Goal: Information Seeking & Learning: Learn about a topic

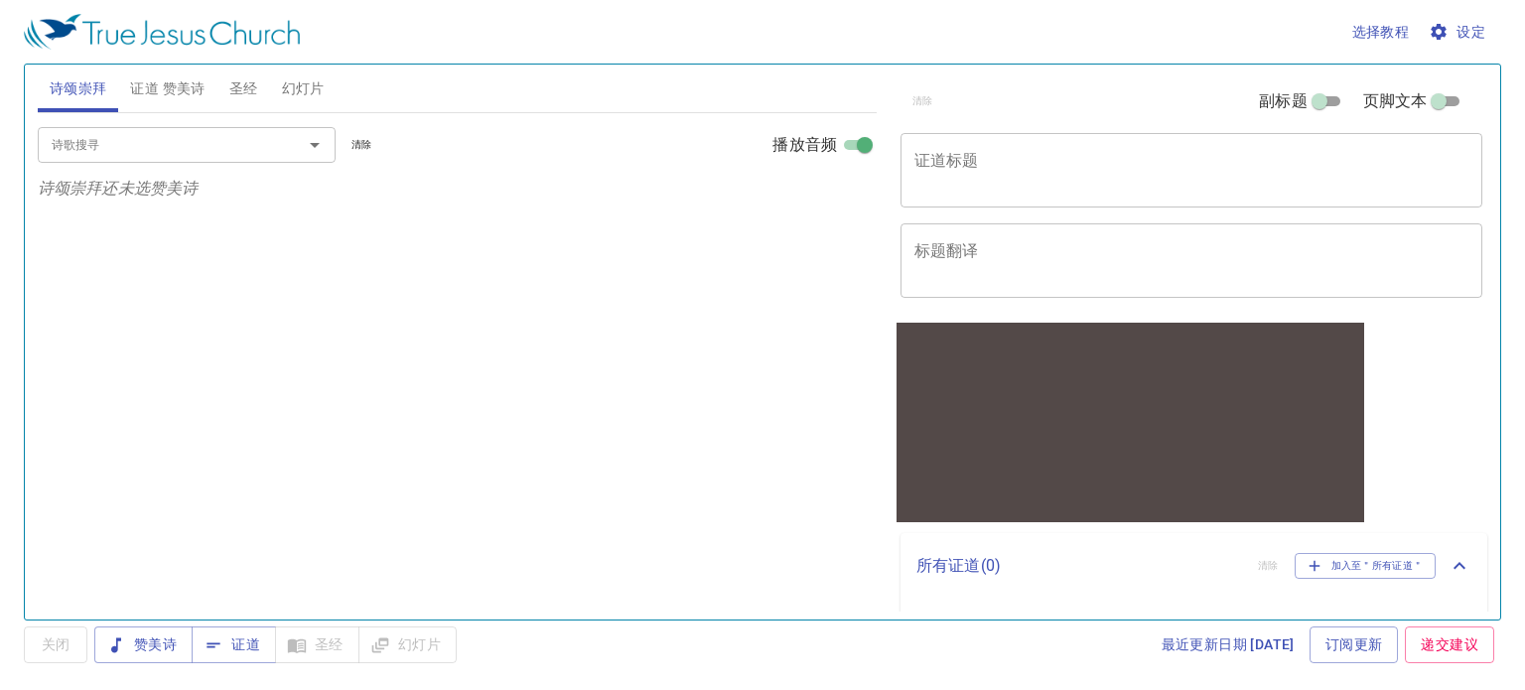
click at [234, 82] on span "圣经" at bounding box center [243, 88] width 29 height 25
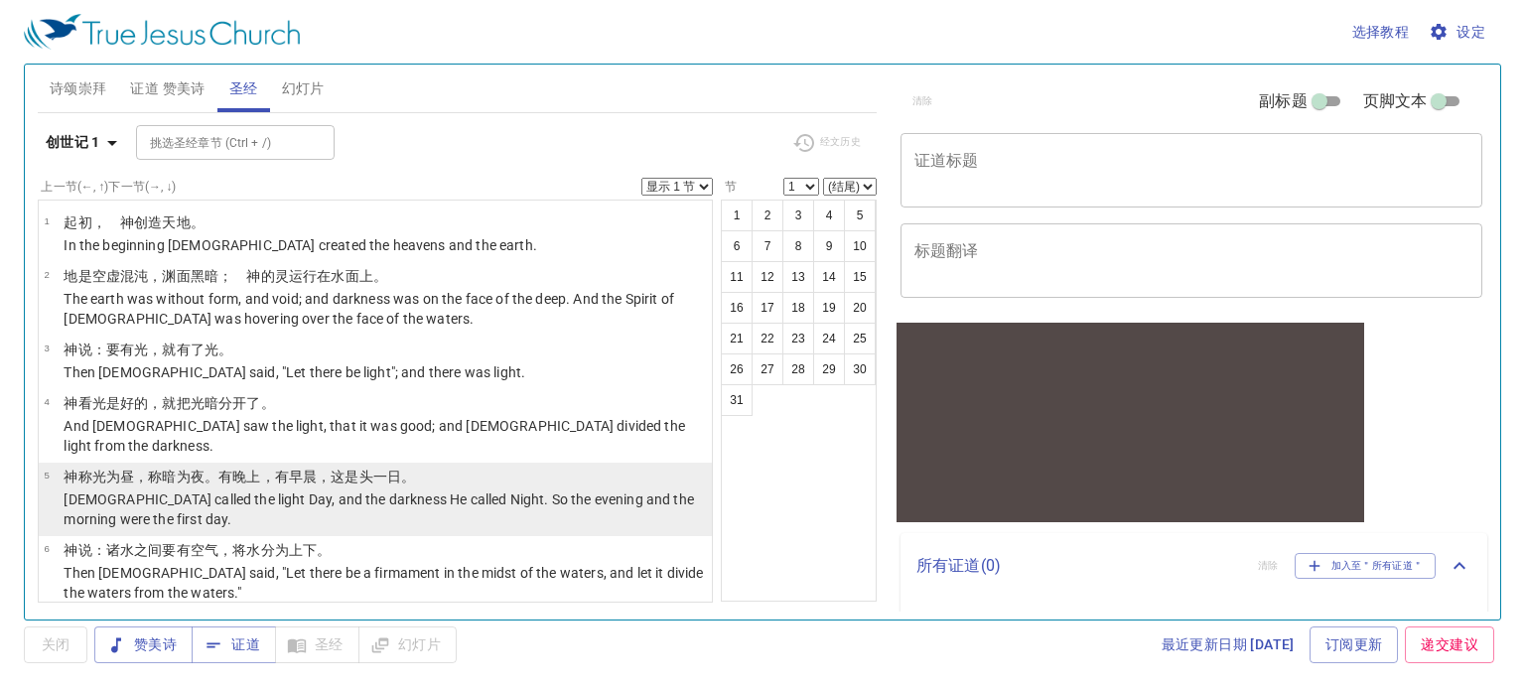
click at [389, 469] on wh259 "日 。" at bounding box center [401, 477] width 28 height 16
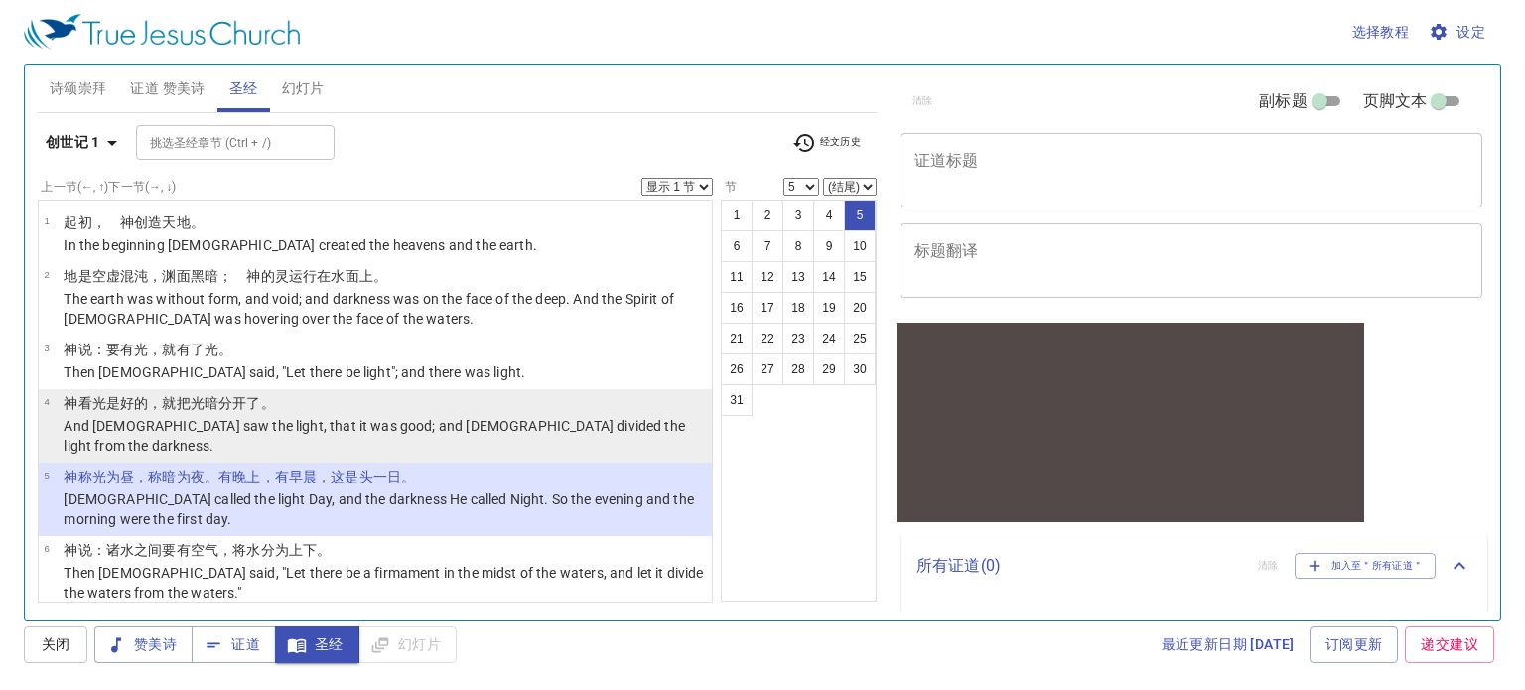
click at [353, 401] on p "[DEMOGRAPHIC_DATA] 看 光 是好的 ，就把光 暗 分开了 。" at bounding box center [385, 403] width 642 height 20
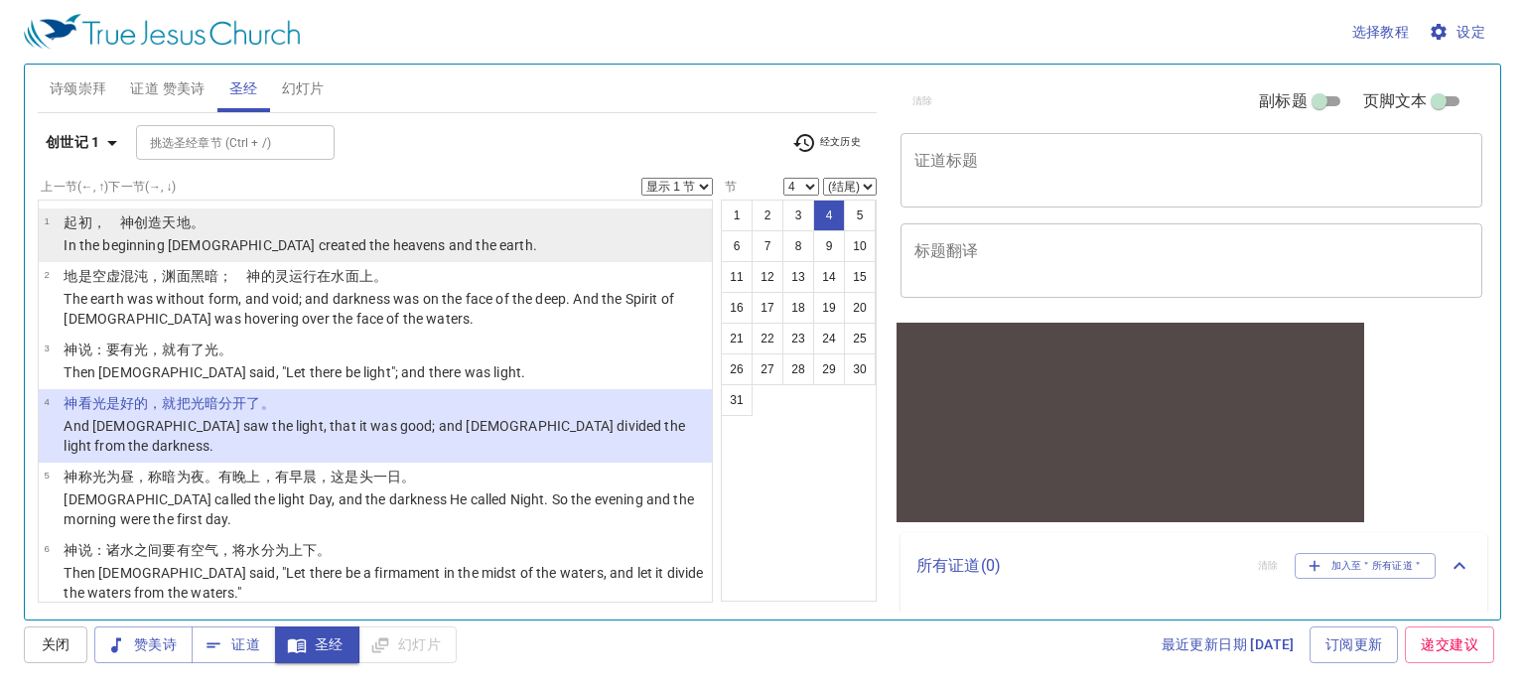
click at [334, 245] on p "In the beginning [DEMOGRAPHIC_DATA] created the heavens and the earth." at bounding box center [301, 245] width 474 height 20
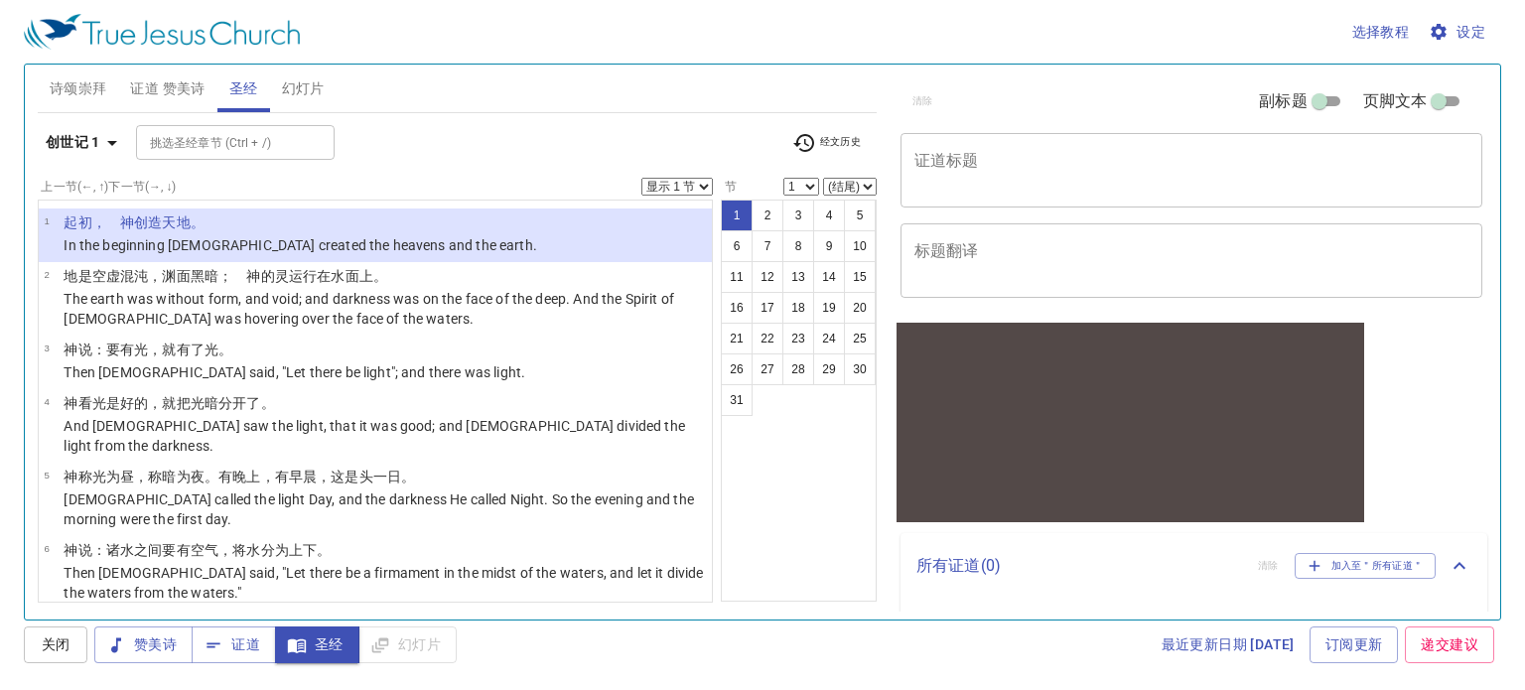
click at [1476, 26] on span "设定" at bounding box center [1459, 32] width 53 height 25
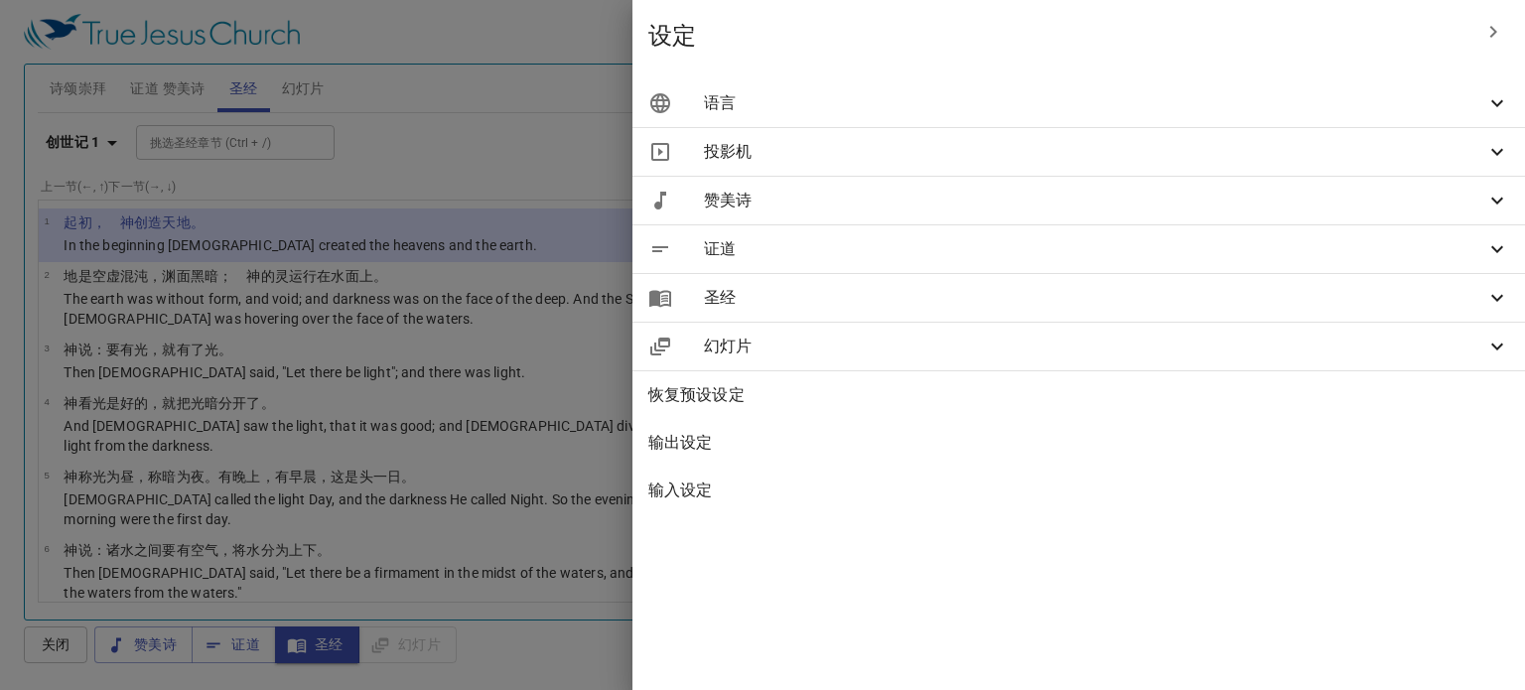
click at [702, 146] on div at bounding box center [762, 345] width 1525 height 690
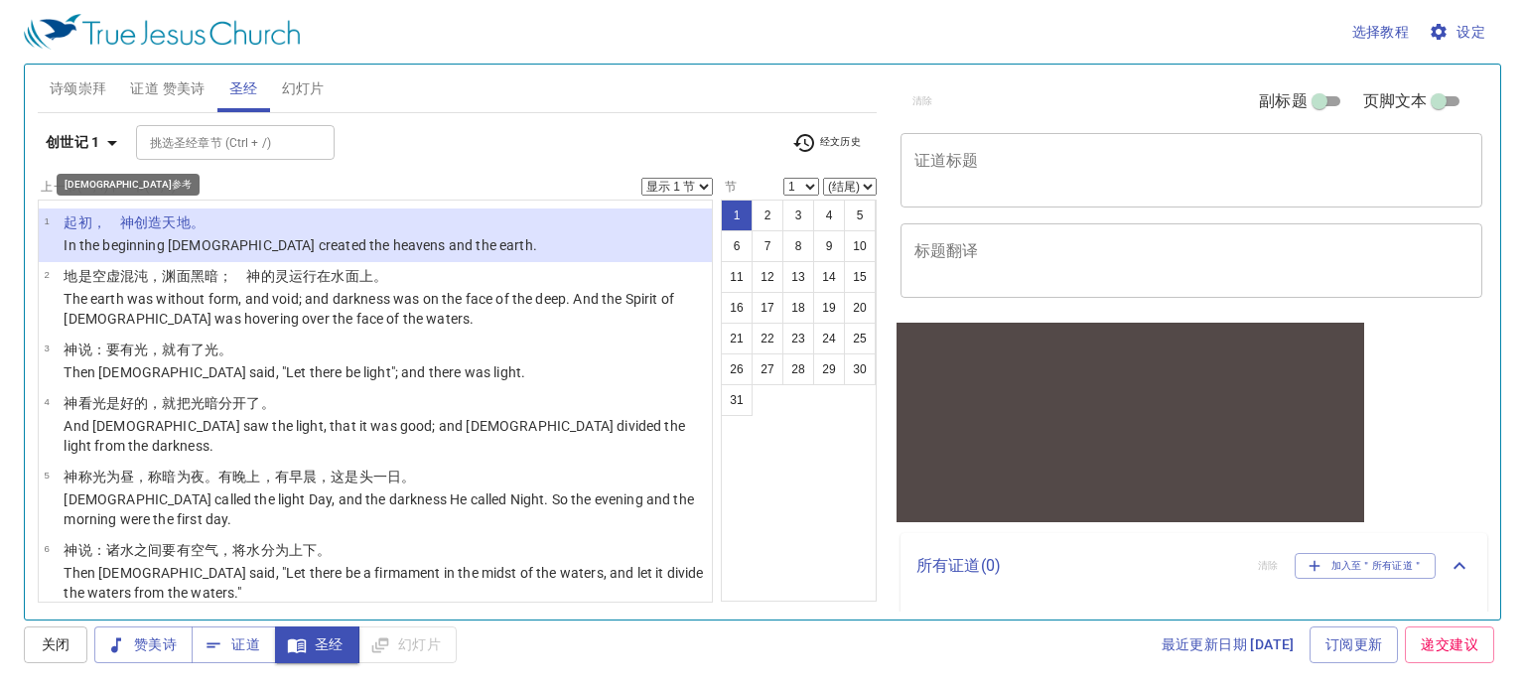
click at [75, 145] on b "创世记 1" at bounding box center [73, 142] width 55 height 25
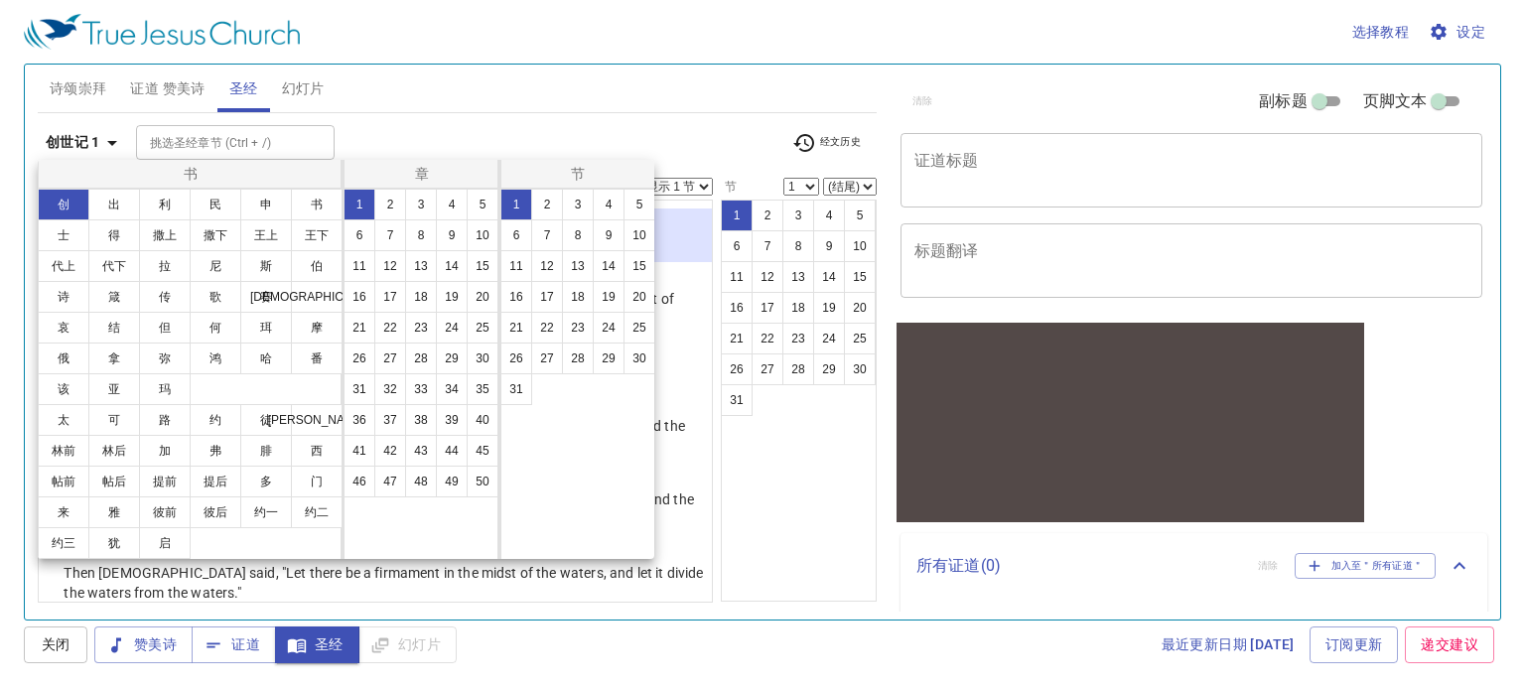
click at [423, 119] on div at bounding box center [762, 345] width 1525 height 690
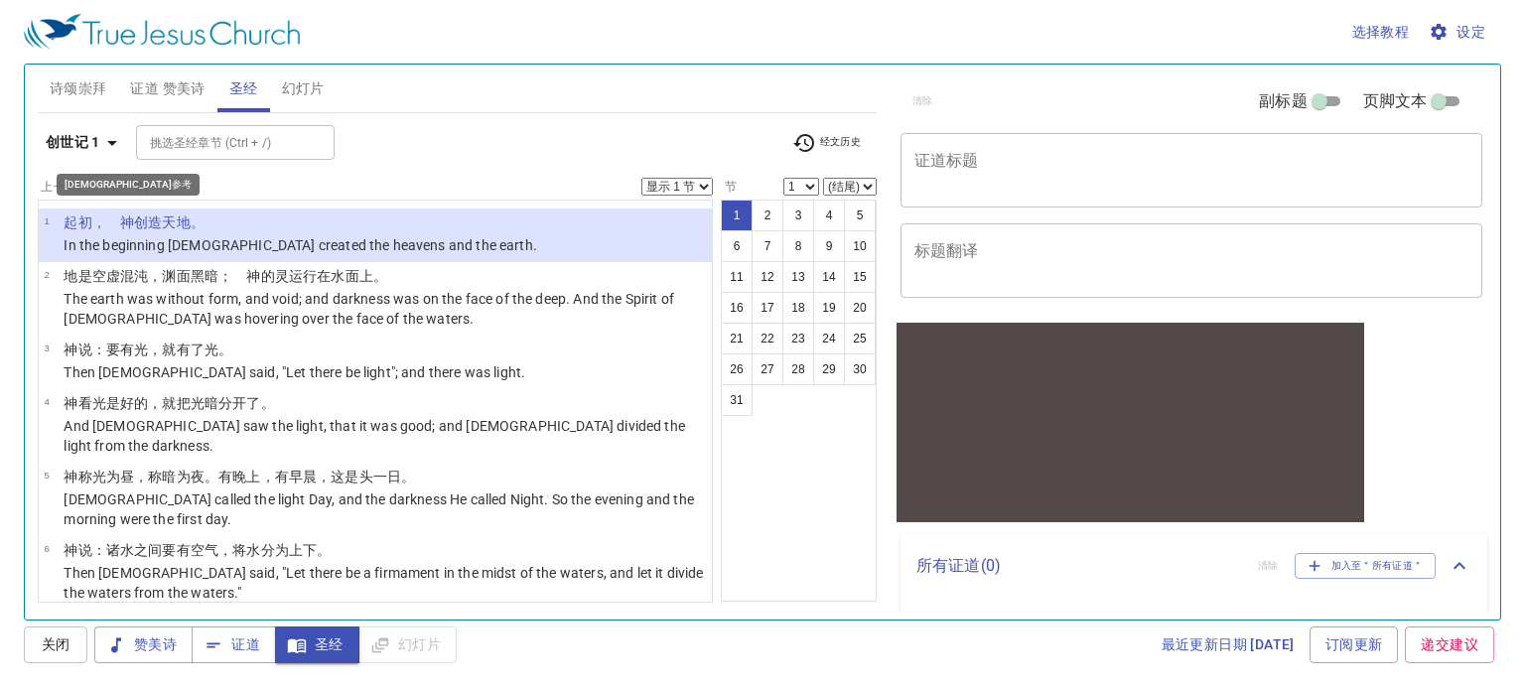
click at [97, 150] on b "创世记 1" at bounding box center [73, 142] width 55 height 25
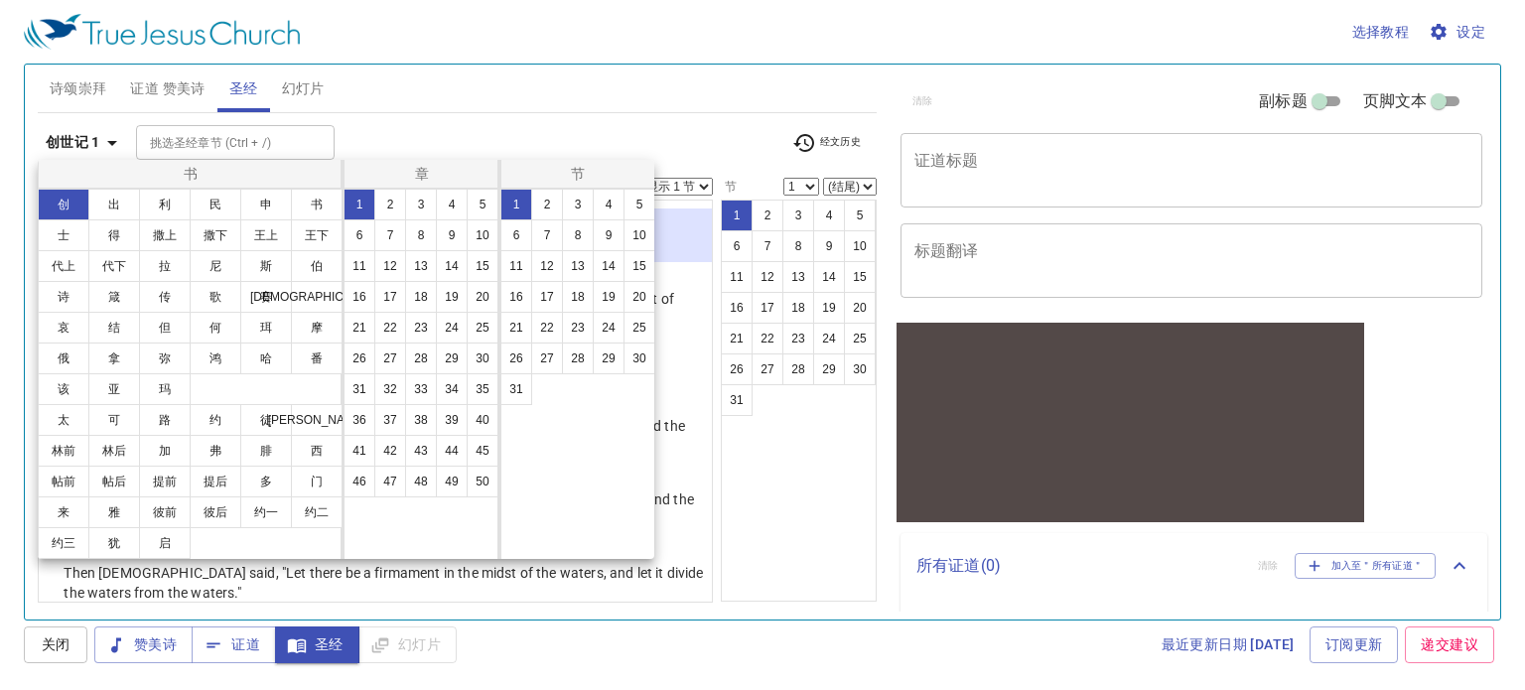
click at [755, 513] on div at bounding box center [762, 345] width 1525 height 690
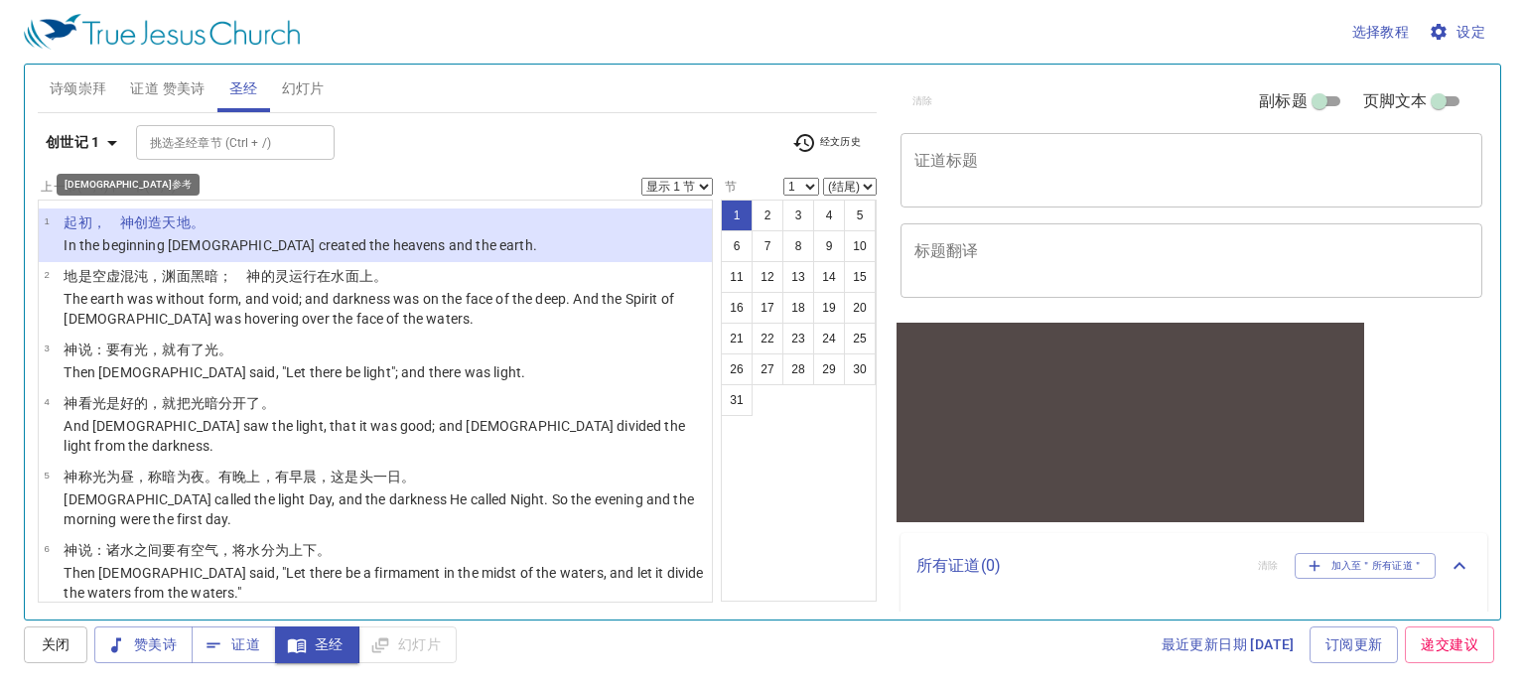
click at [75, 130] on b "创世记 1" at bounding box center [73, 142] width 55 height 25
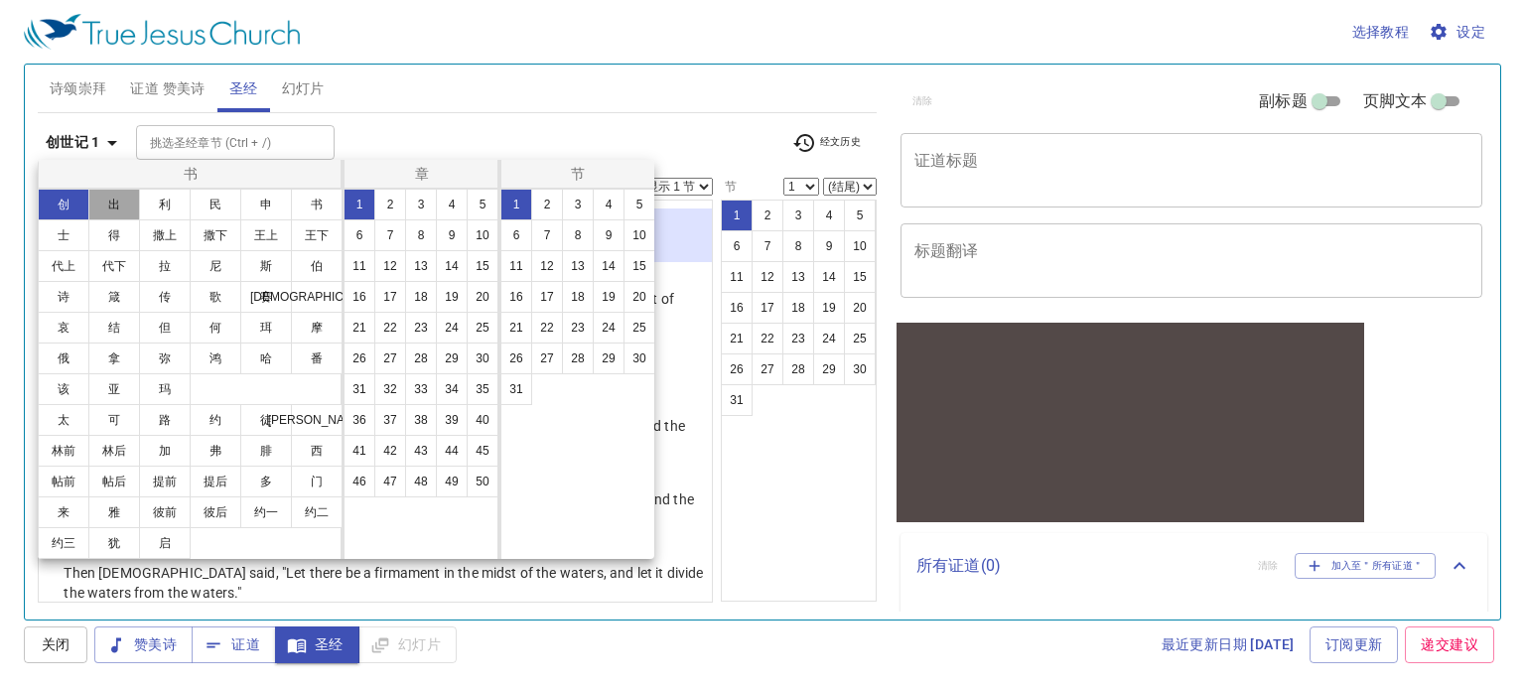
click at [130, 203] on button "出" at bounding box center [114, 205] width 52 height 32
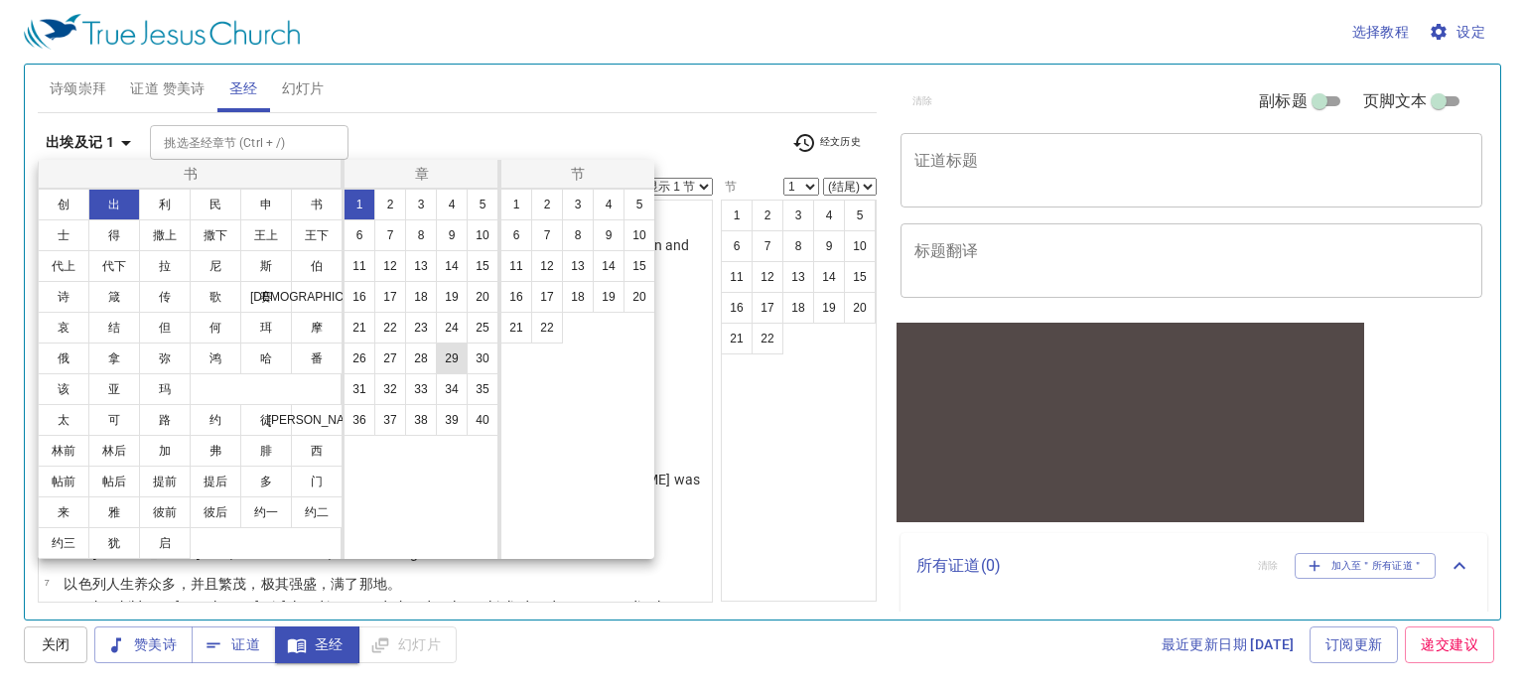
drag, startPoint x: 477, startPoint y: 297, endPoint x: 464, endPoint y: 345, distance: 49.4
click at [478, 297] on button "20" at bounding box center [483, 297] width 32 height 32
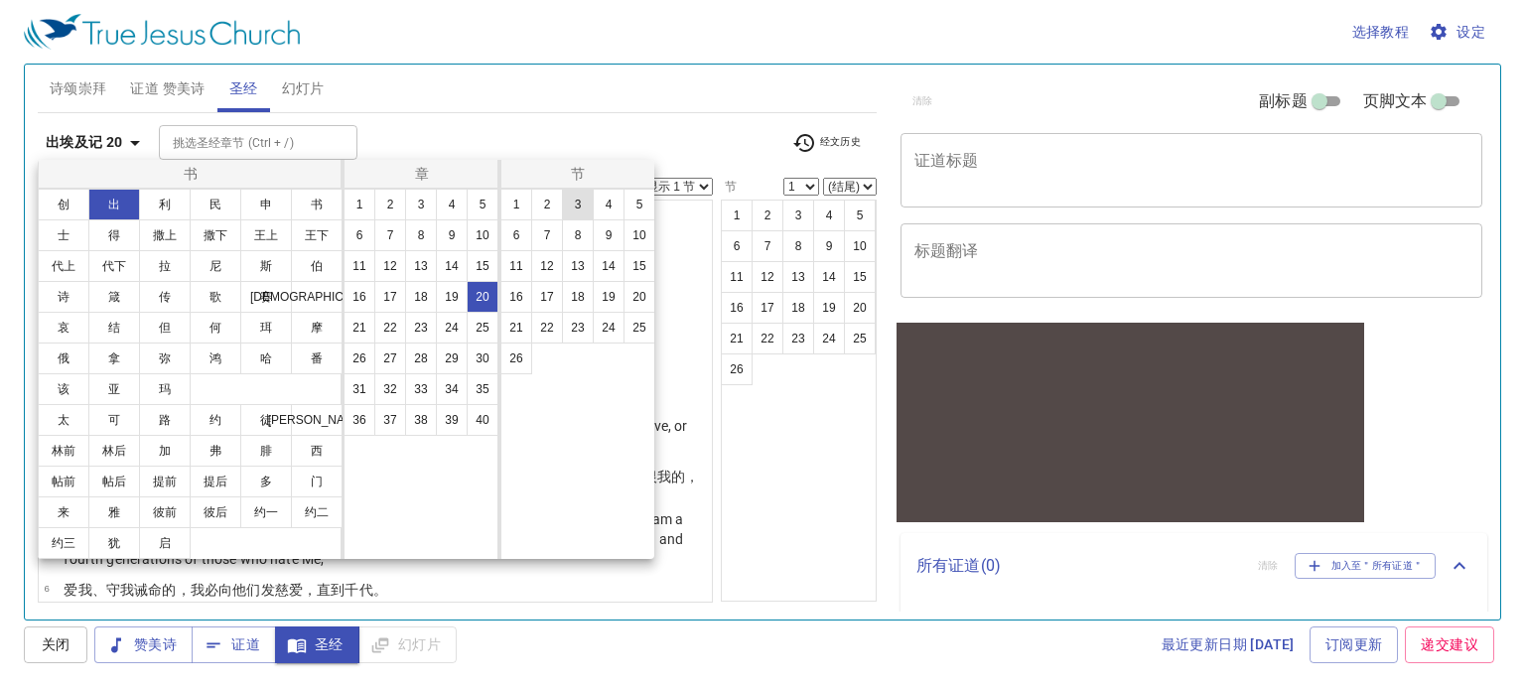
click at [585, 205] on button "3" at bounding box center [578, 205] width 32 height 32
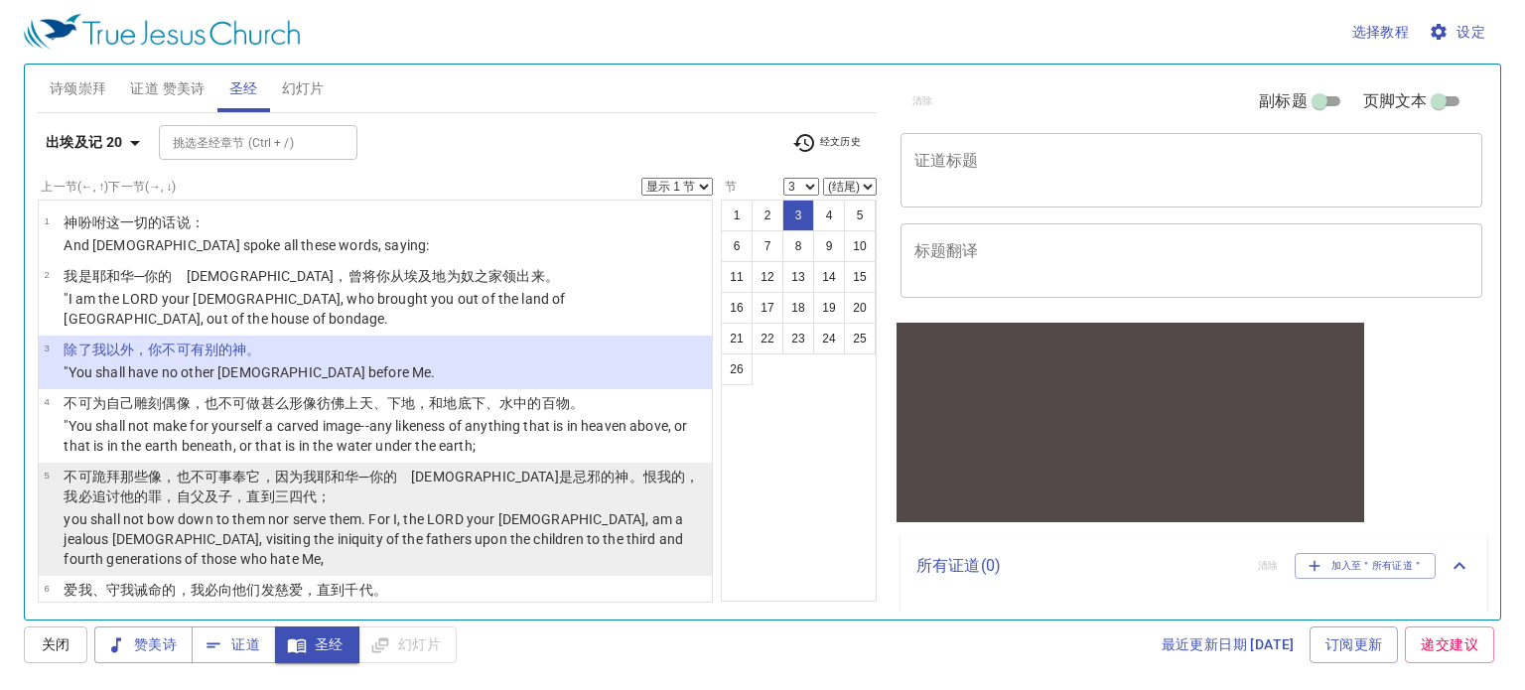
scroll to position [99, 0]
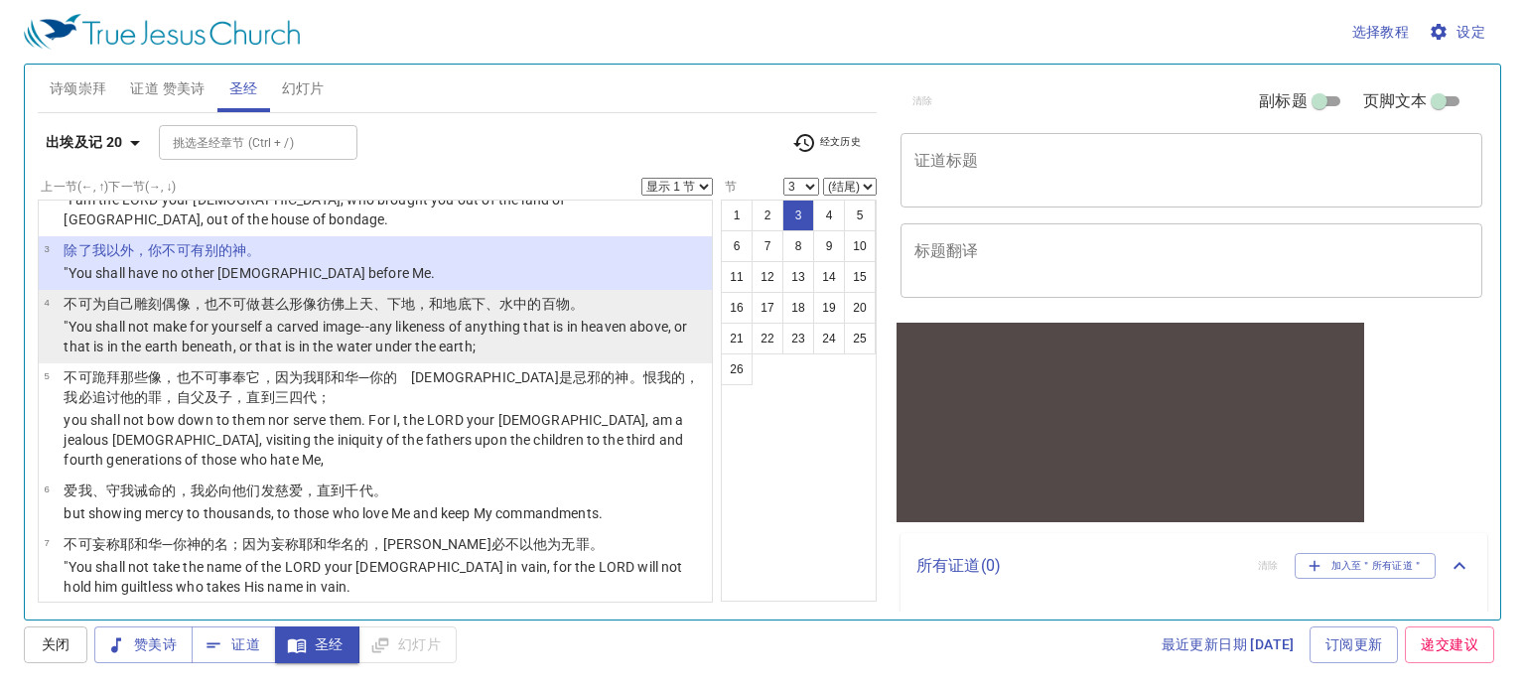
click at [187, 326] on p ""You shall not make for yourself a carved image--any likeness of anything that …" at bounding box center [385, 337] width 642 height 40
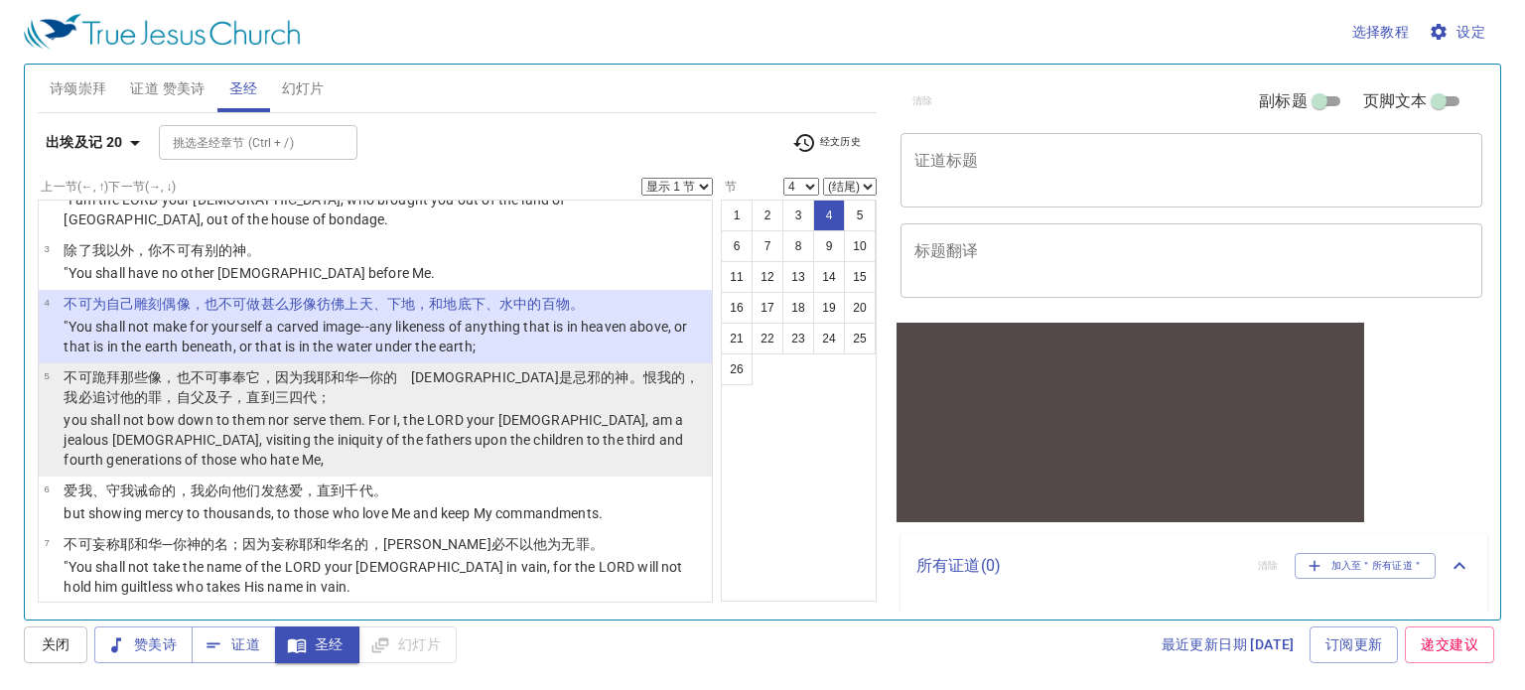
click at [232, 389] on wh1121 "，直到三 四代 ；" at bounding box center [281, 397] width 98 height 16
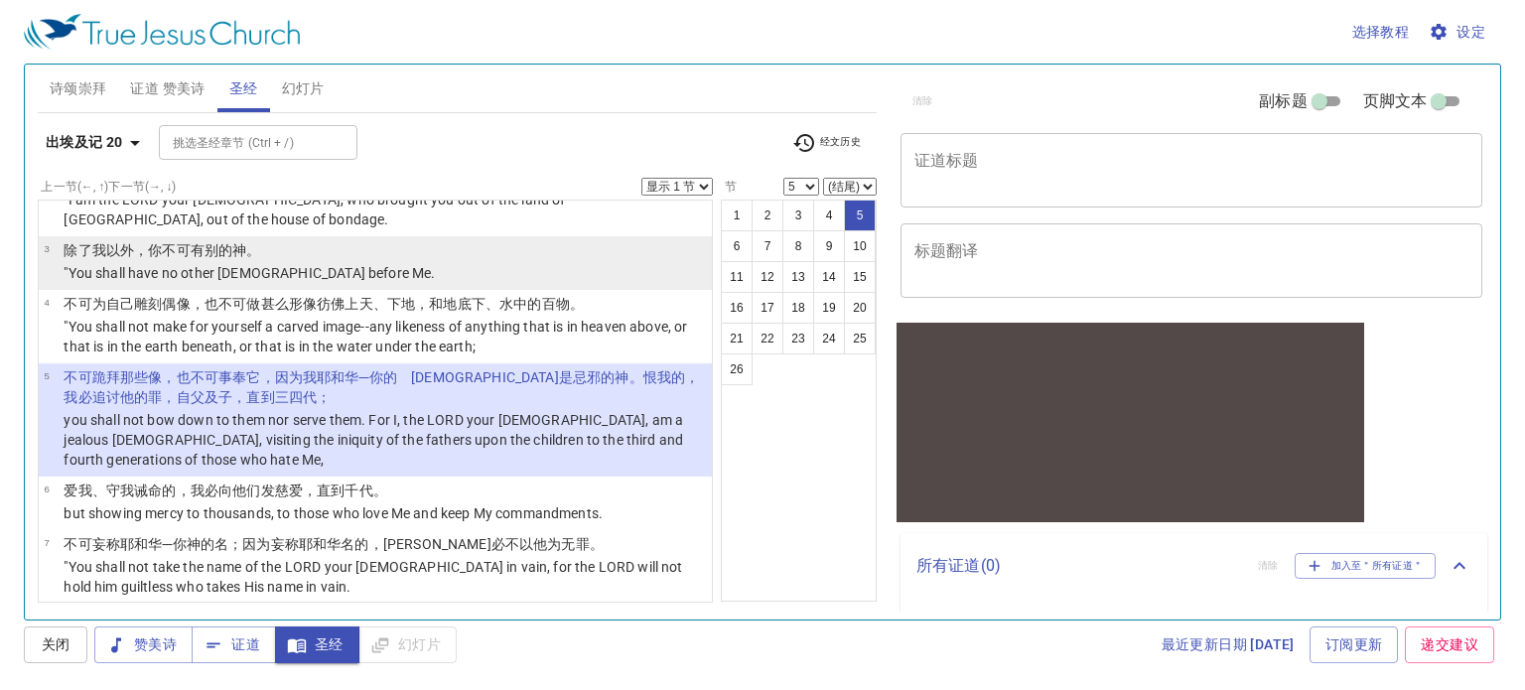
click at [209, 263] on p ""You shall have no other gods before Me." at bounding box center [249, 273] width 371 height 20
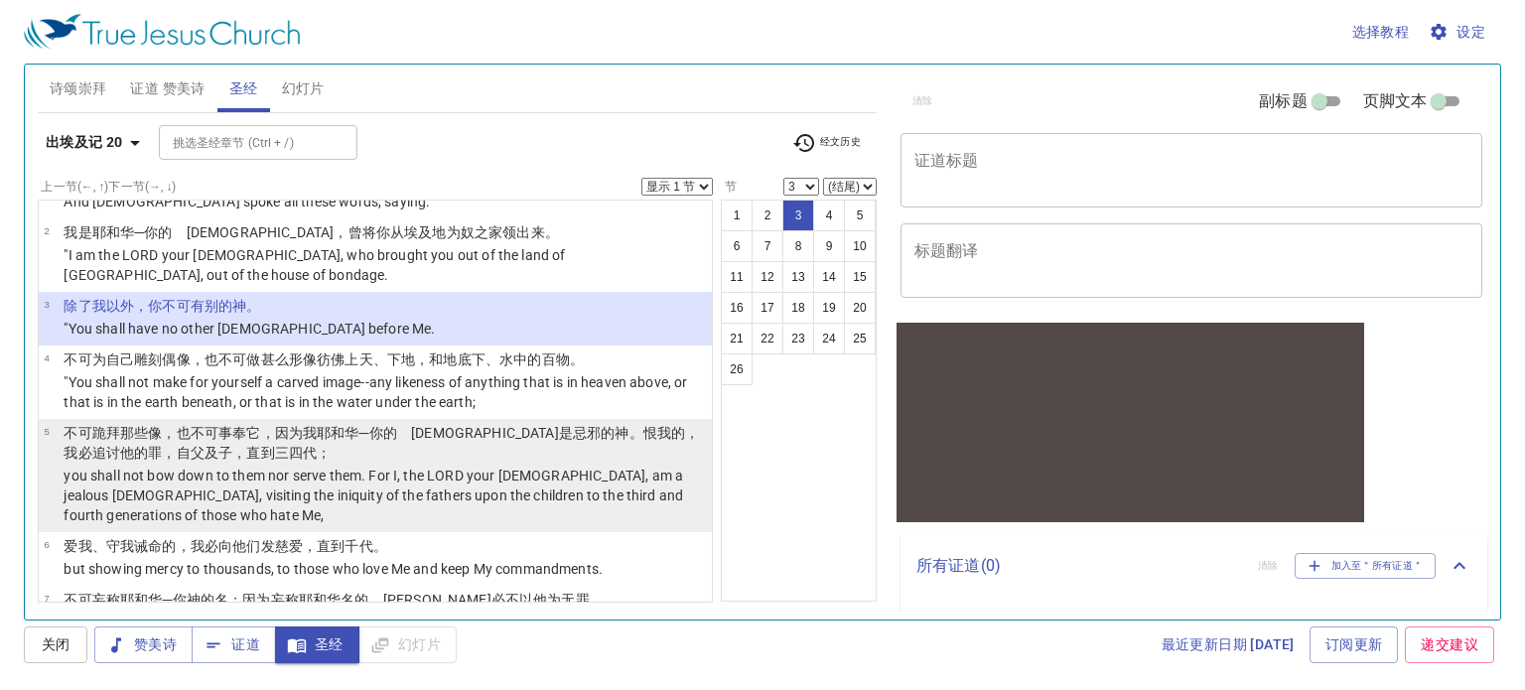
scroll to position [0, 0]
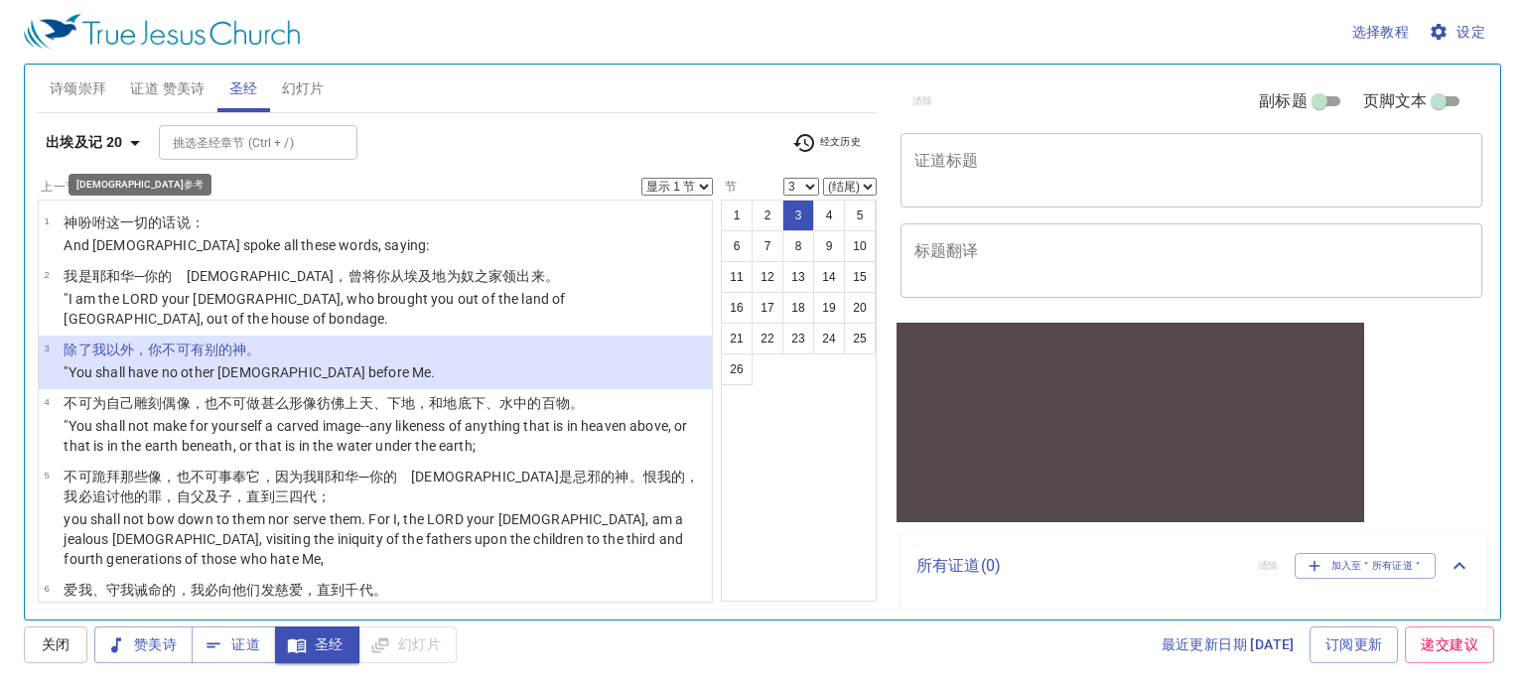
click at [93, 132] on b "出埃及记 20" at bounding box center [84, 142] width 77 height 25
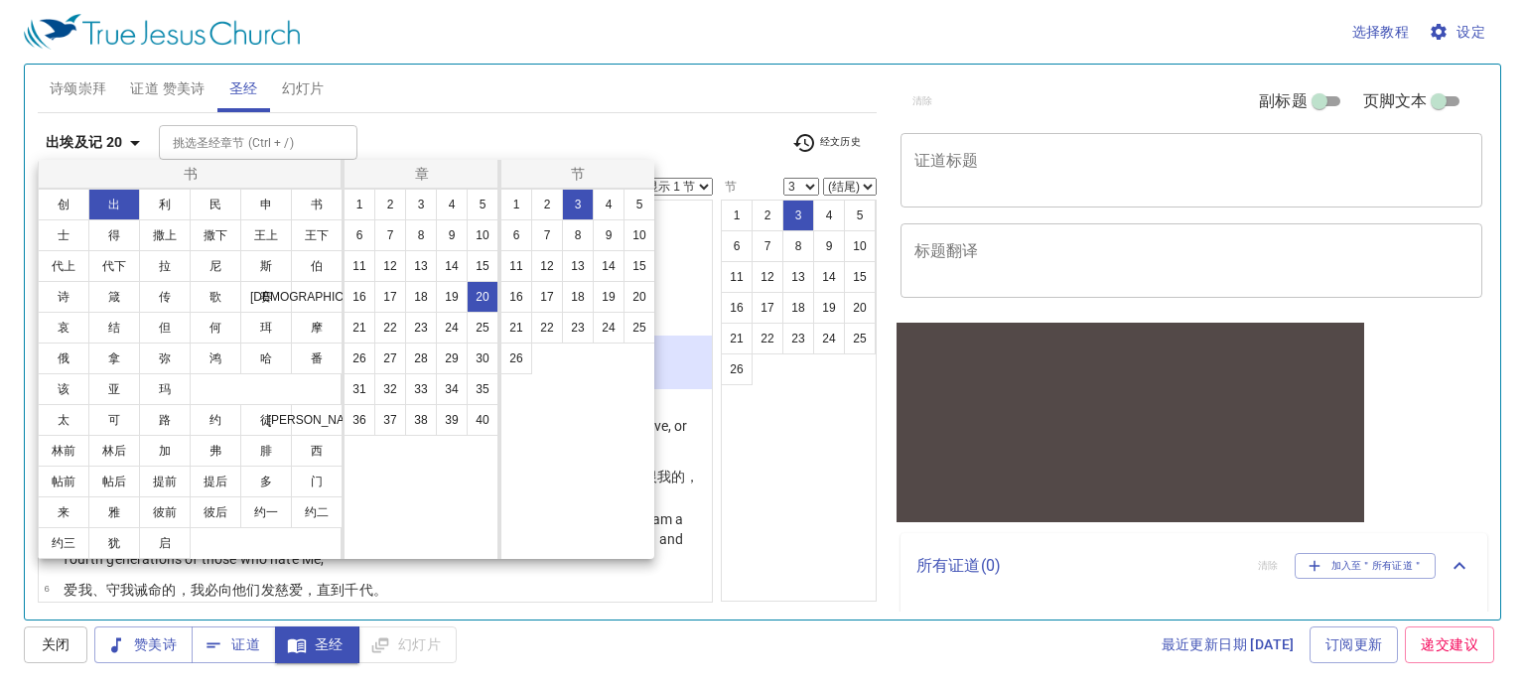
click at [154, 508] on button "彼前" at bounding box center [165, 512] width 52 height 32
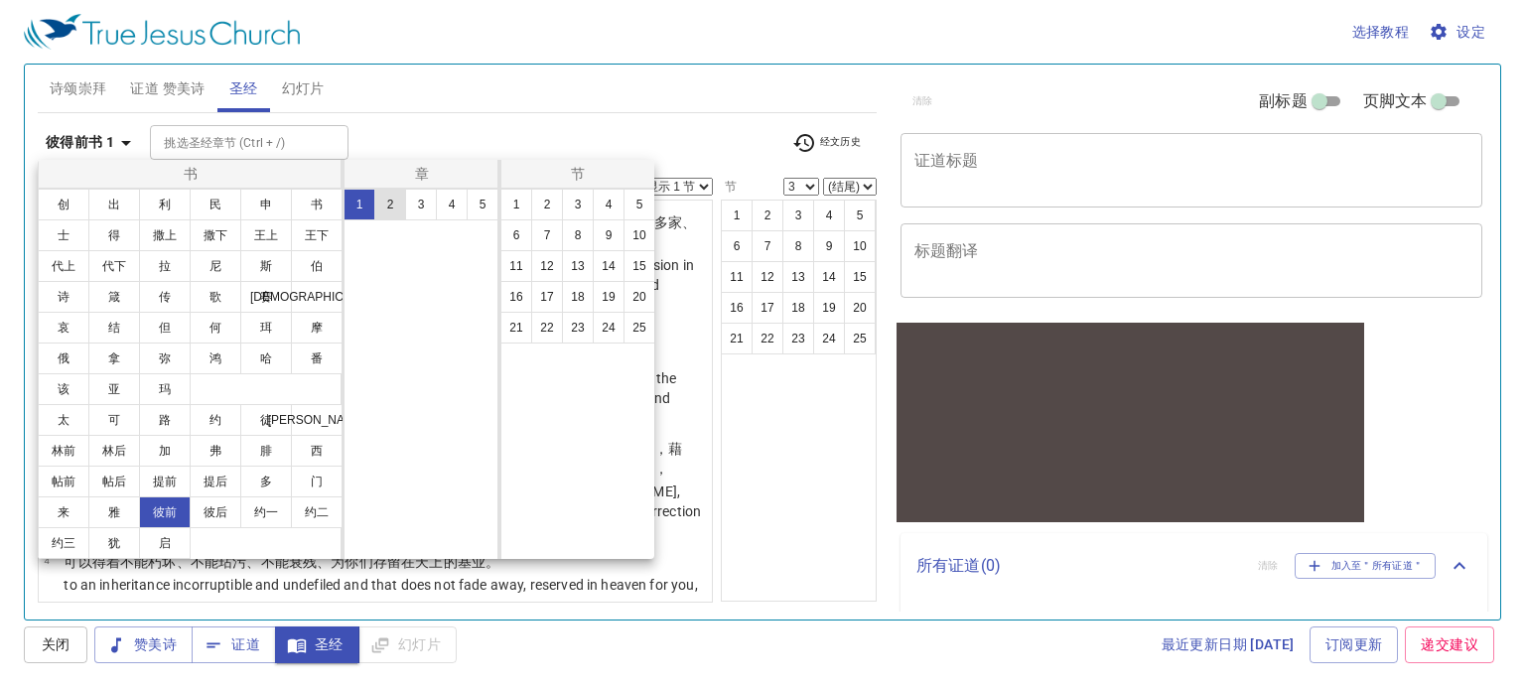
click at [385, 208] on button "2" at bounding box center [390, 205] width 32 height 32
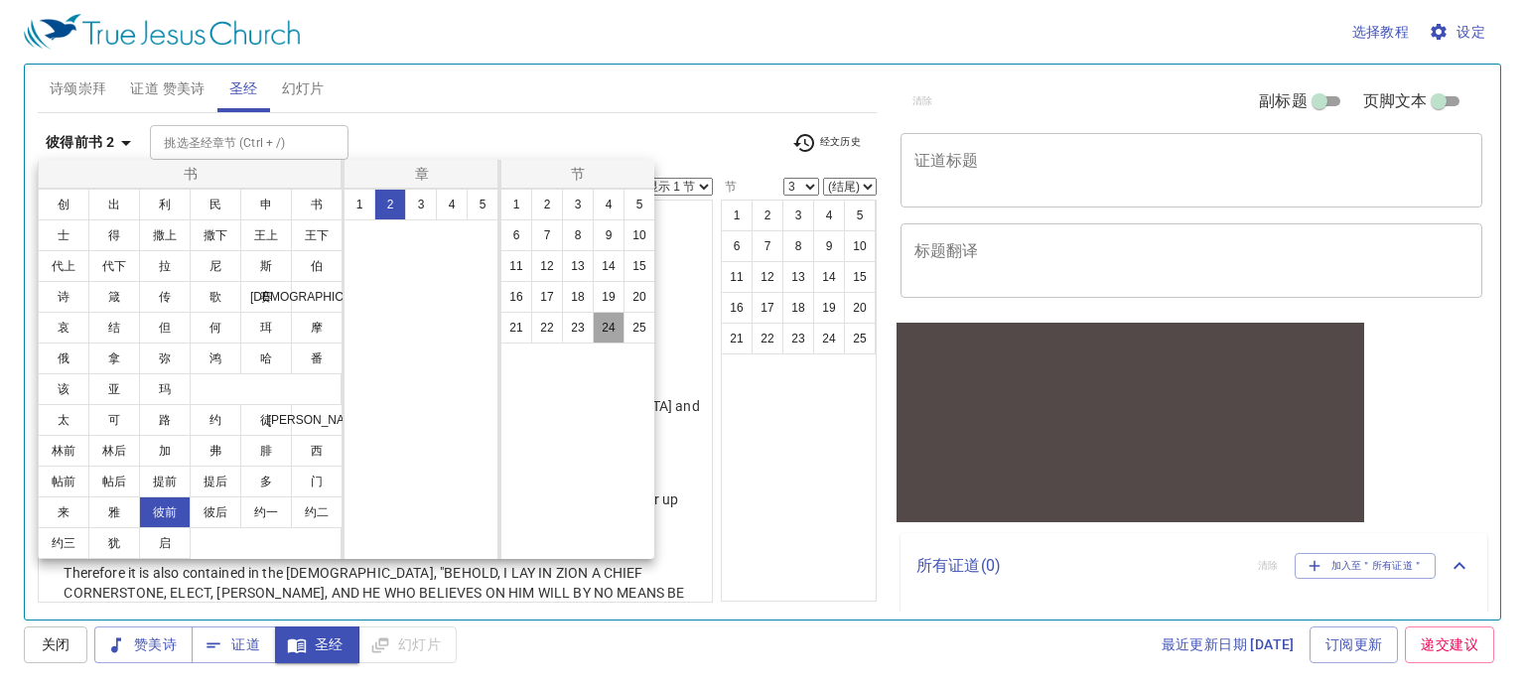
click at [600, 331] on button "24" at bounding box center [609, 328] width 32 height 32
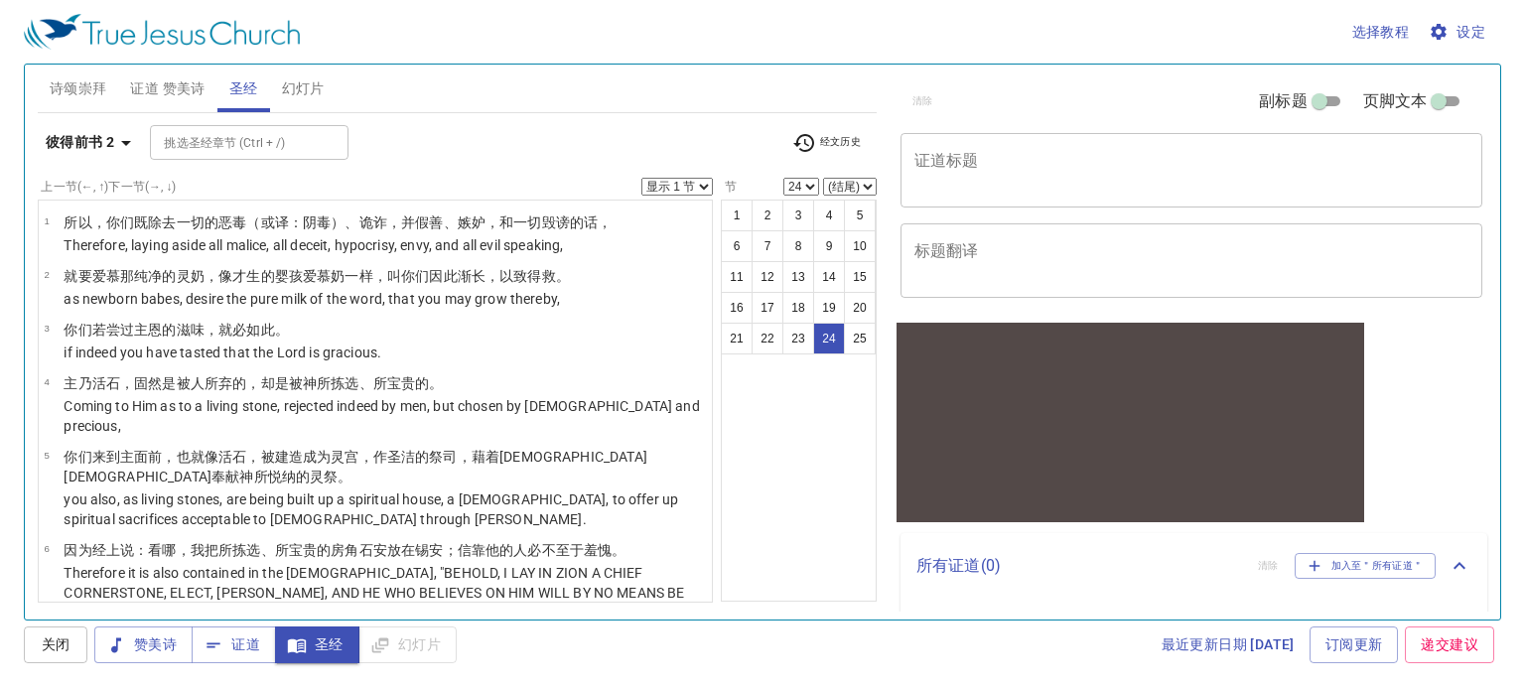
scroll to position [1392, 0]
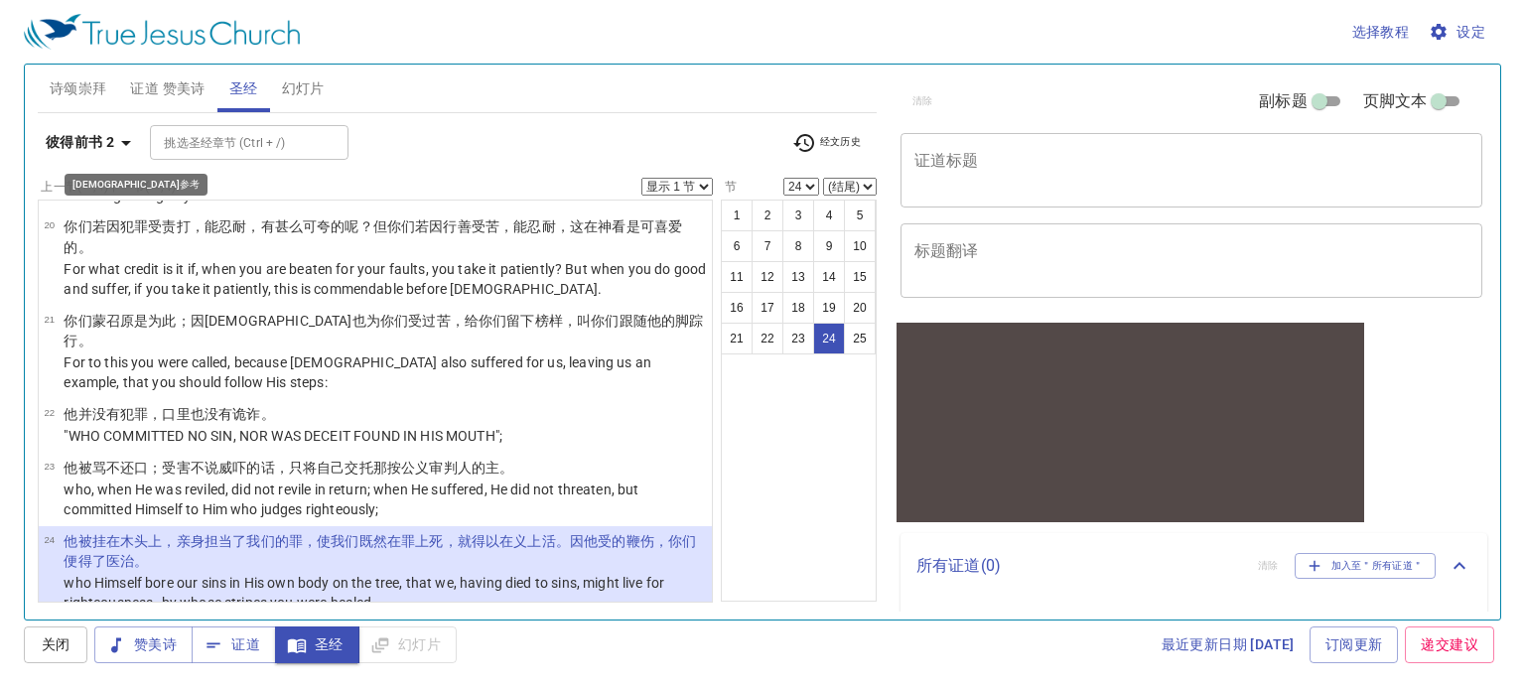
click at [94, 152] on b "彼得前书 2" at bounding box center [80, 142] width 69 height 25
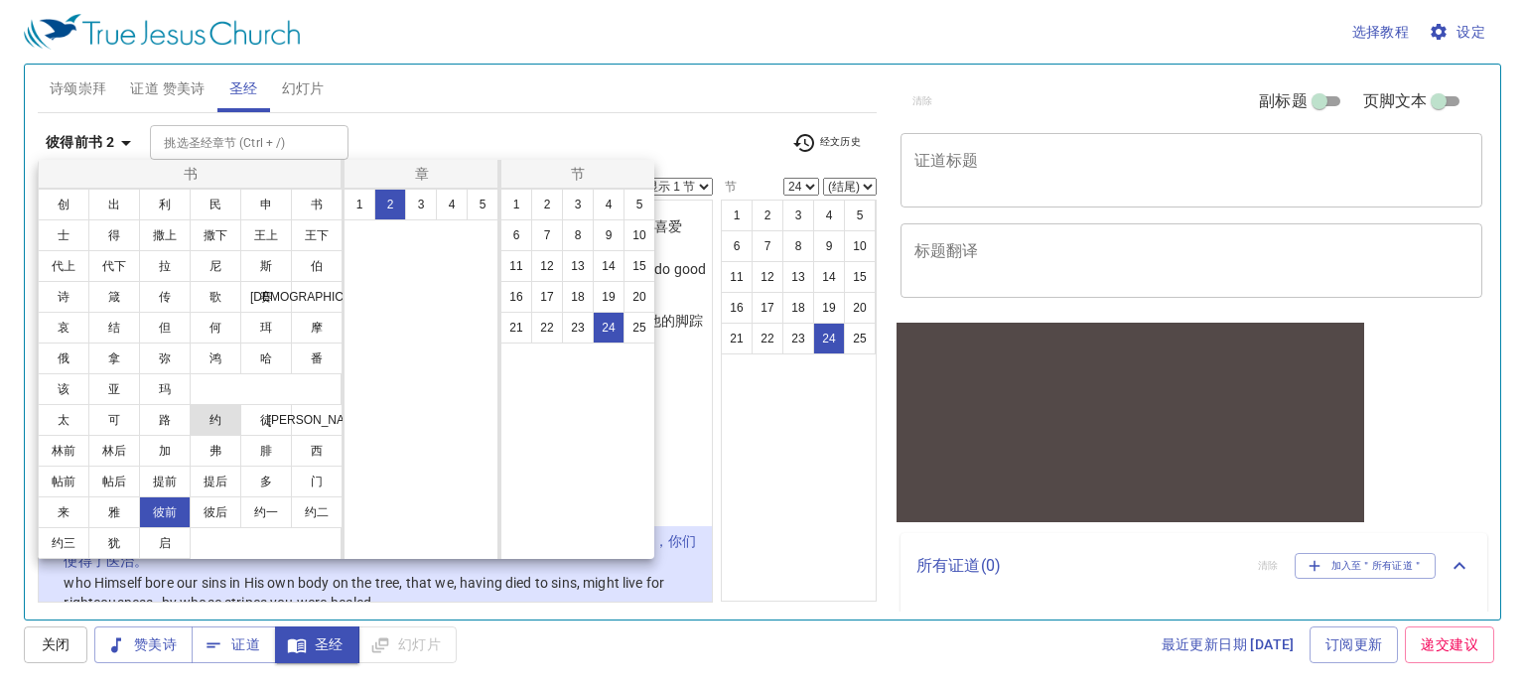
click at [214, 425] on button "约" at bounding box center [216, 420] width 52 height 32
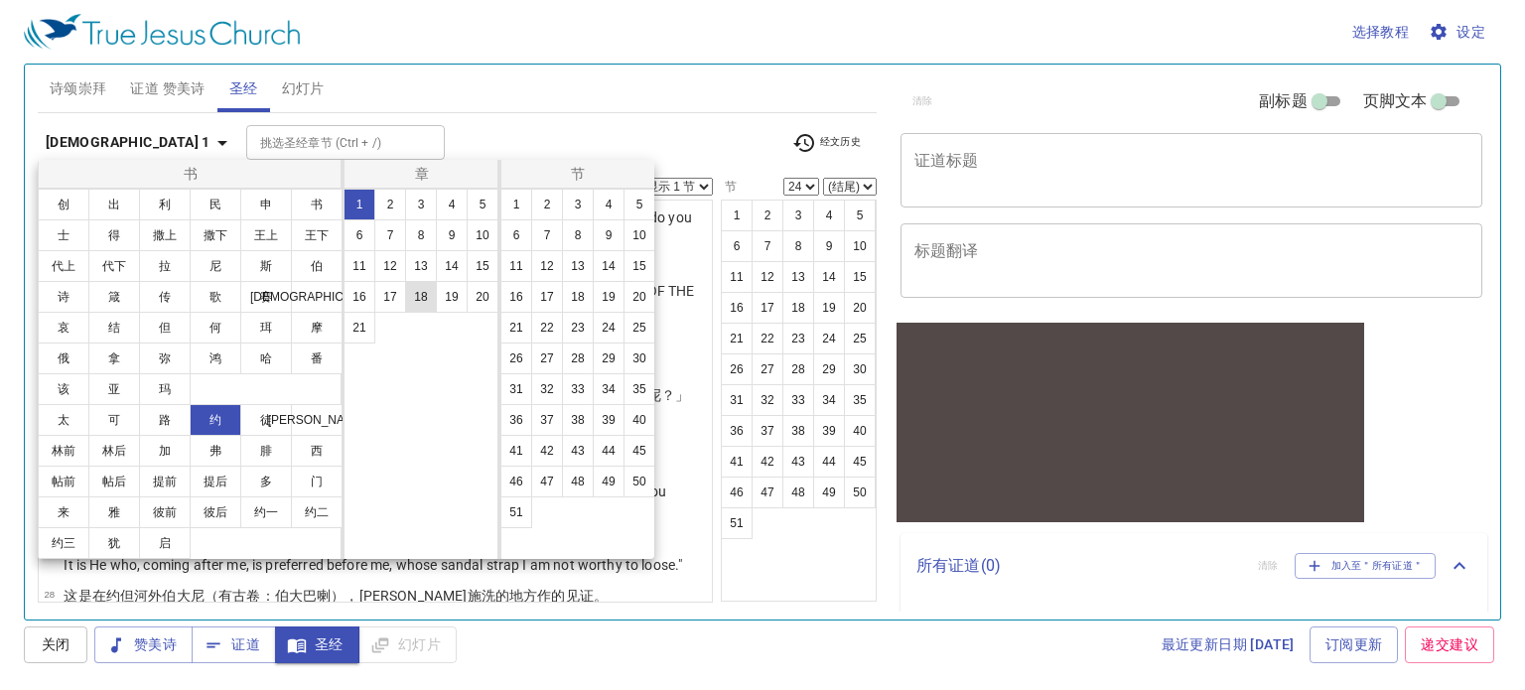
scroll to position [0, 0]
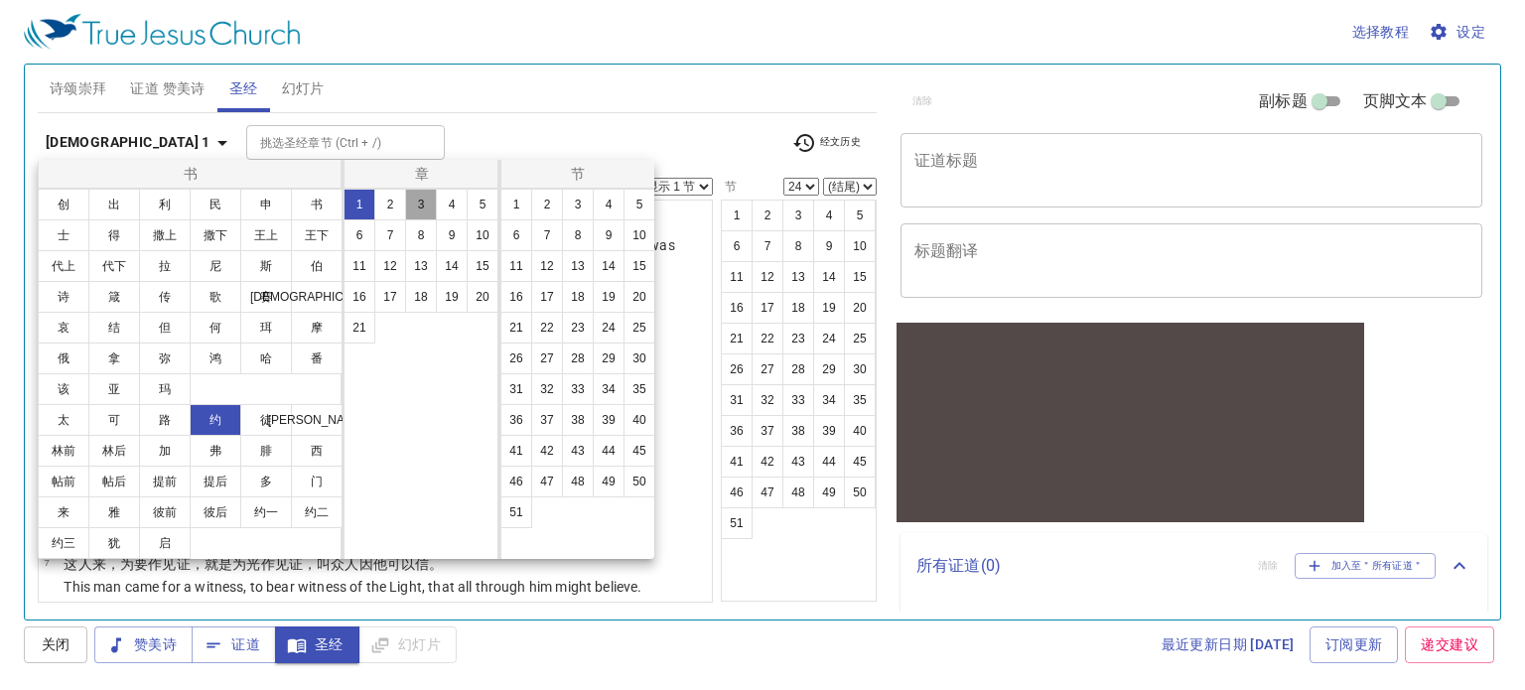
click at [412, 208] on button "3" at bounding box center [421, 205] width 32 height 32
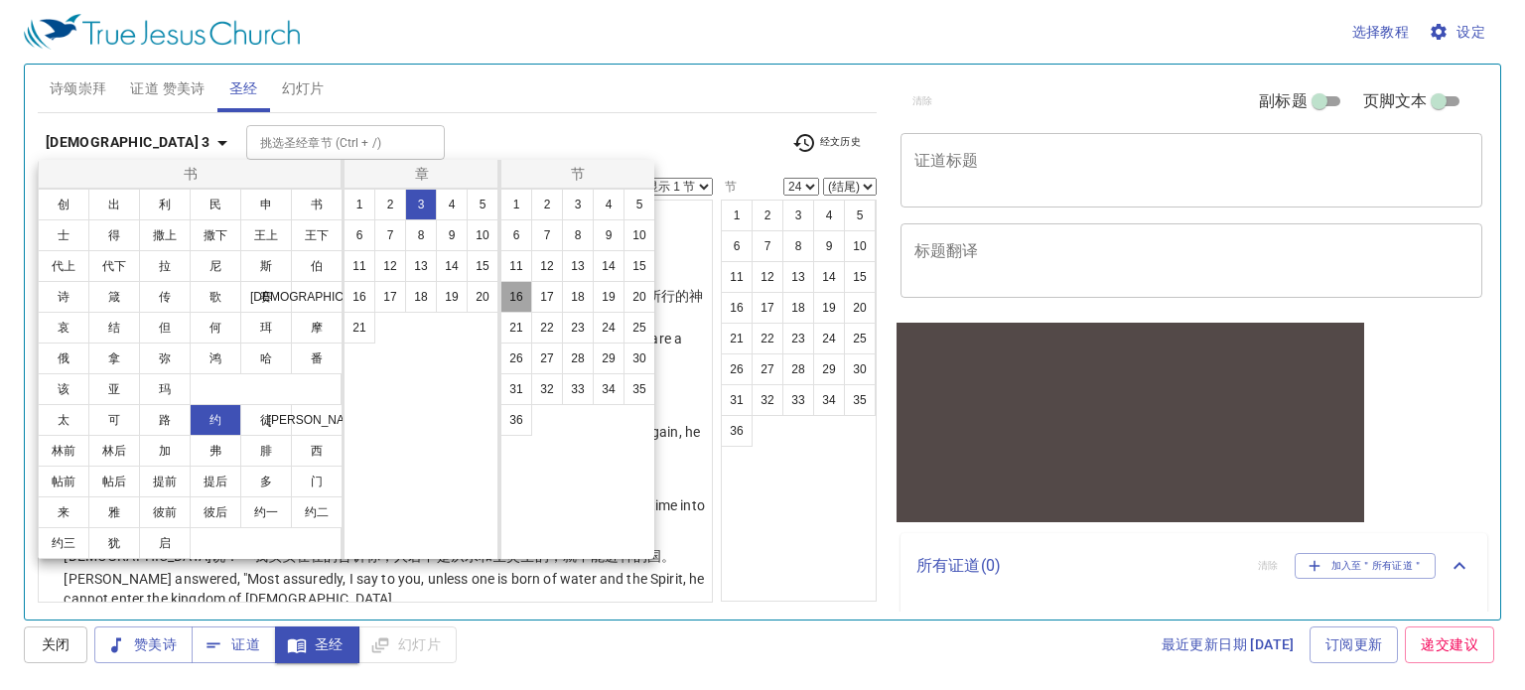
click at [516, 297] on button "16" at bounding box center [516, 297] width 32 height 32
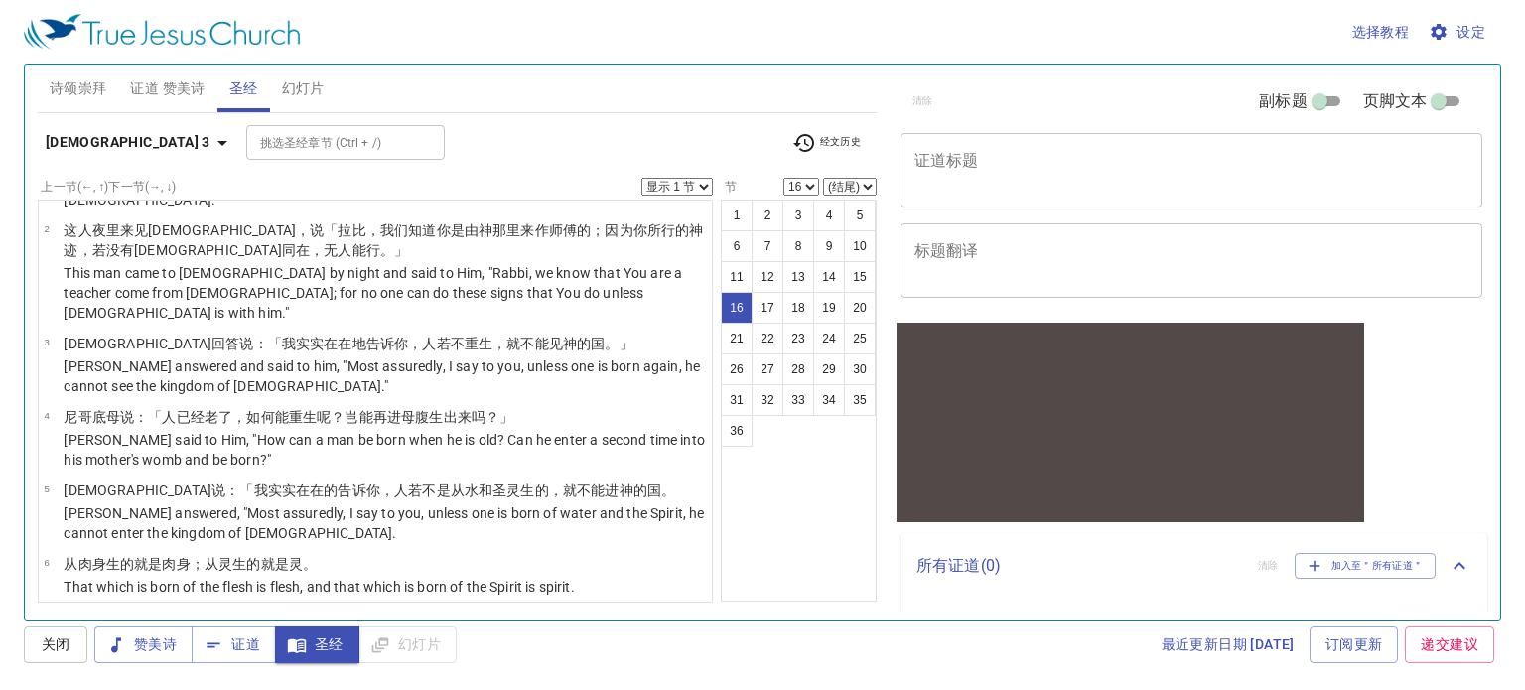
scroll to position [52, 0]
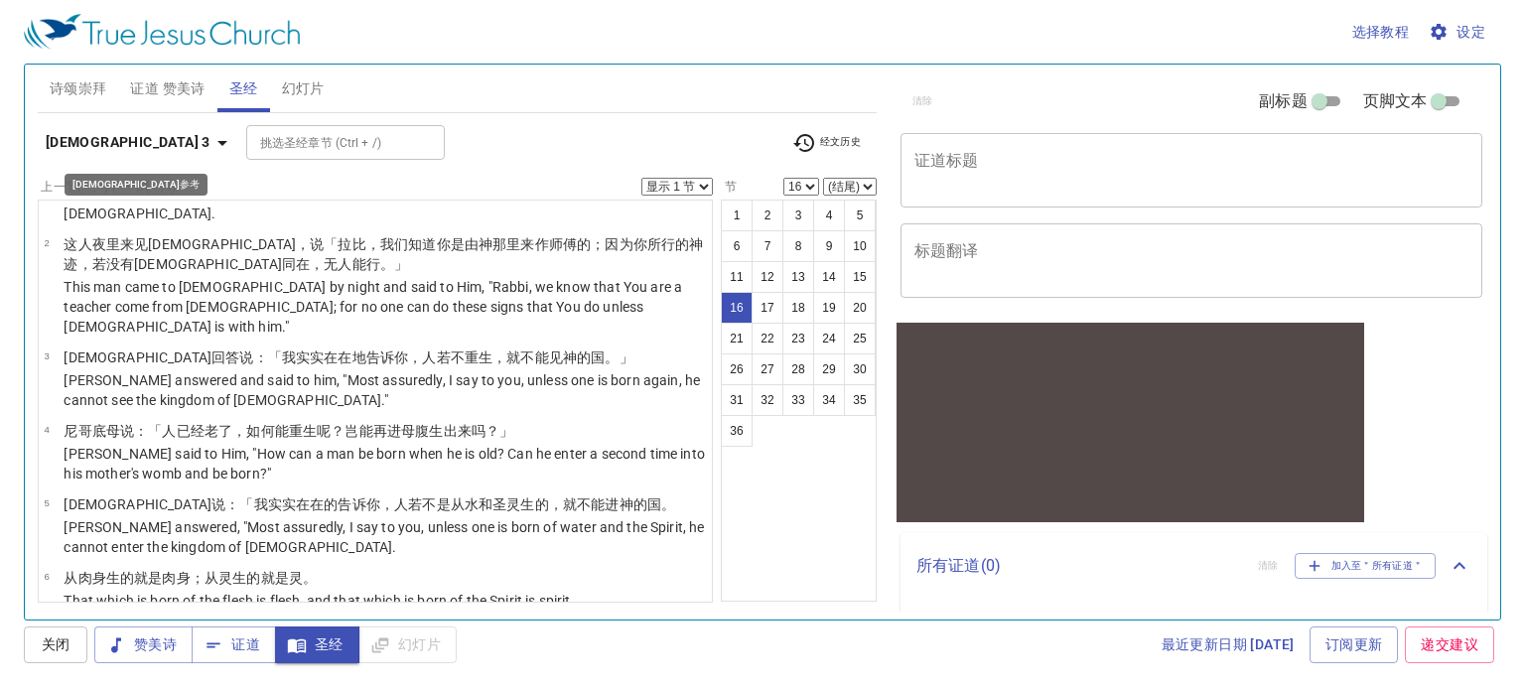
click at [95, 140] on b "约翰福音 3" at bounding box center [128, 142] width 165 height 25
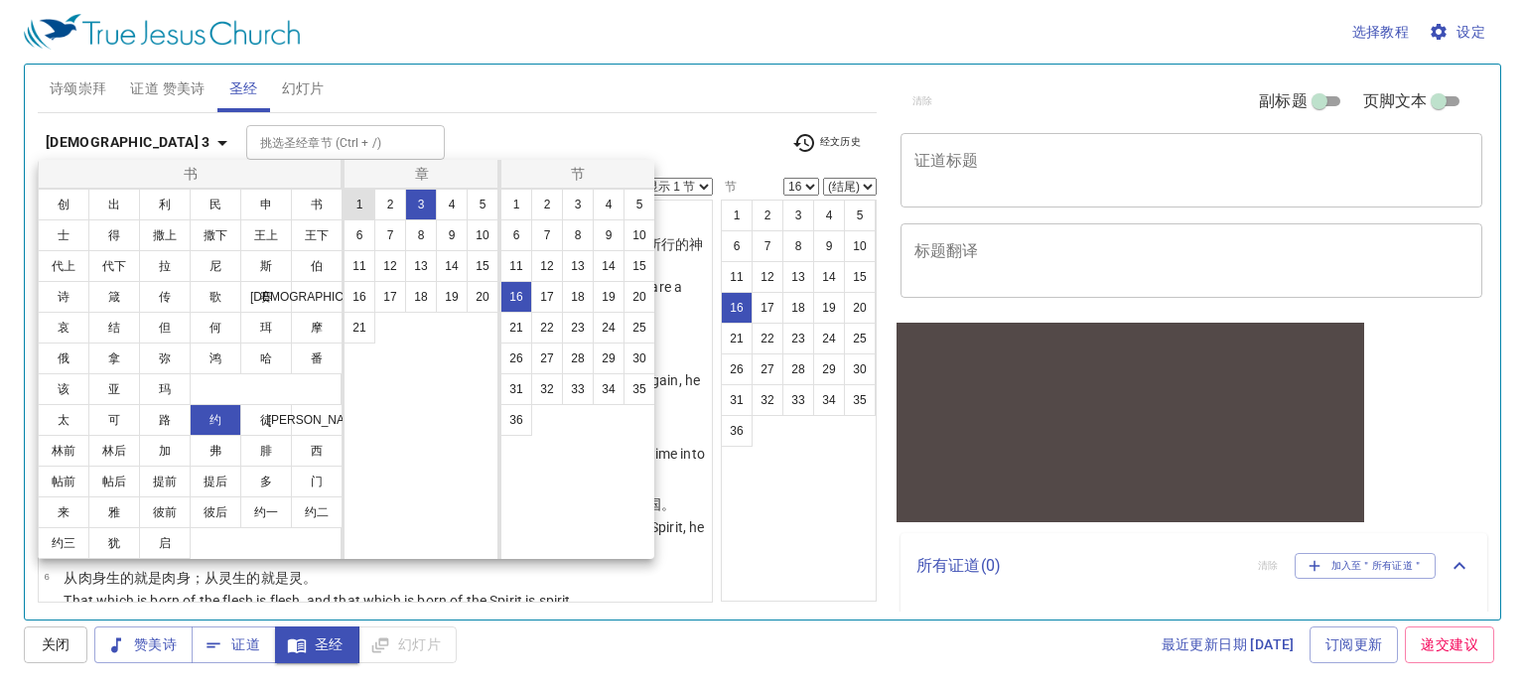
click at [352, 209] on button "1" at bounding box center [360, 205] width 32 height 32
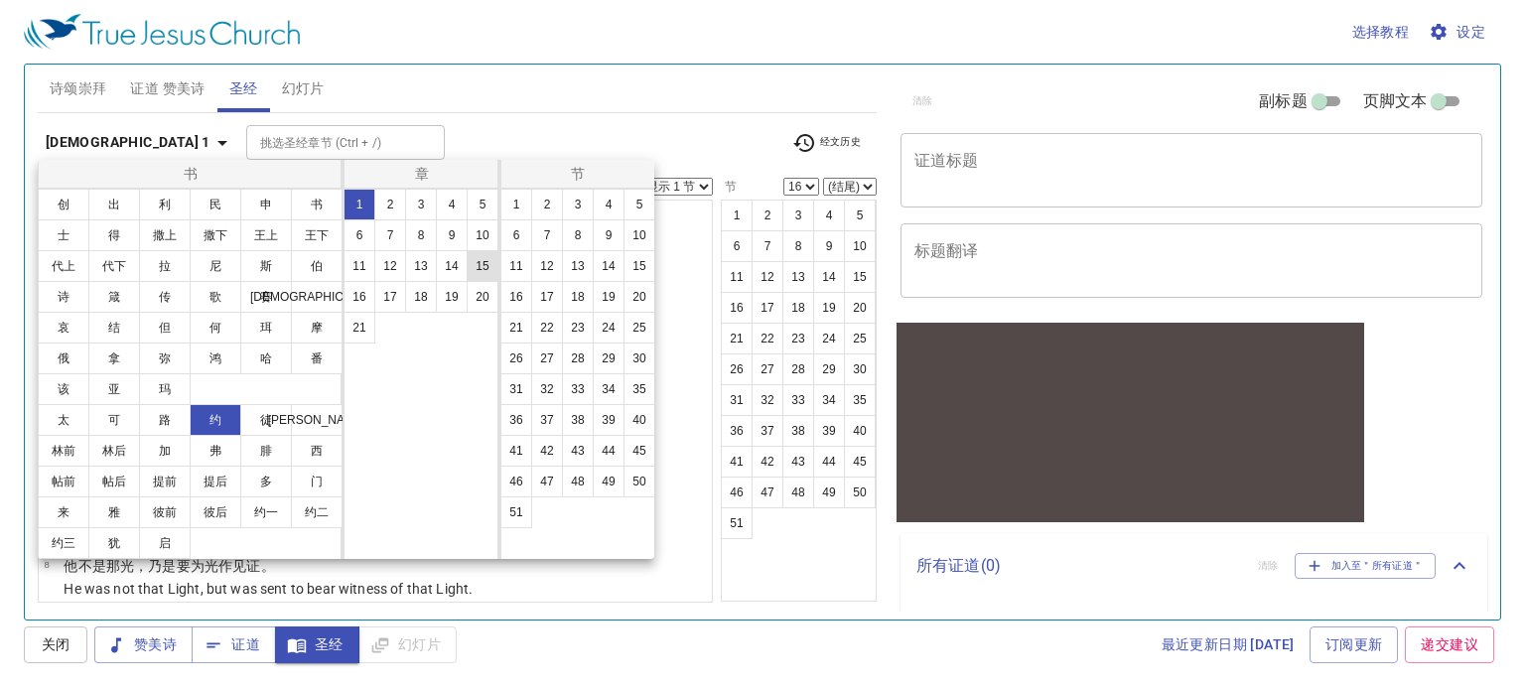
scroll to position [0, 0]
click at [518, 212] on button "1" at bounding box center [516, 205] width 32 height 32
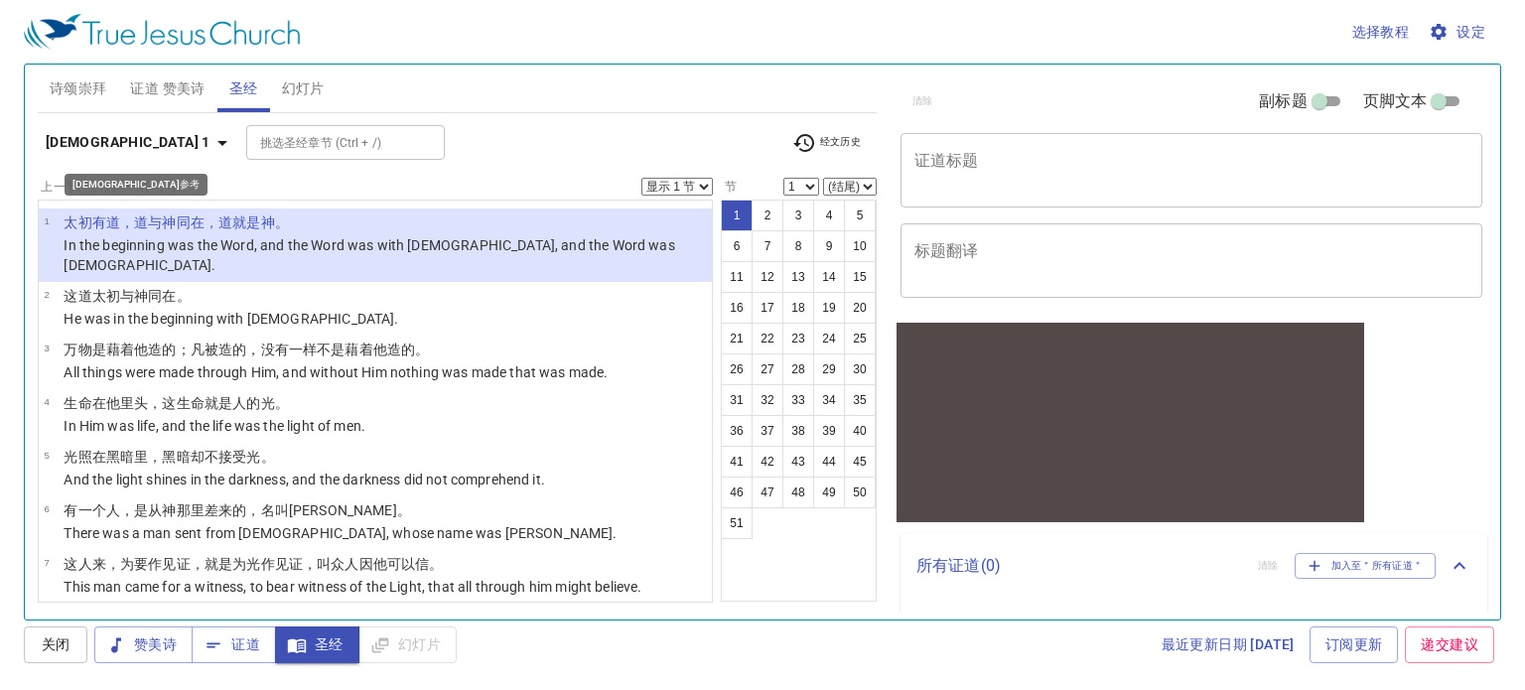
click at [210, 145] on icon "button" at bounding box center [222, 143] width 24 height 24
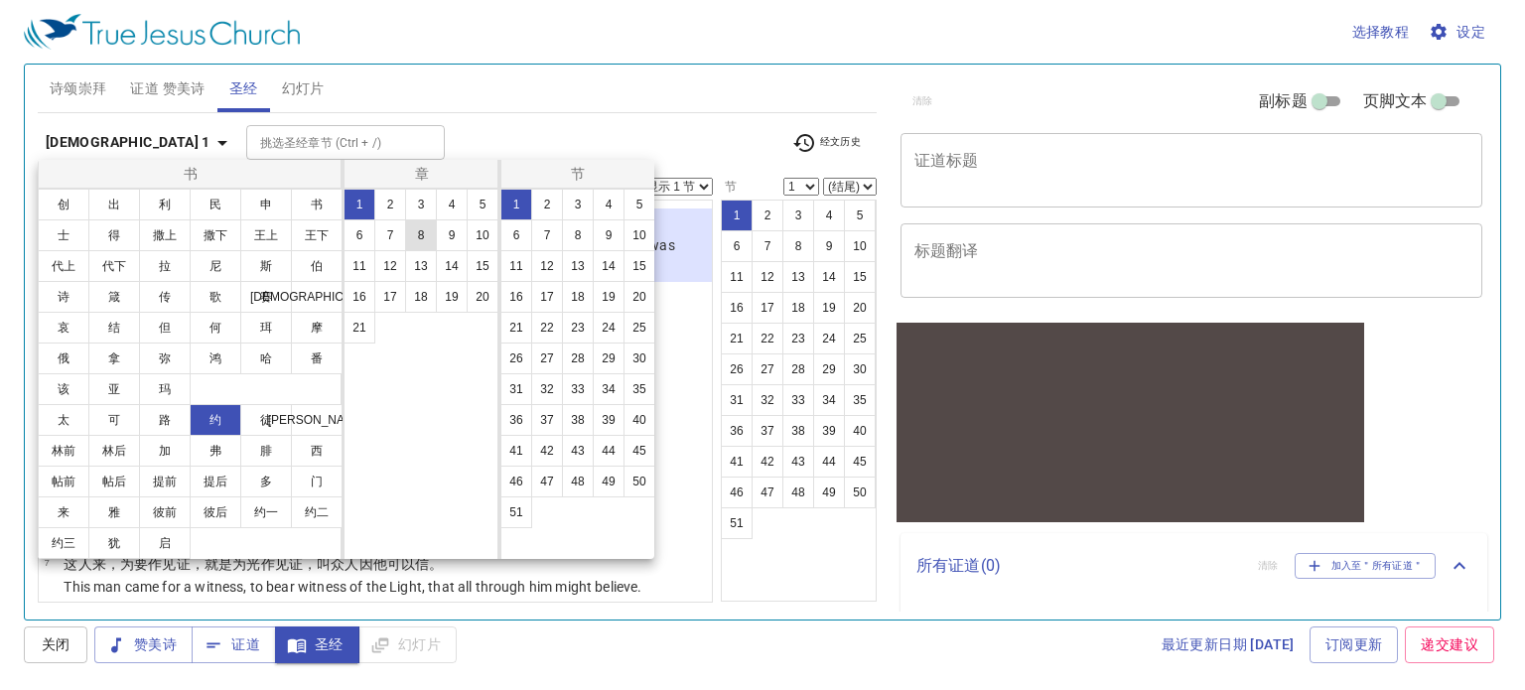
click at [424, 241] on button "8" at bounding box center [421, 235] width 32 height 32
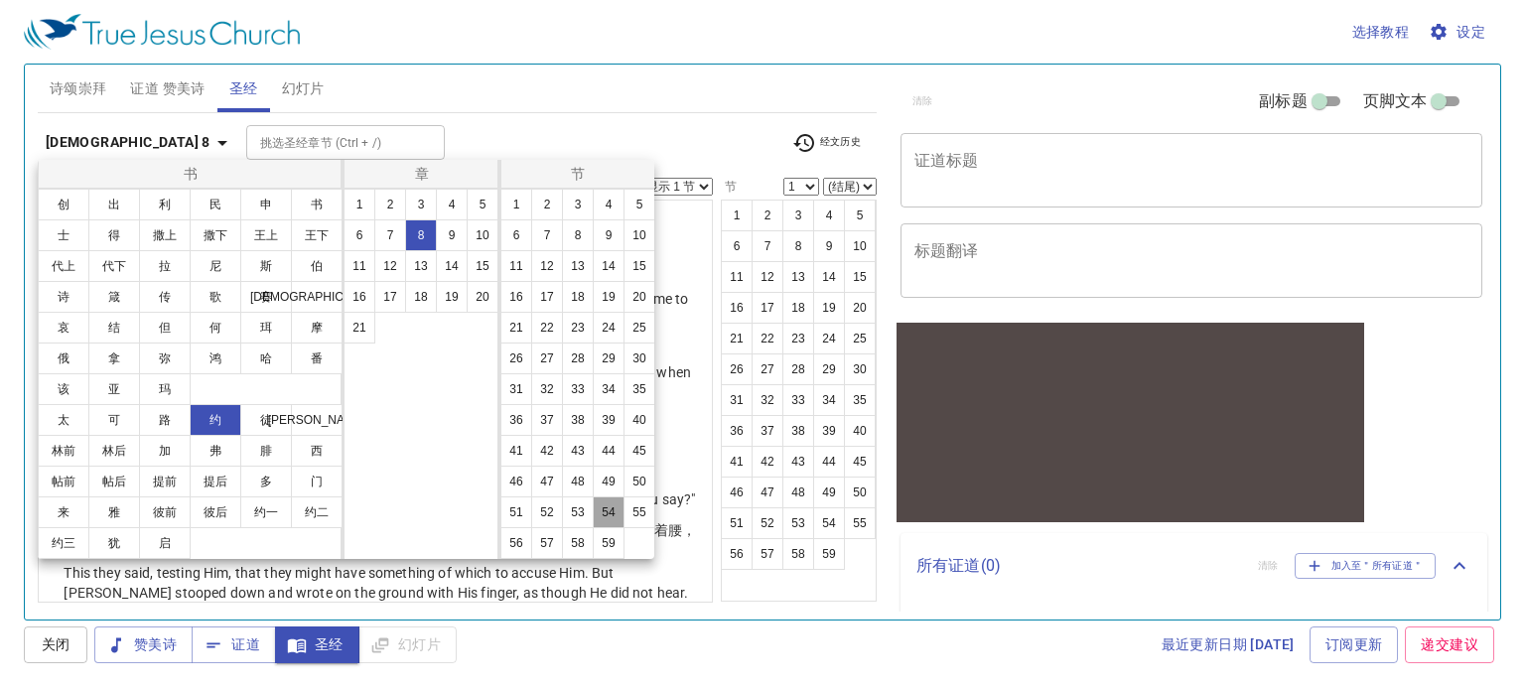
click at [606, 521] on button "54" at bounding box center [609, 512] width 32 height 32
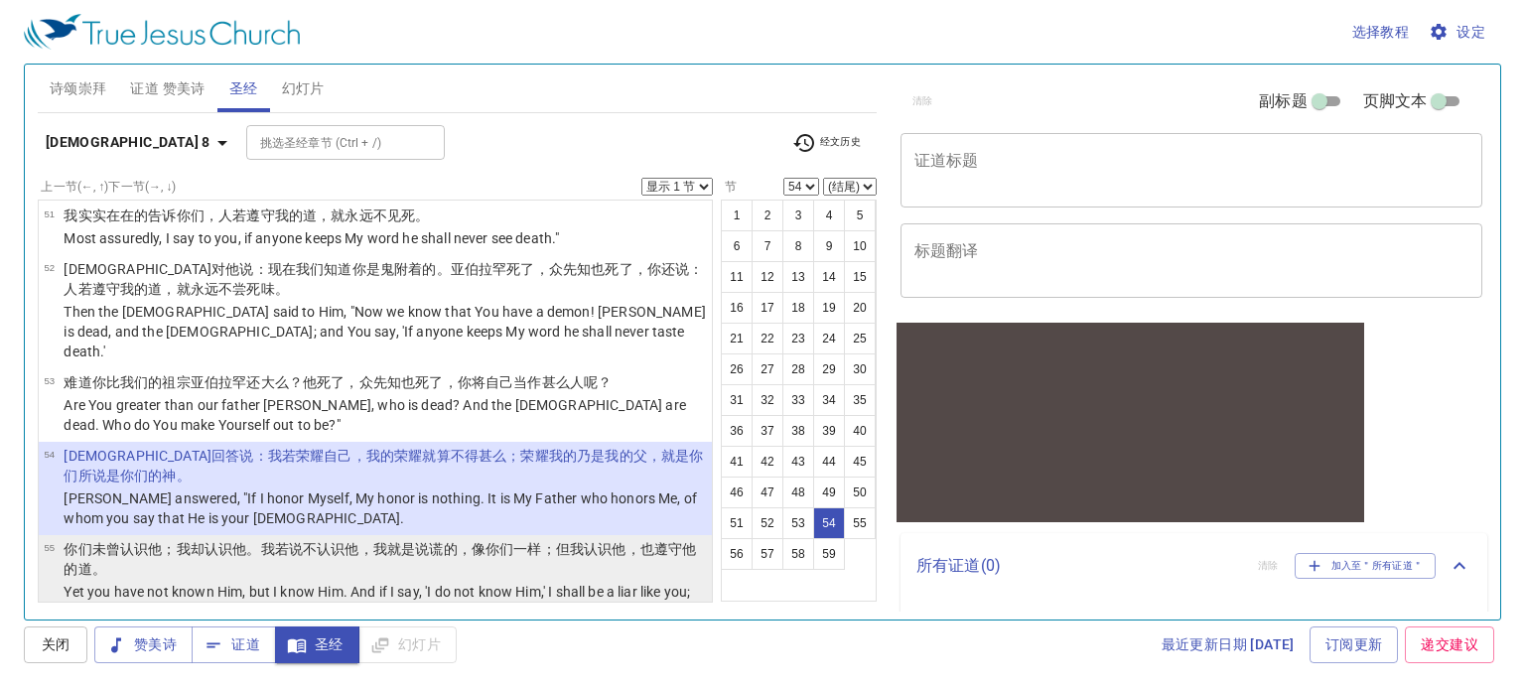
scroll to position [3613, 0]
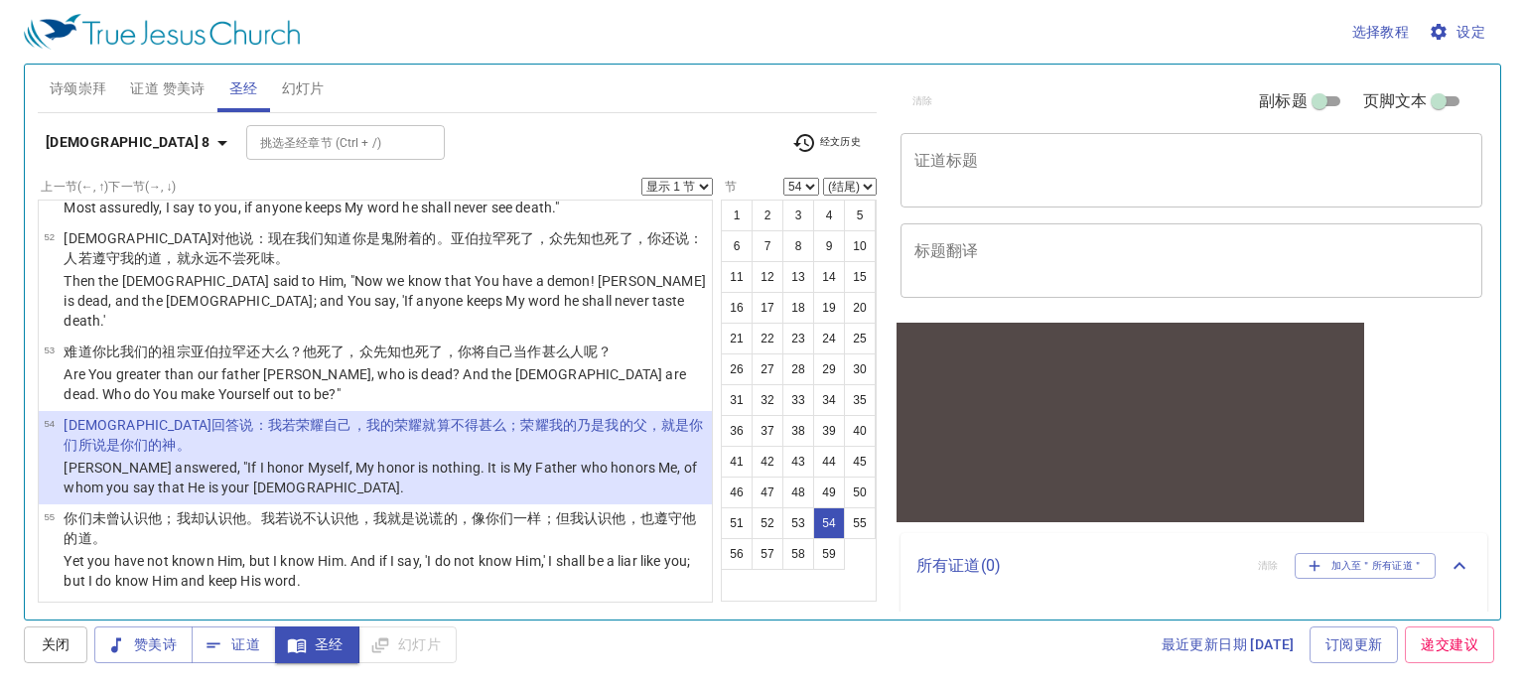
click at [202, 678] on p "Then the Jews said to Him, "You are not yet fifty years old, and have You seen …" at bounding box center [385, 698] width 642 height 40
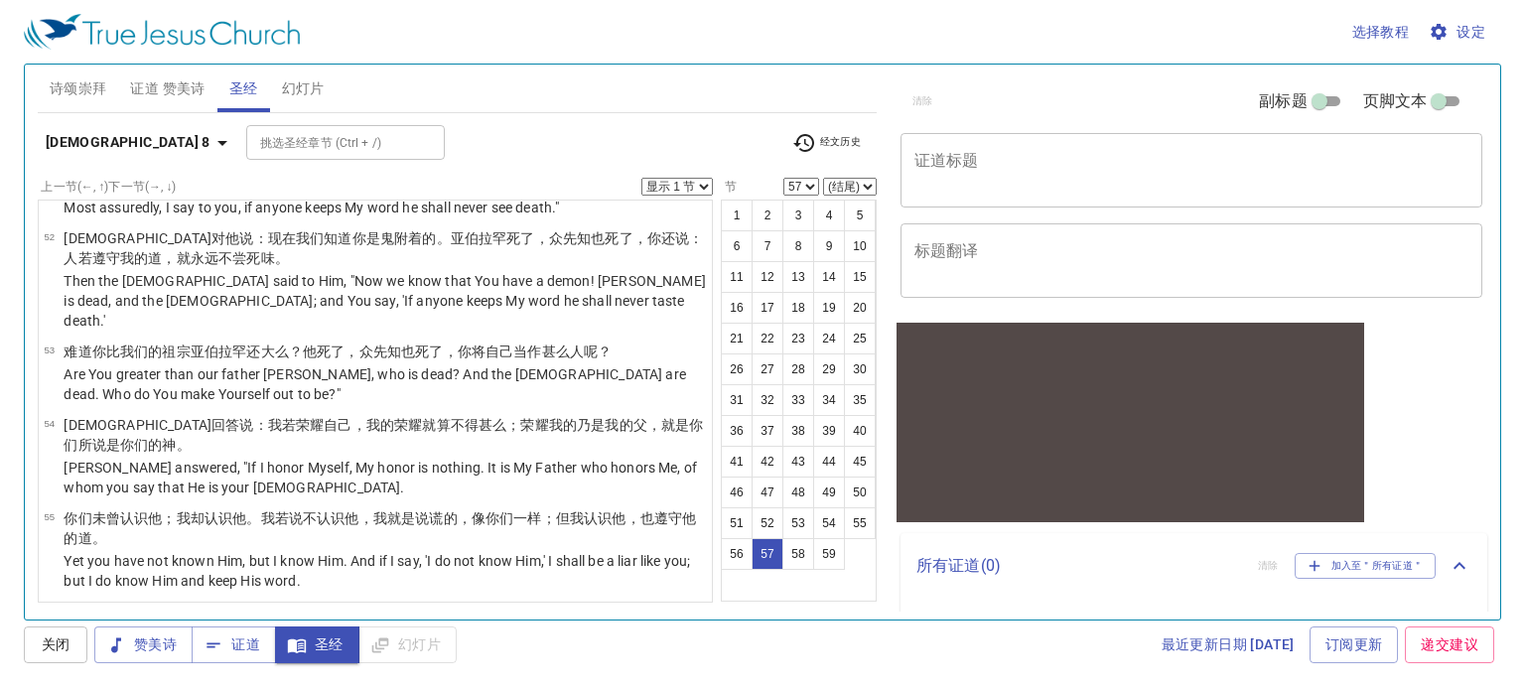
click at [93, 124] on button "约翰福音 8" at bounding box center [140, 142] width 205 height 37
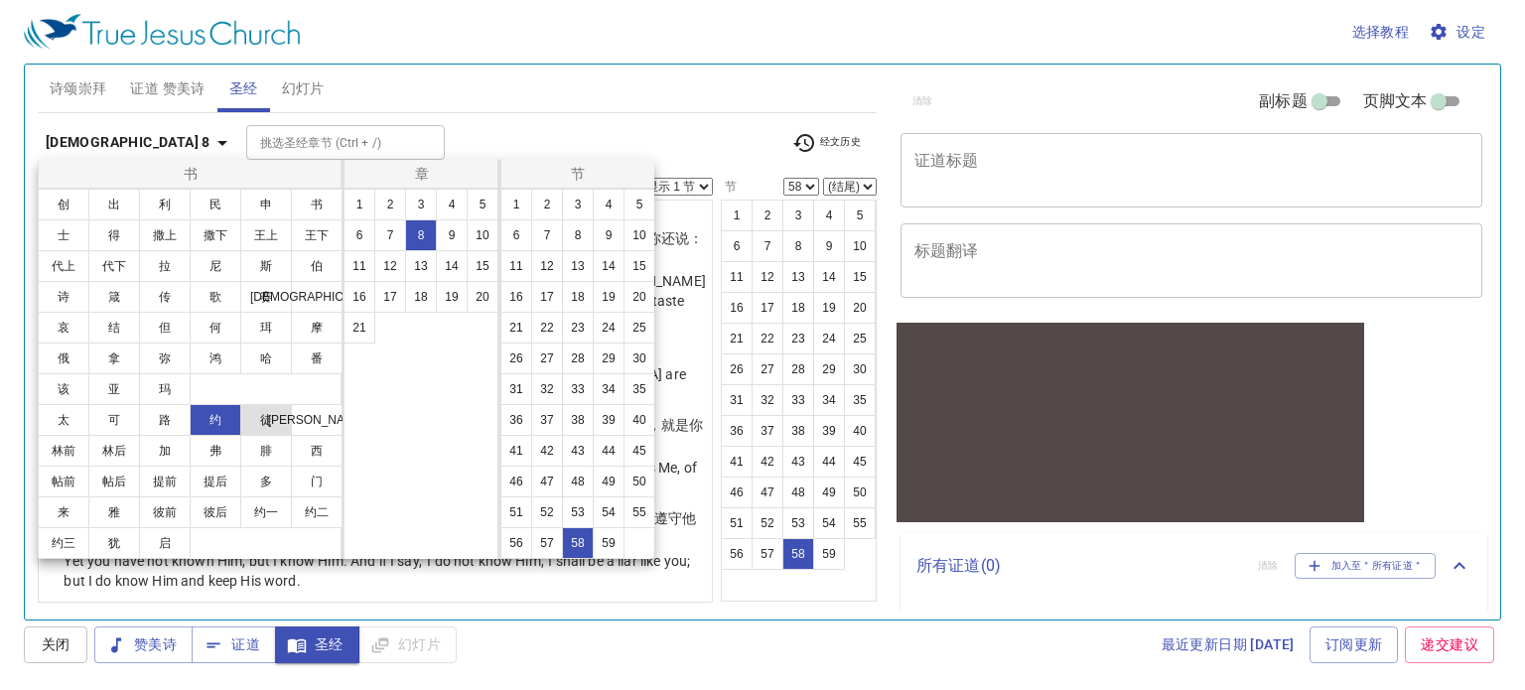
click at [276, 430] on button "徒" at bounding box center [266, 420] width 52 height 32
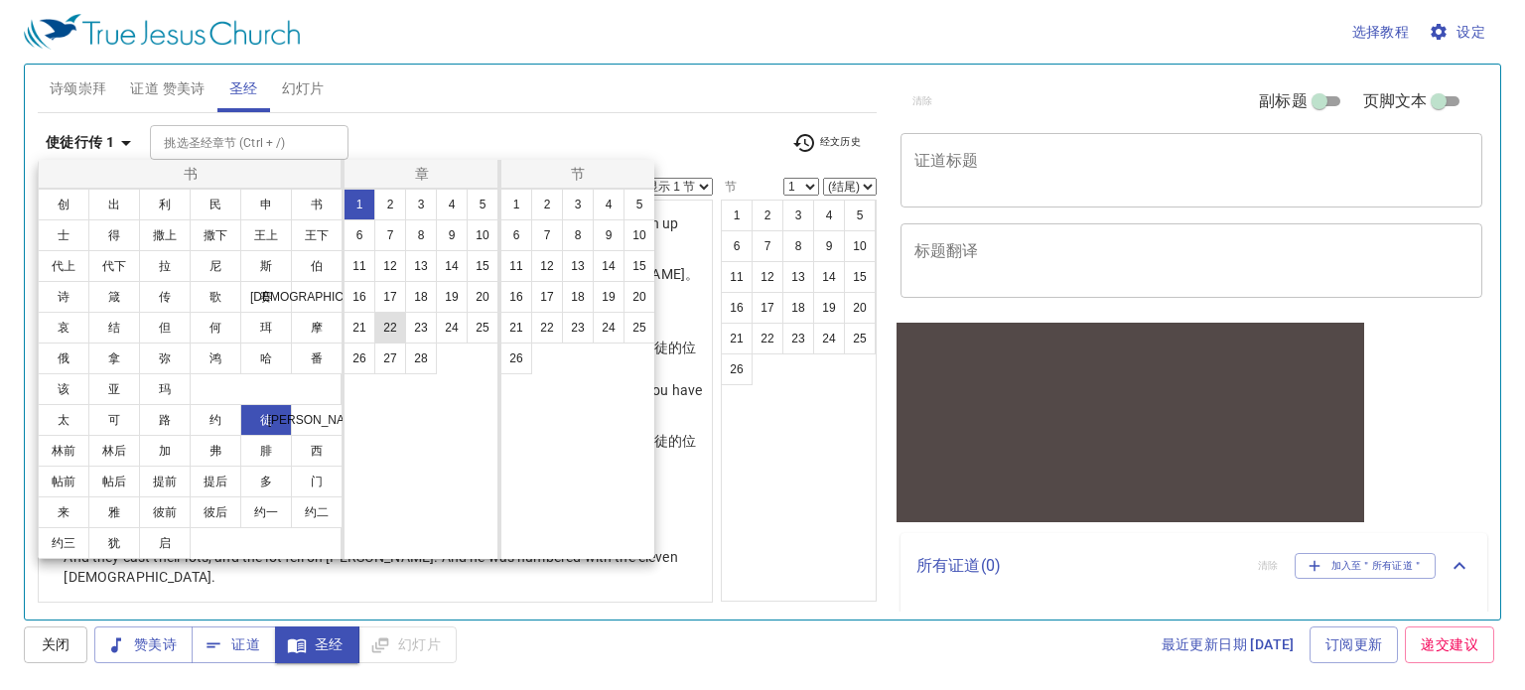
scroll to position [0, 0]
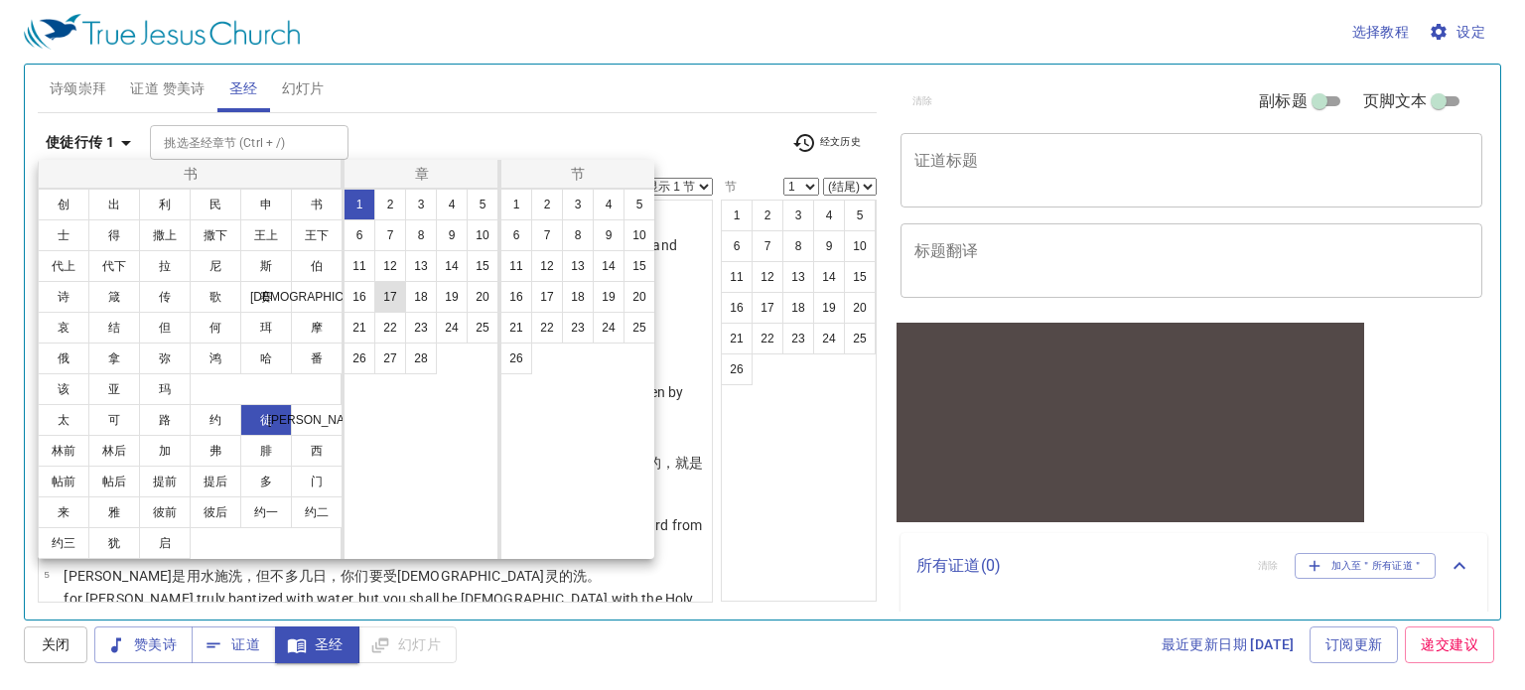
click at [390, 303] on button "17" at bounding box center [390, 297] width 32 height 32
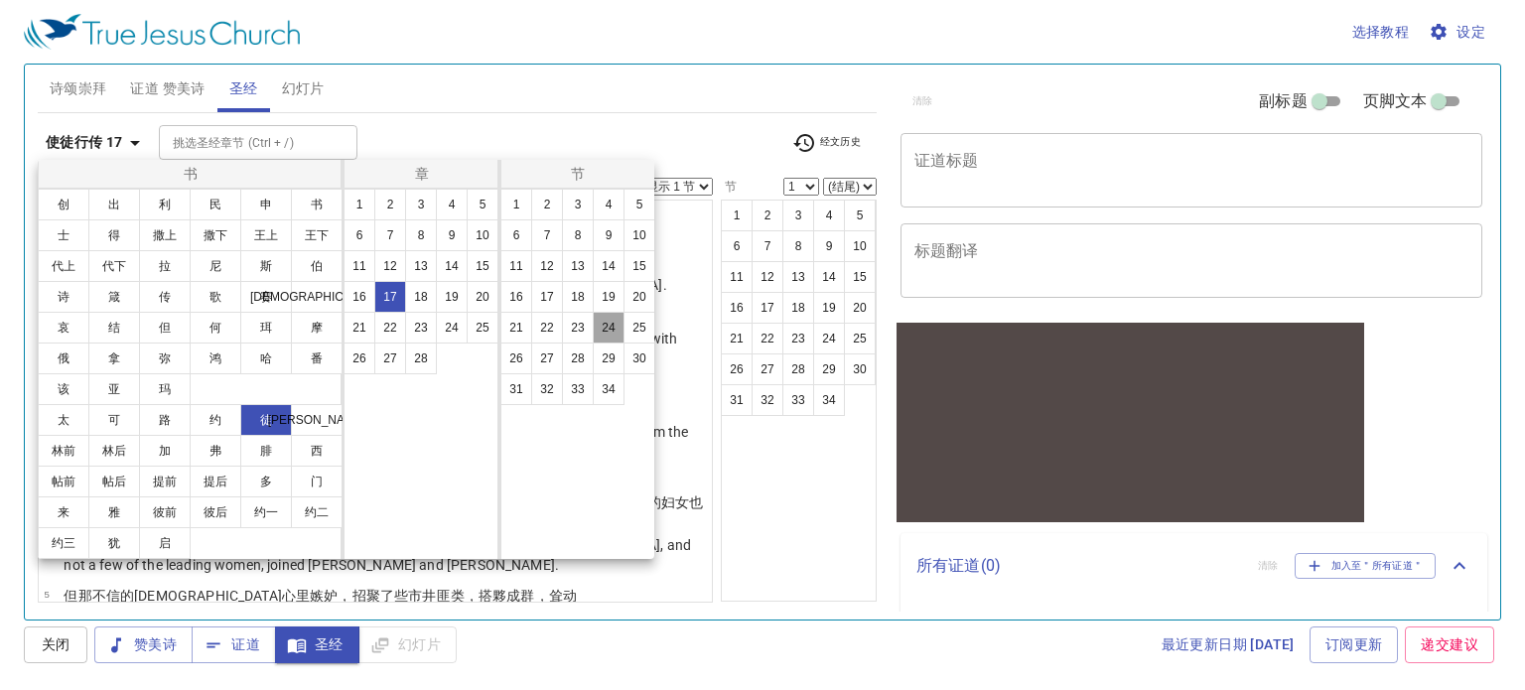
click at [608, 330] on button "24" at bounding box center [609, 328] width 32 height 32
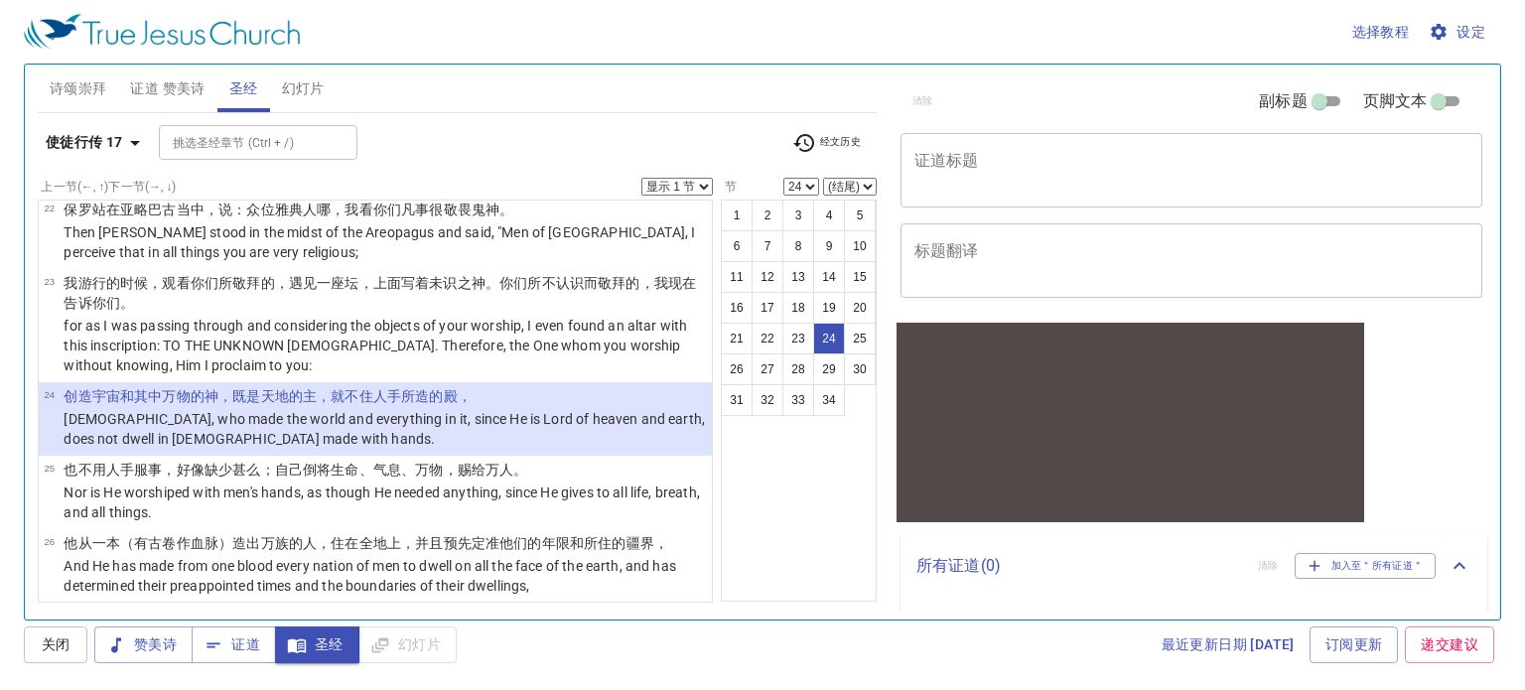
scroll to position [1696, 0]
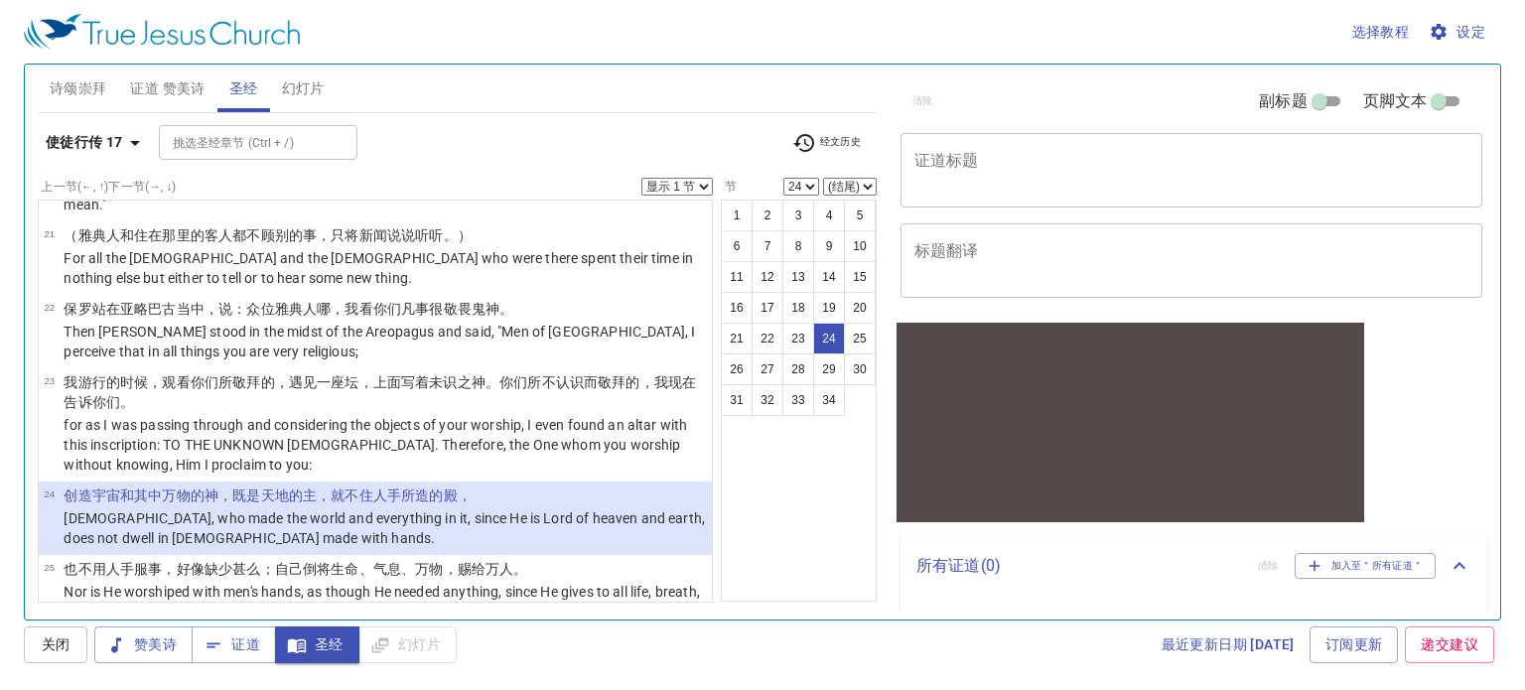
click at [118, 157] on button "使徒行传 17" at bounding box center [96, 142] width 117 height 37
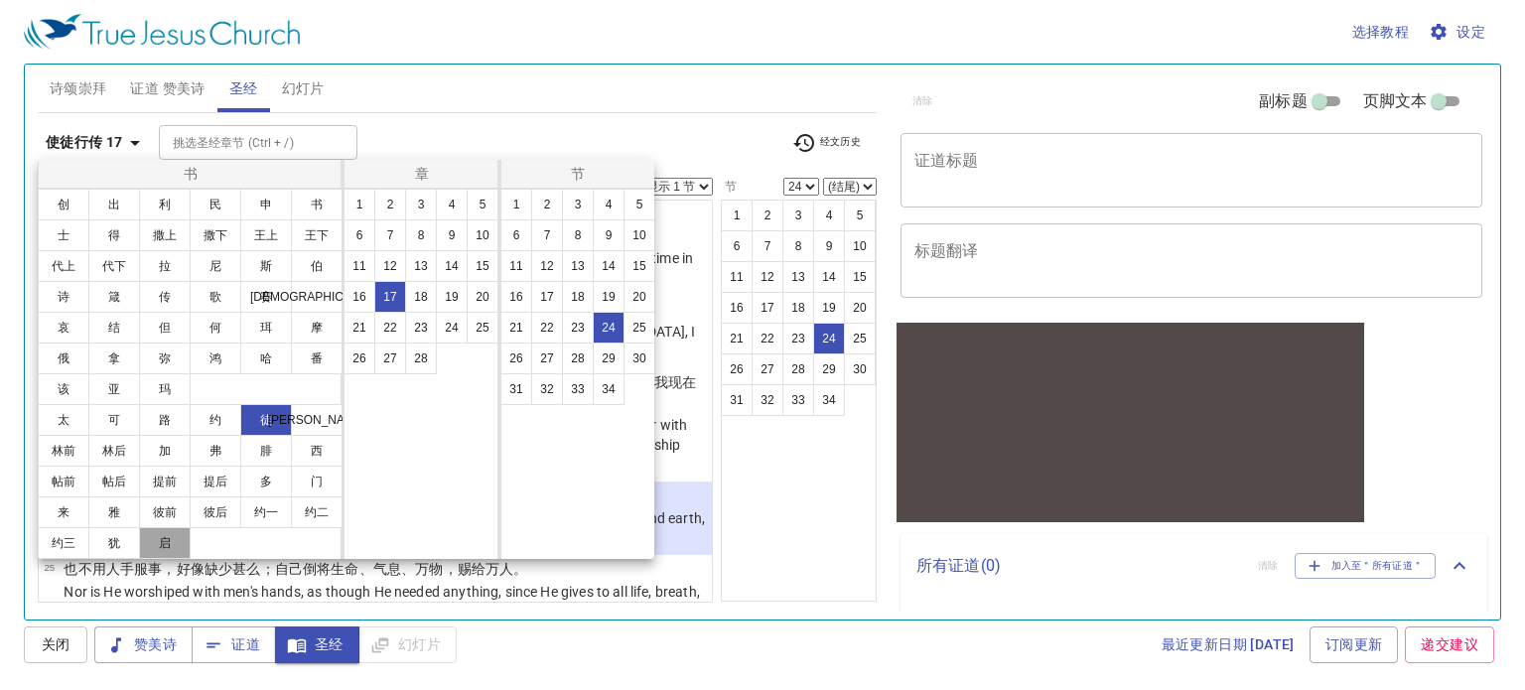
click at [165, 543] on button "启" at bounding box center [165, 543] width 52 height 32
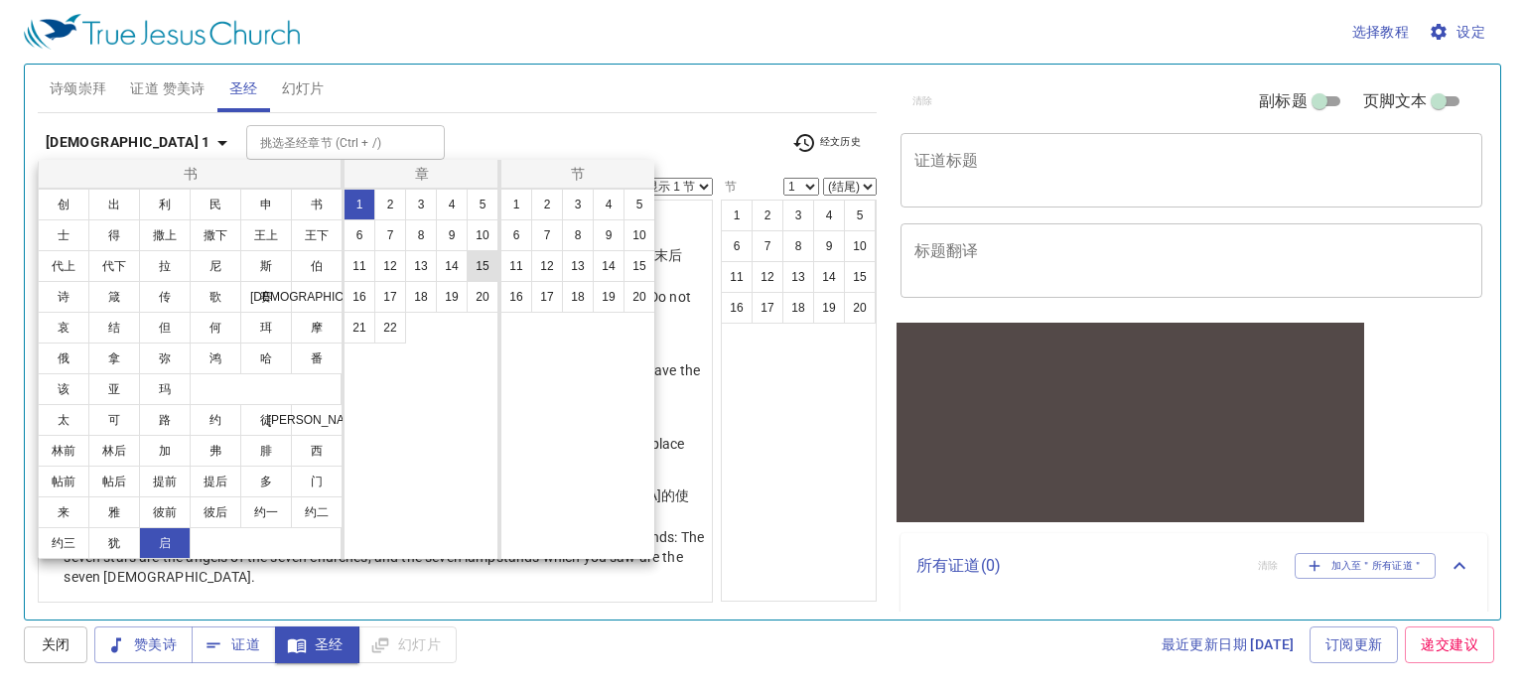
scroll to position [0, 0]
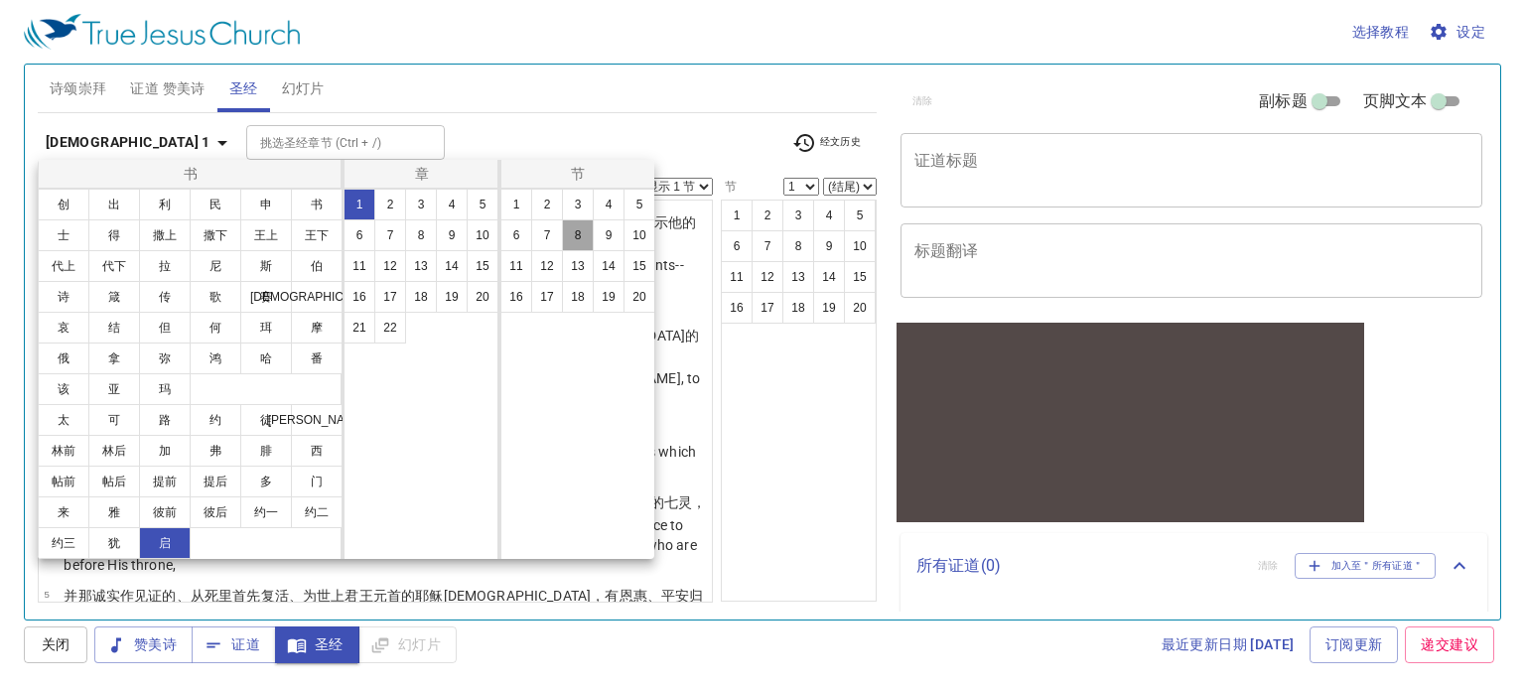
click at [583, 230] on button "8" at bounding box center [578, 235] width 32 height 32
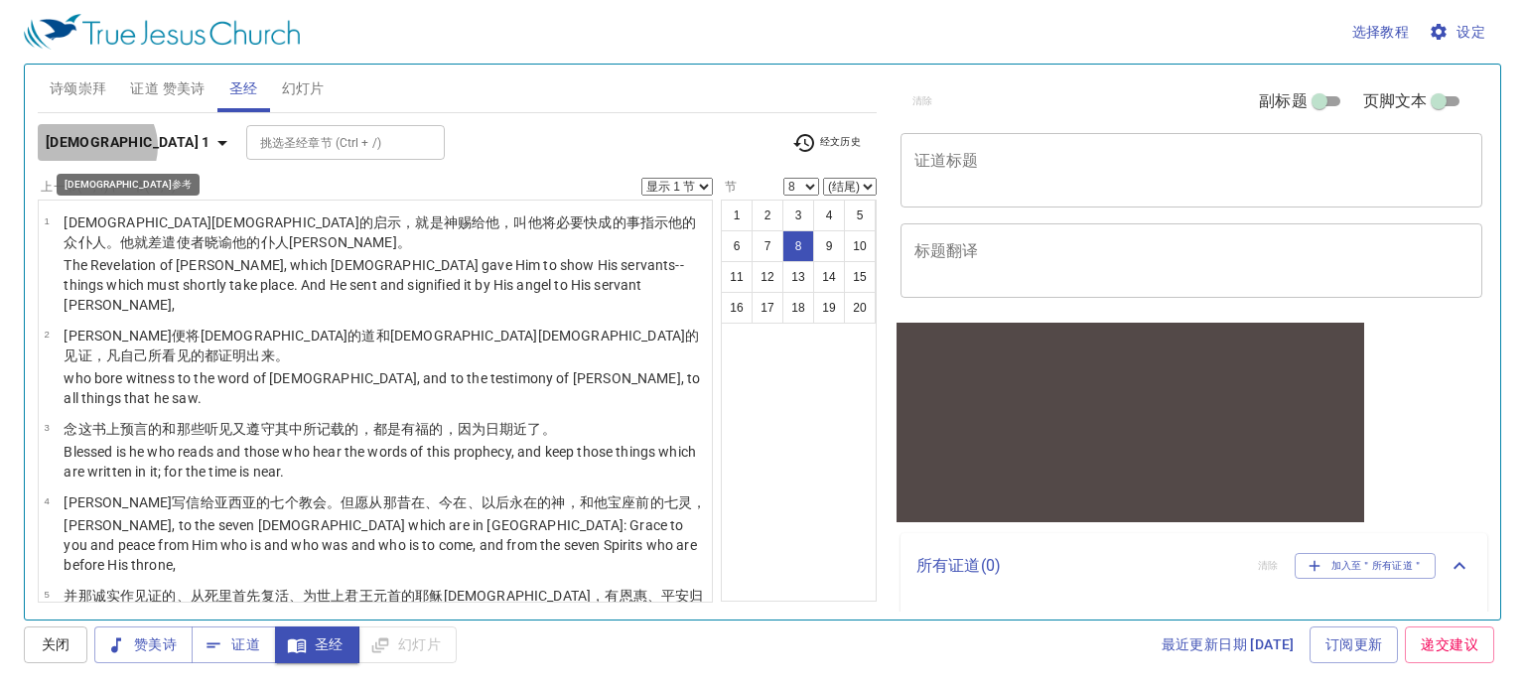
click at [95, 146] on b "[DEMOGRAPHIC_DATA] 1" at bounding box center [128, 142] width 165 height 25
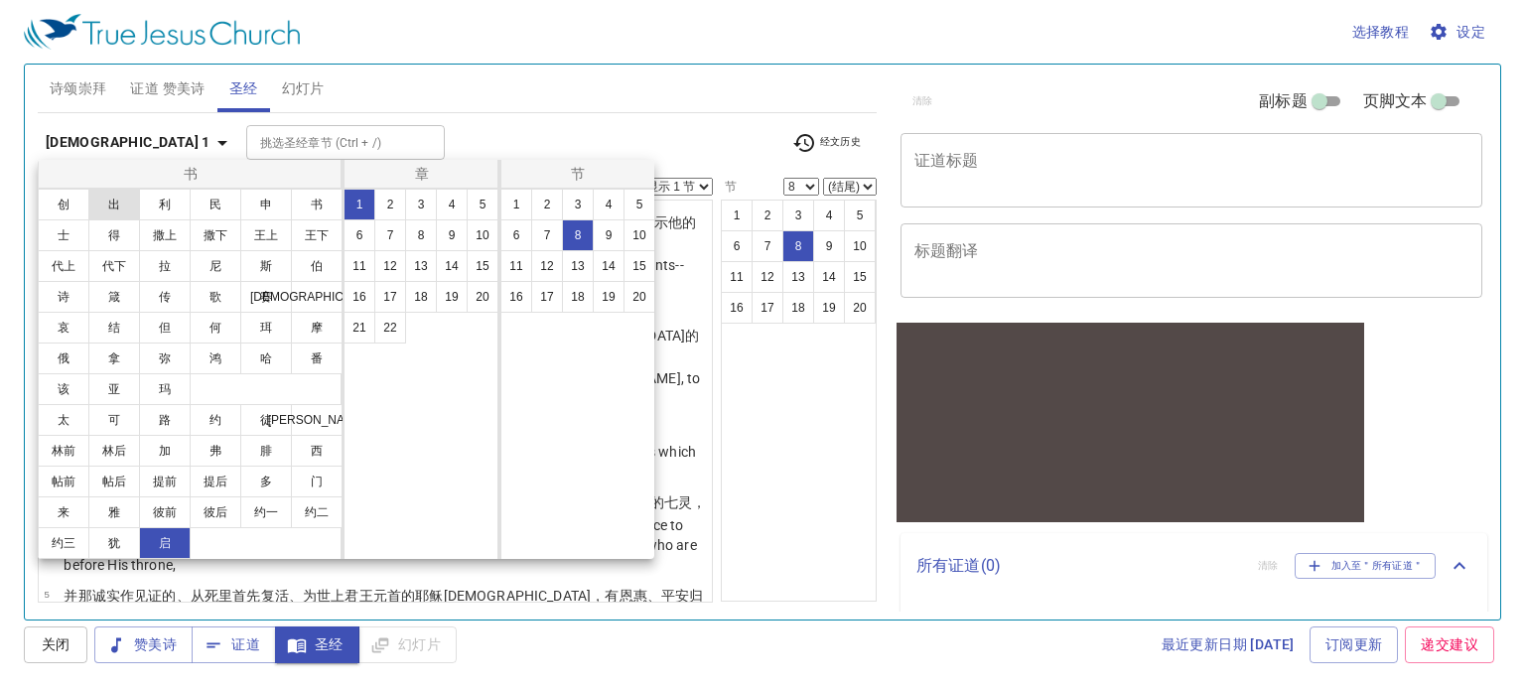
click at [121, 211] on button "出" at bounding box center [114, 205] width 52 height 32
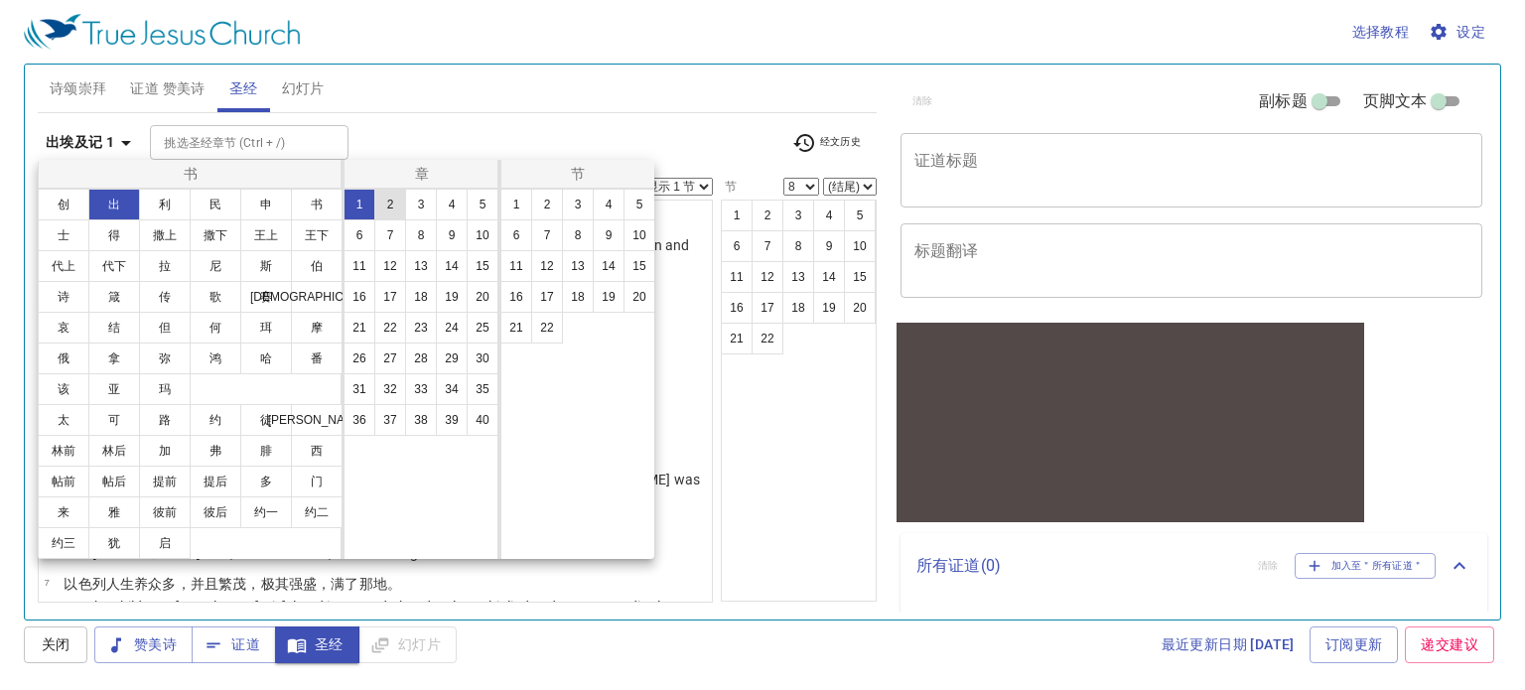
click at [392, 210] on button "2" at bounding box center [390, 205] width 32 height 32
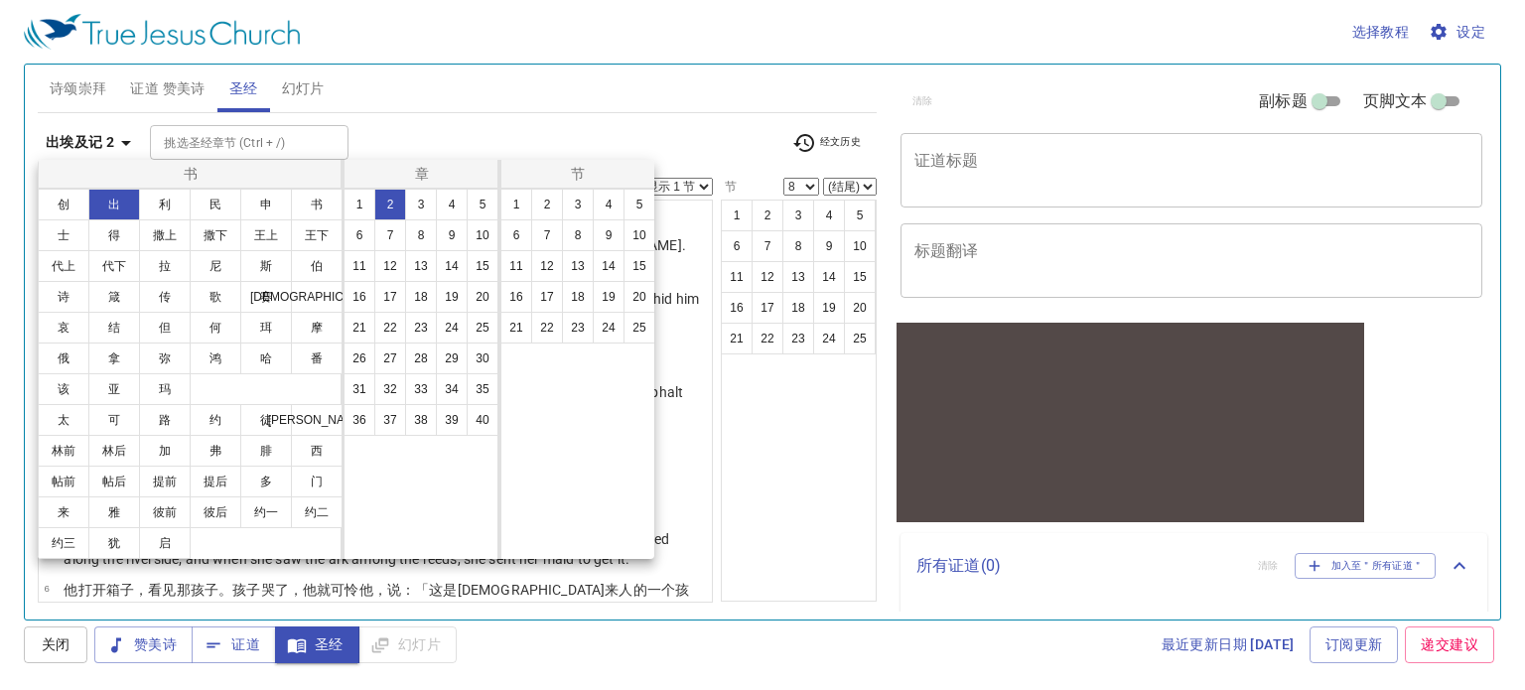
click at [588, 131] on div at bounding box center [762, 345] width 1525 height 690
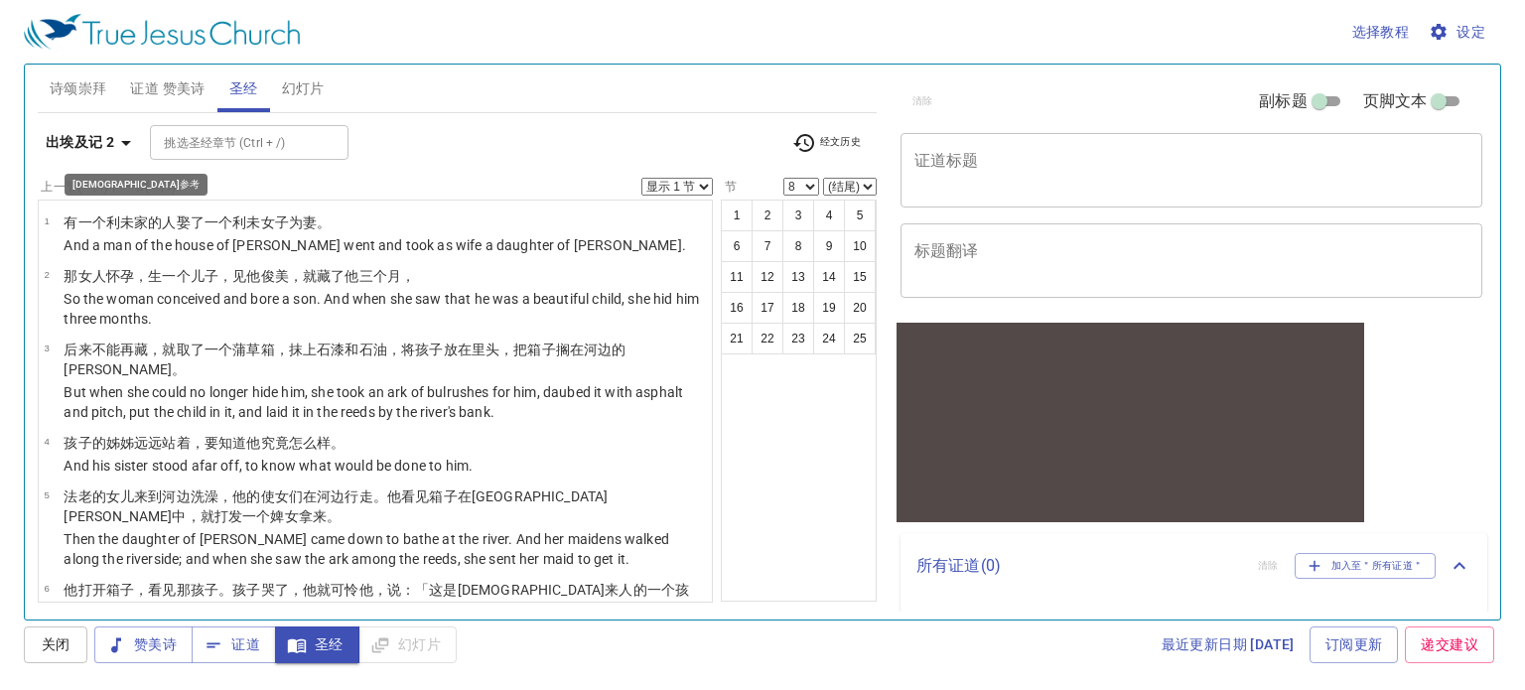
click at [112, 147] on b "出埃及记 2" at bounding box center [80, 142] width 69 height 25
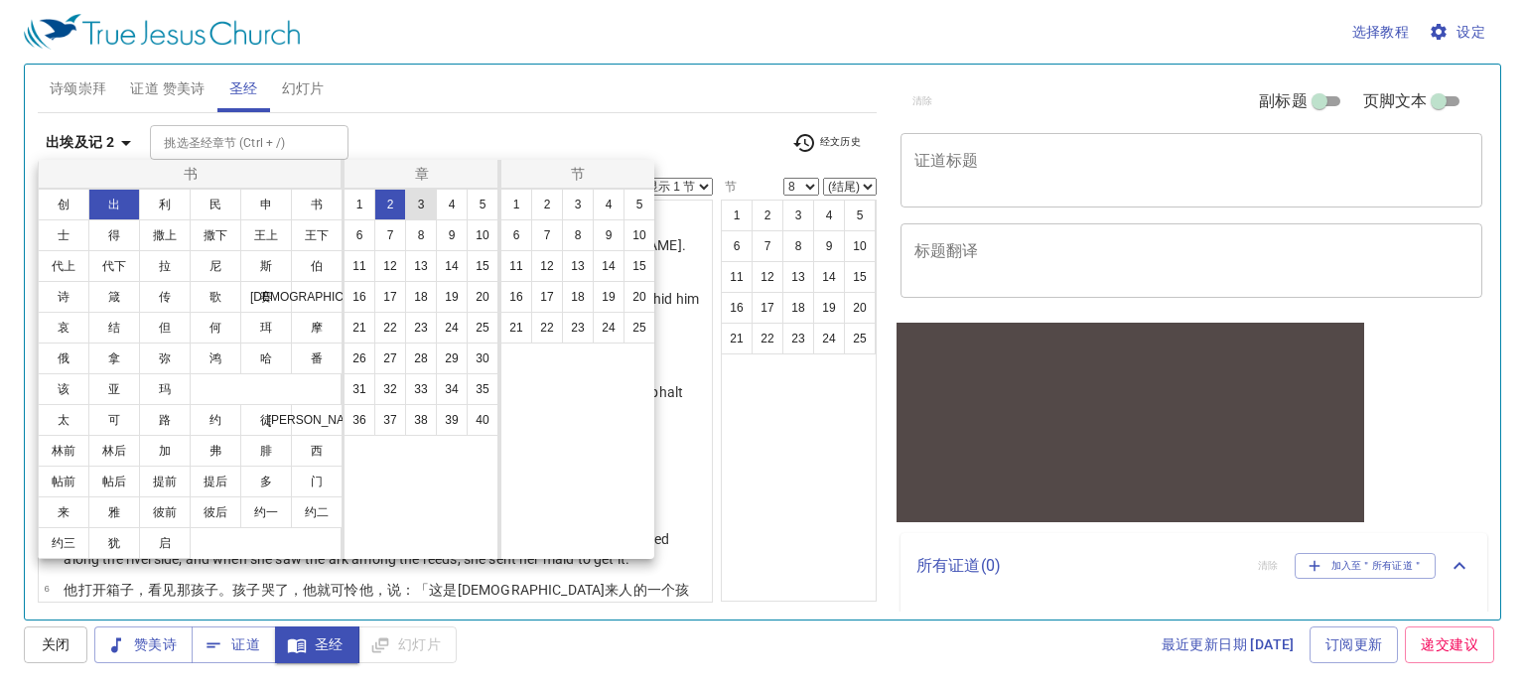
click at [425, 208] on button "3" at bounding box center [421, 205] width 32 height 32
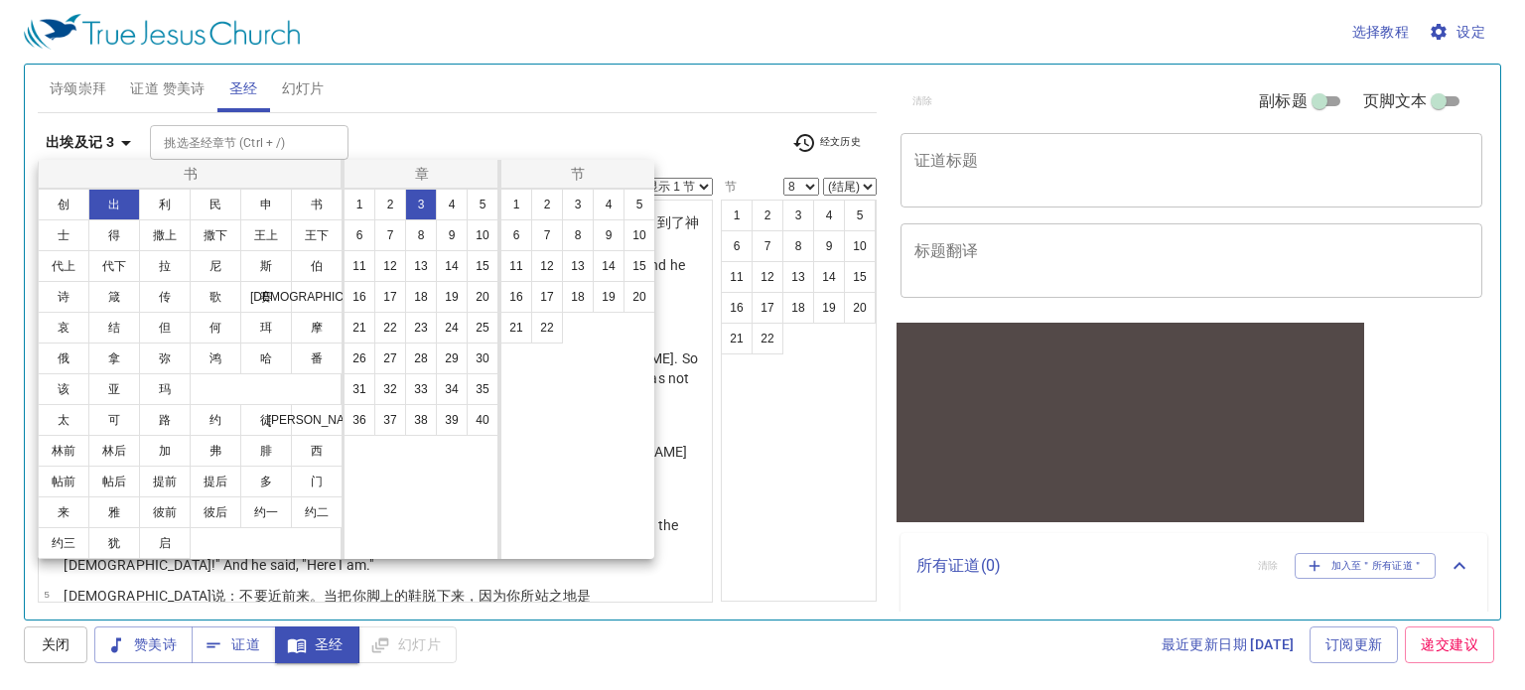
click at [546, 134] on div at bounding box center [762, 345] width 1525 height 690
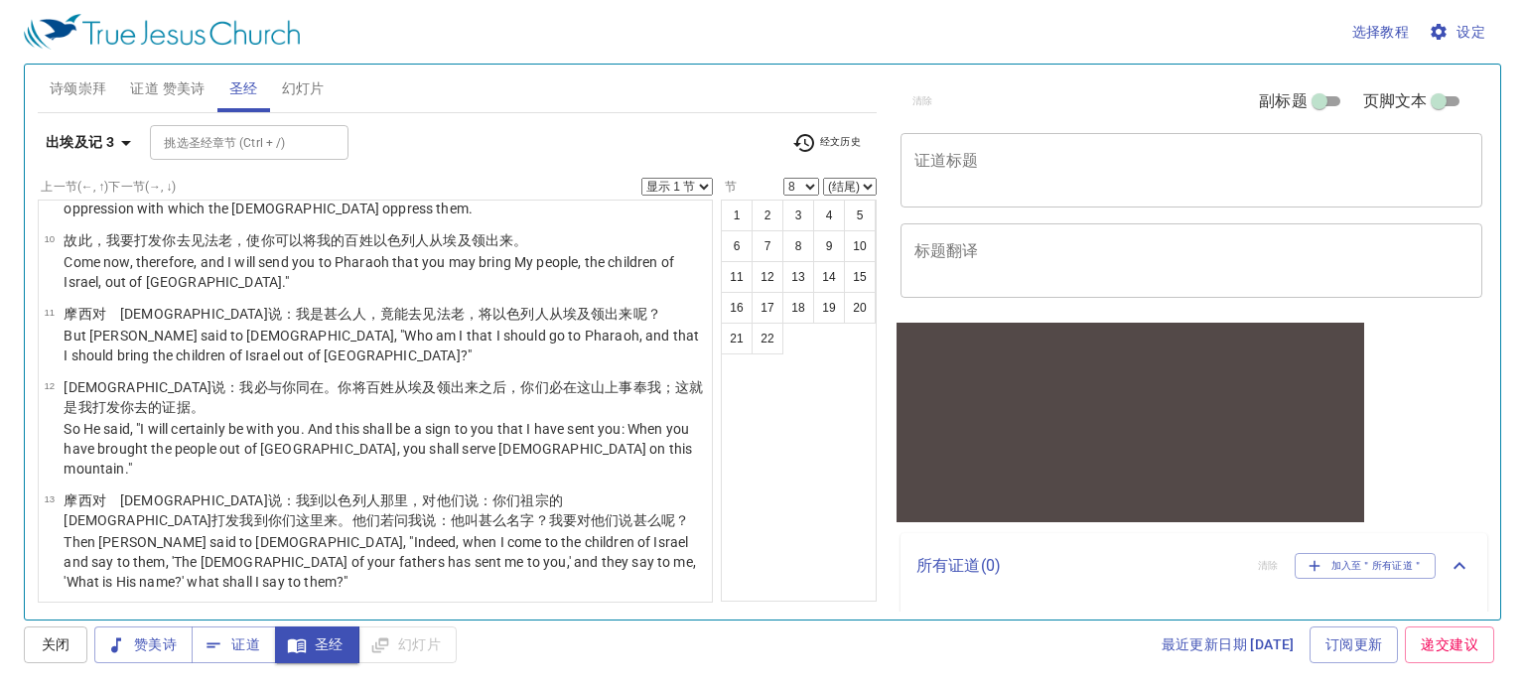
scroll to position [993, 0]
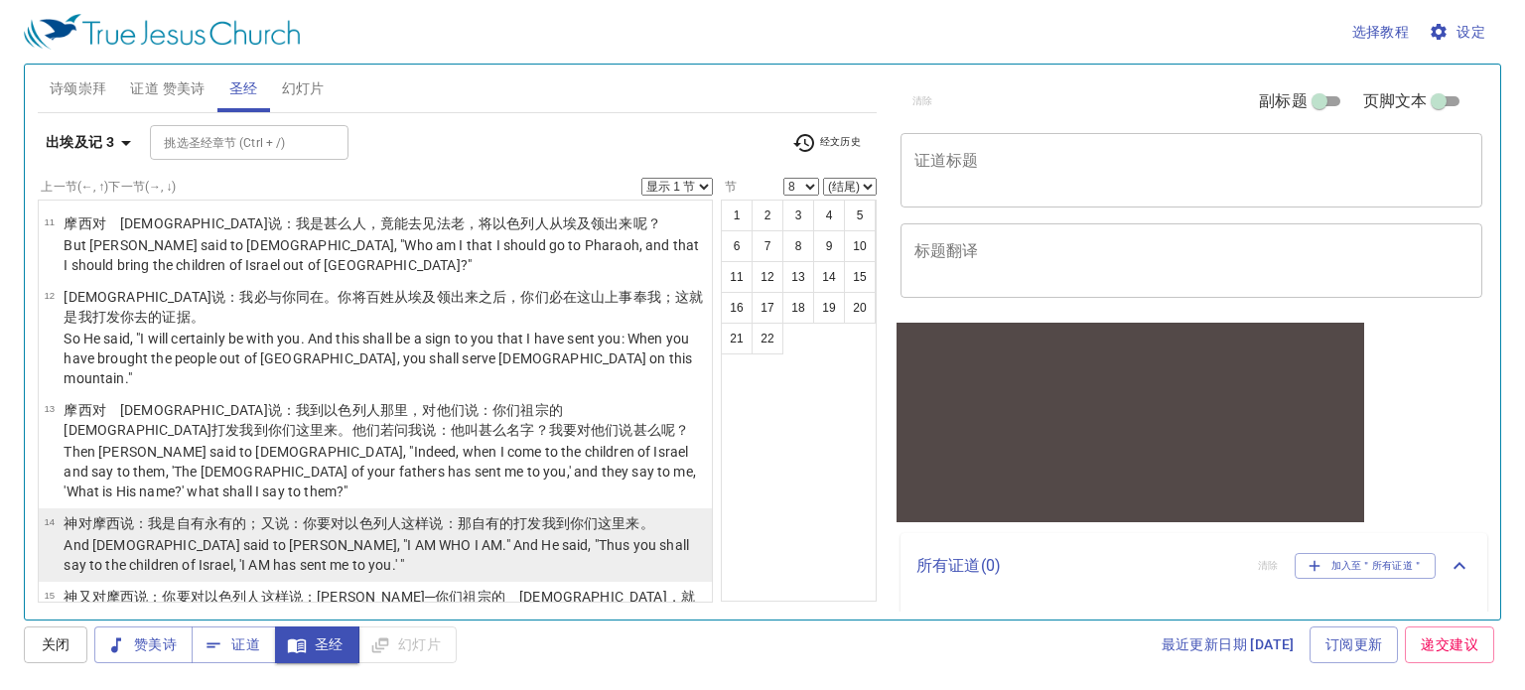
click at [425, 535] on p "And God said to Moses, "I AM WHO I AM." And He said, "Thus you shall say to the…" at bounding box center [385, 555] width 642 height 40
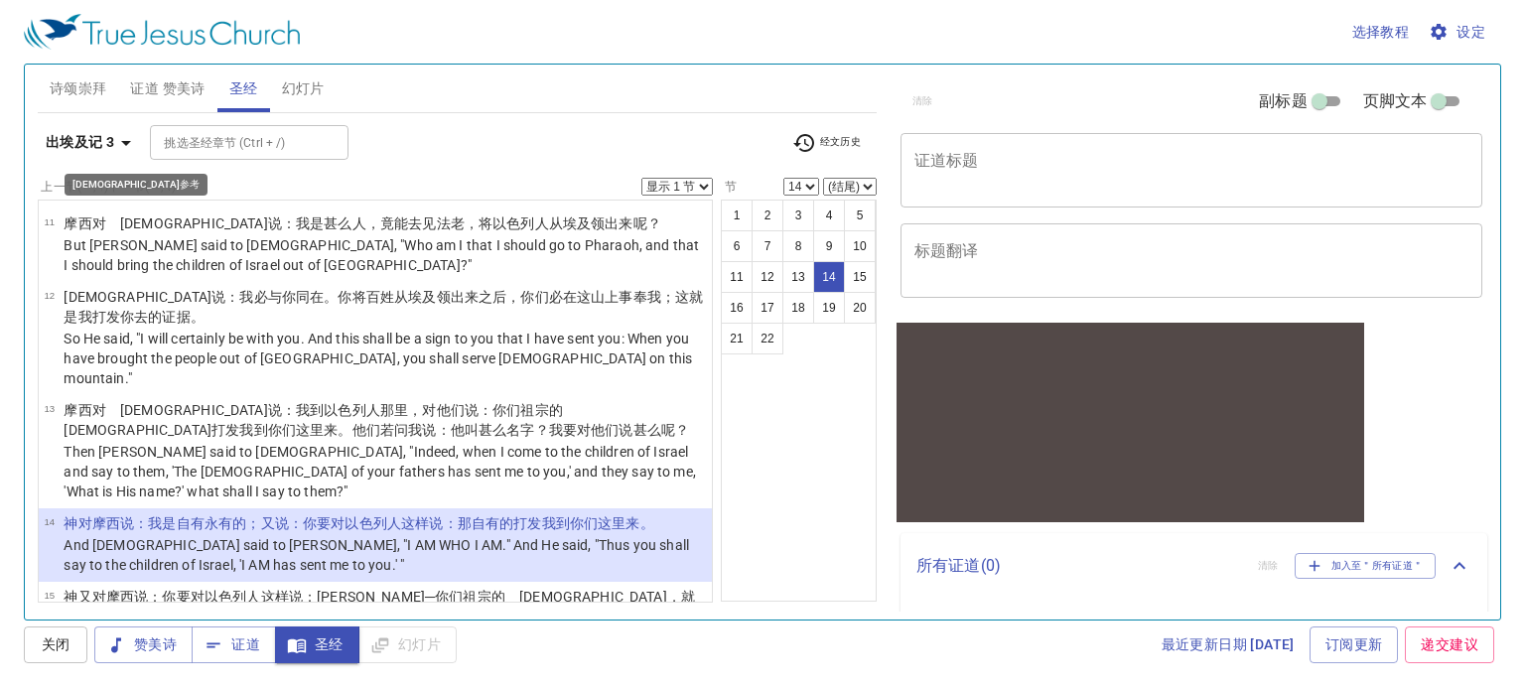
click at [123, 144] on icon "button" at bounding box center [126, 143] width 24 height 24
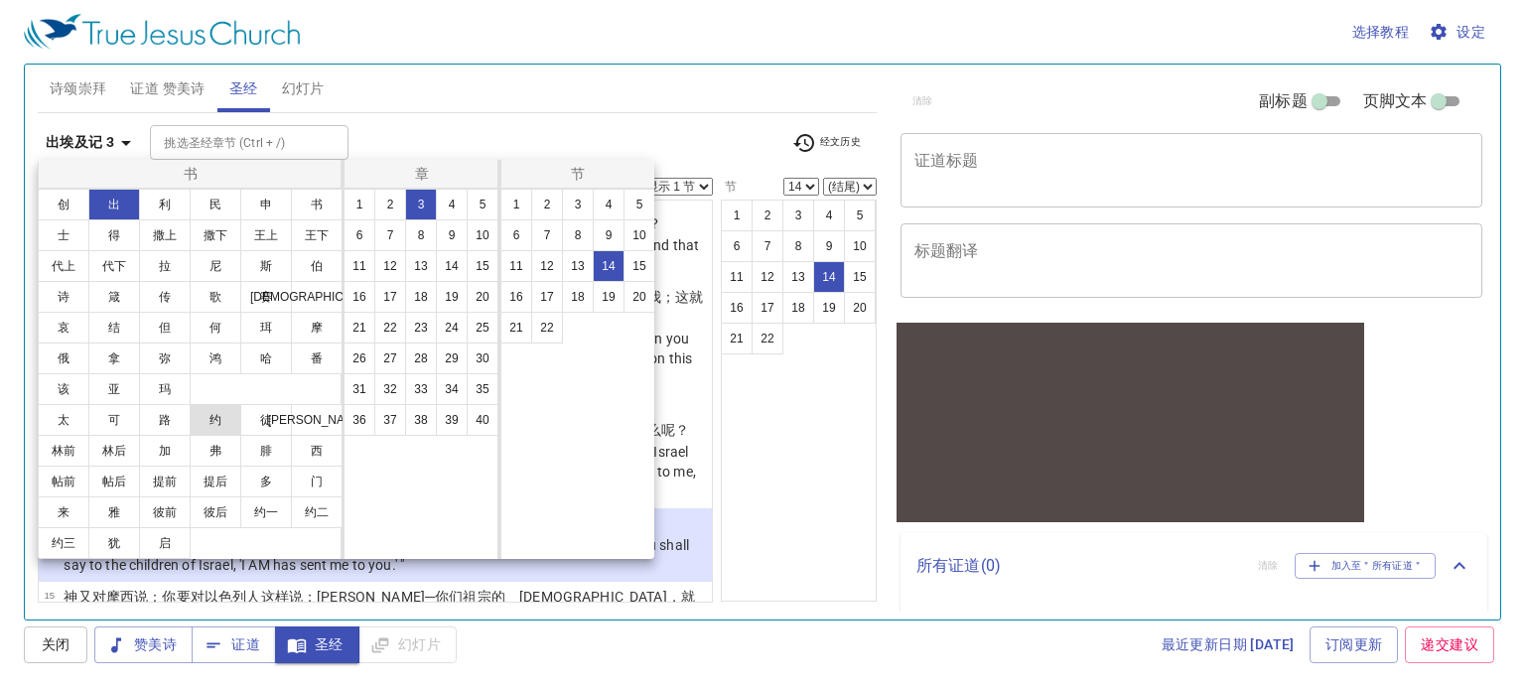
click at [236, 422] on button "约" at bounding box center [216, 420] width 52 height 32
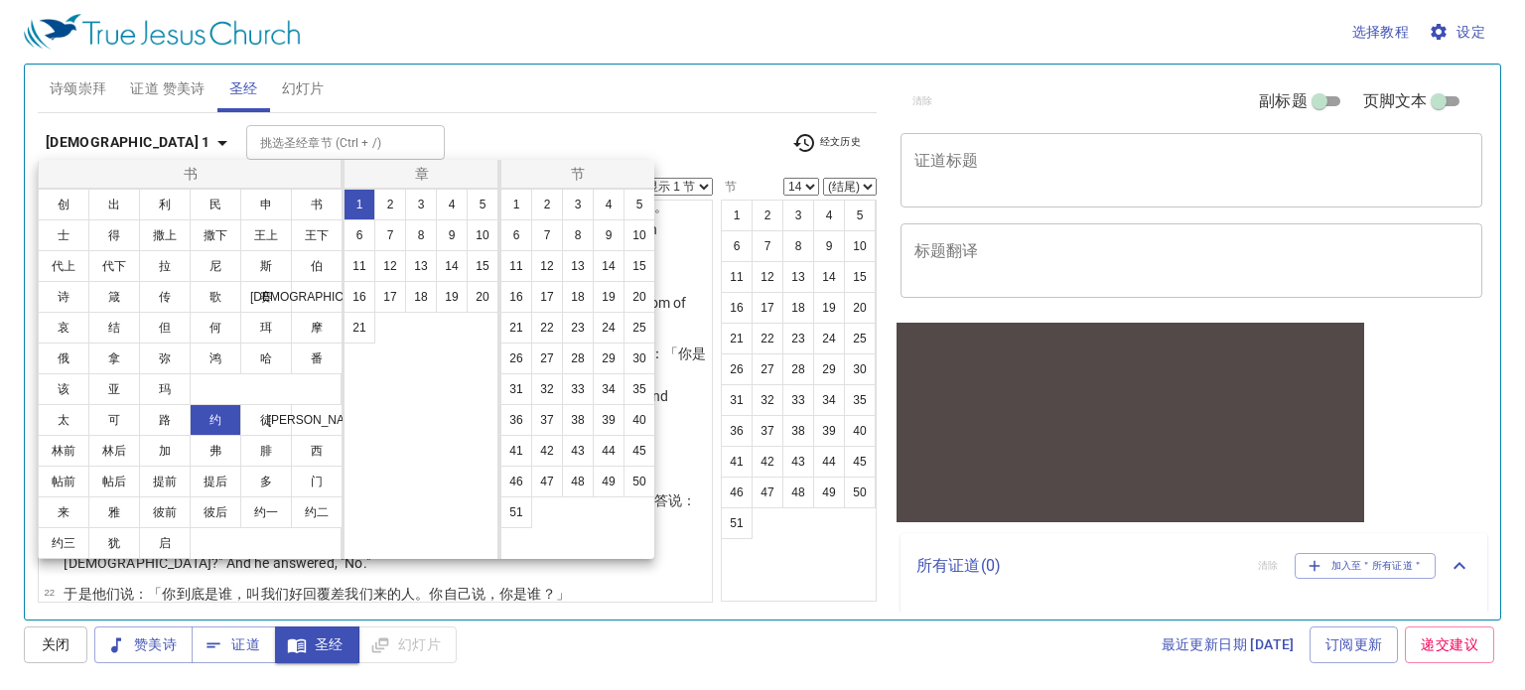
scroll to position [0, 0]
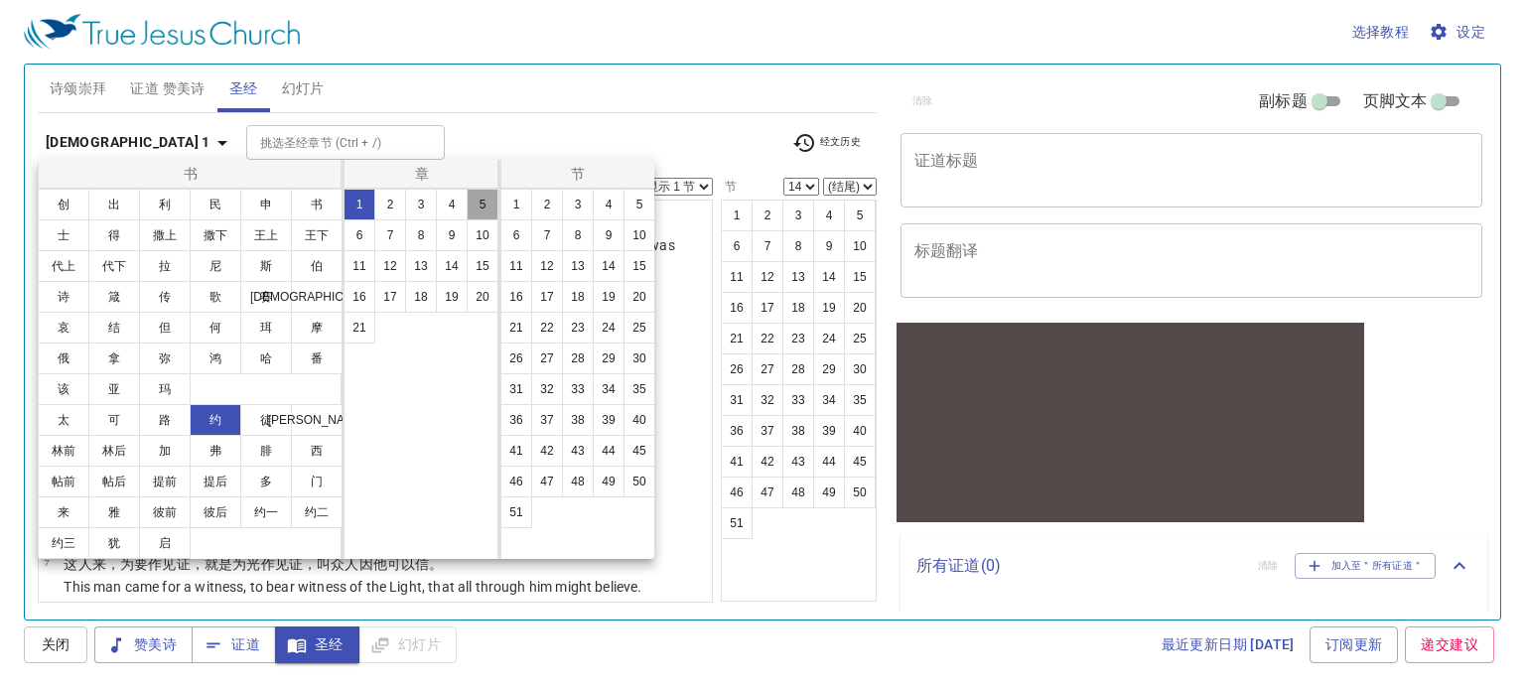
click at [480, 207] on button "5" at bounding box center [483, 205] width 32 height 32
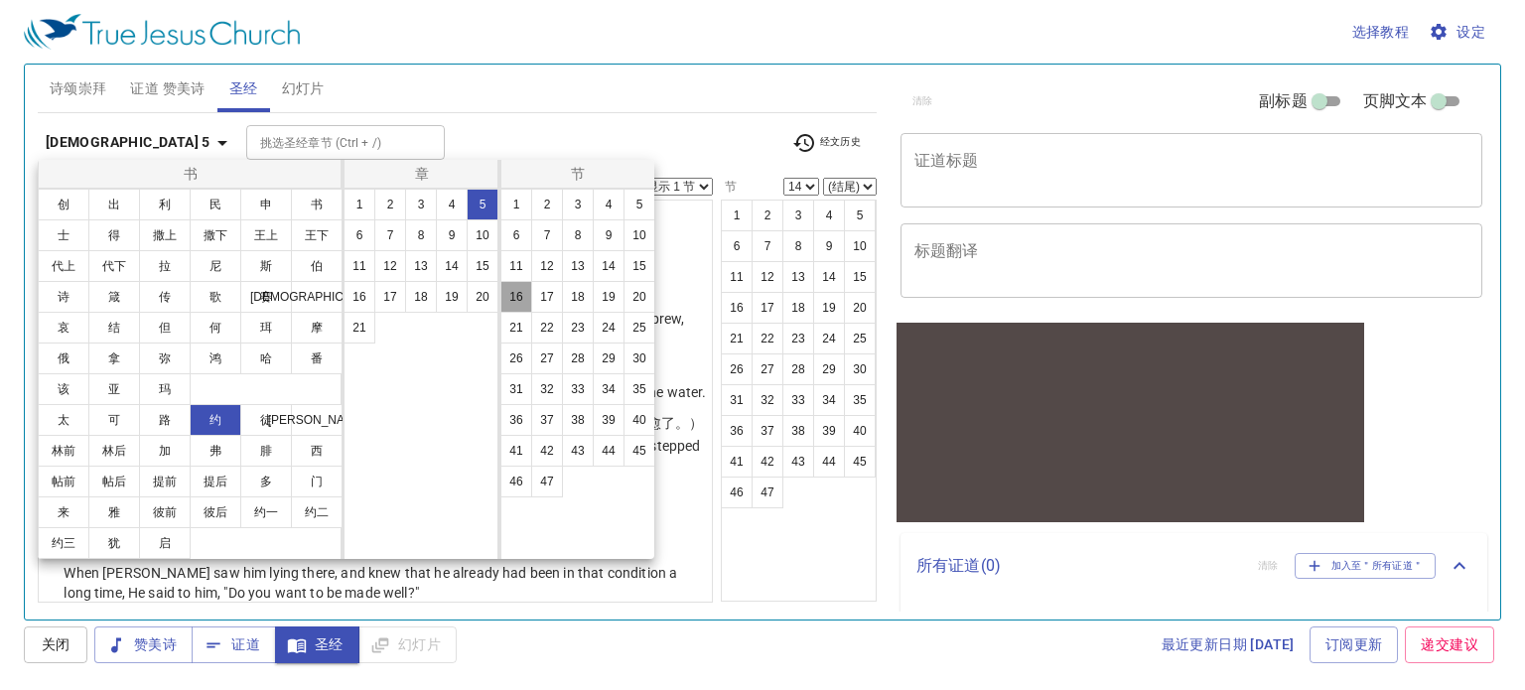
click at [524, 295] on button "16" at bounding box center [516, 297] width 32 height 32
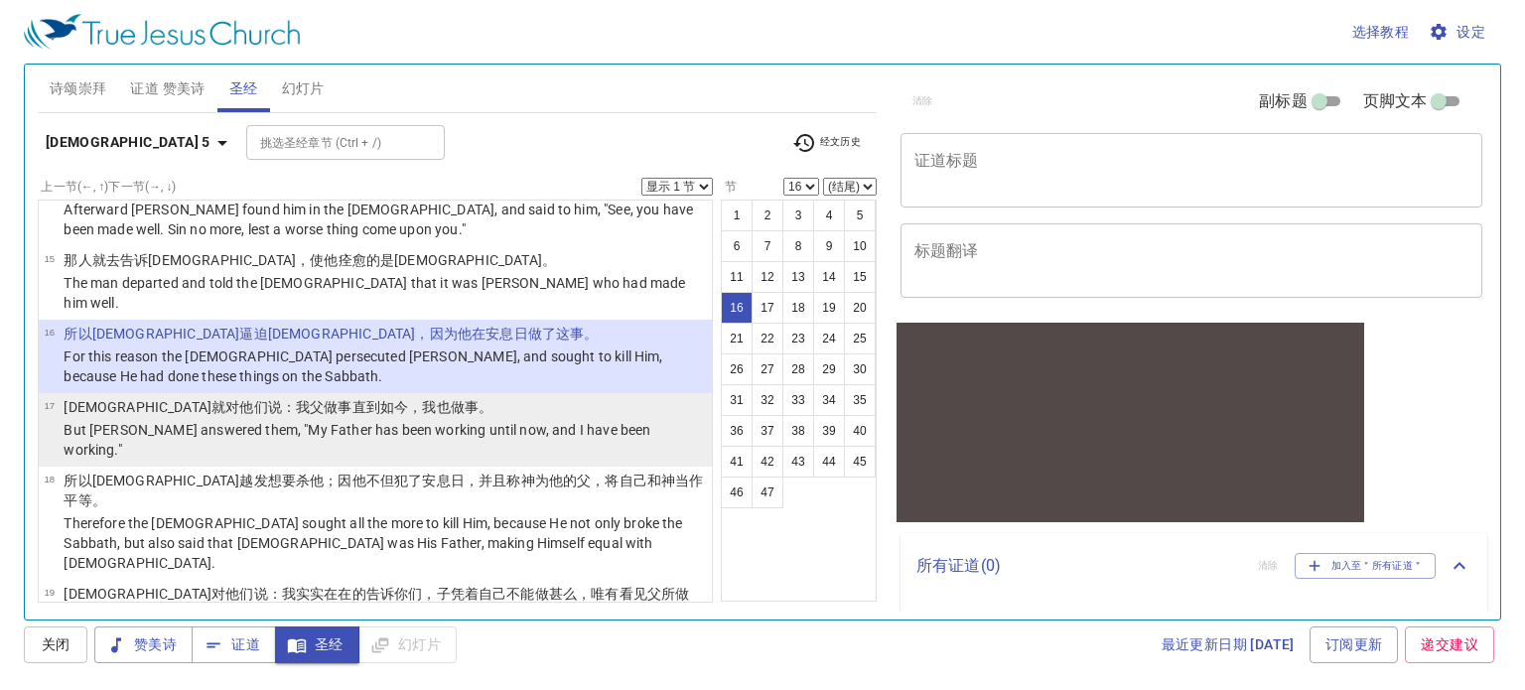
scroll to position [925, 0]
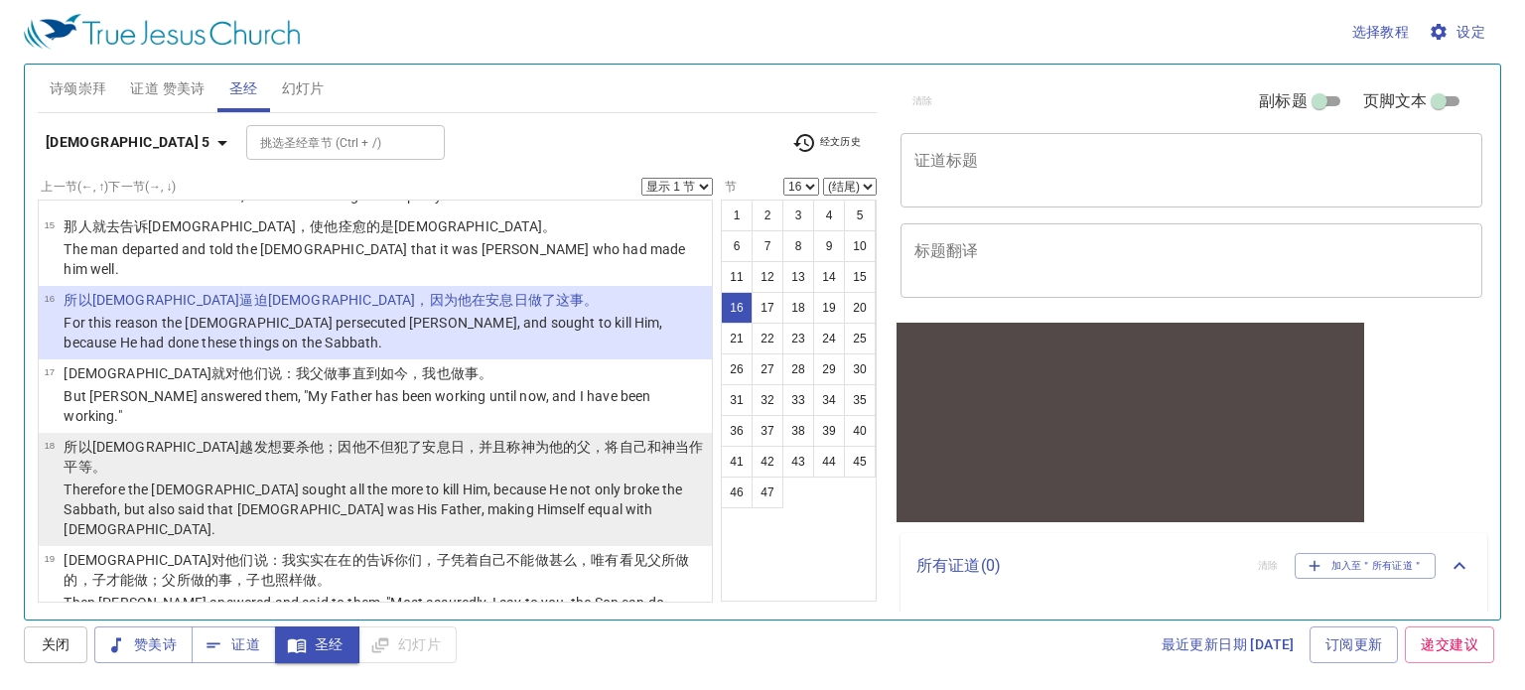
click at [159, 480] on p "Therefore the Jews sought all the more to kill Him, because He not only broke t…" at bounding box center [385, 510] width 642 height 60
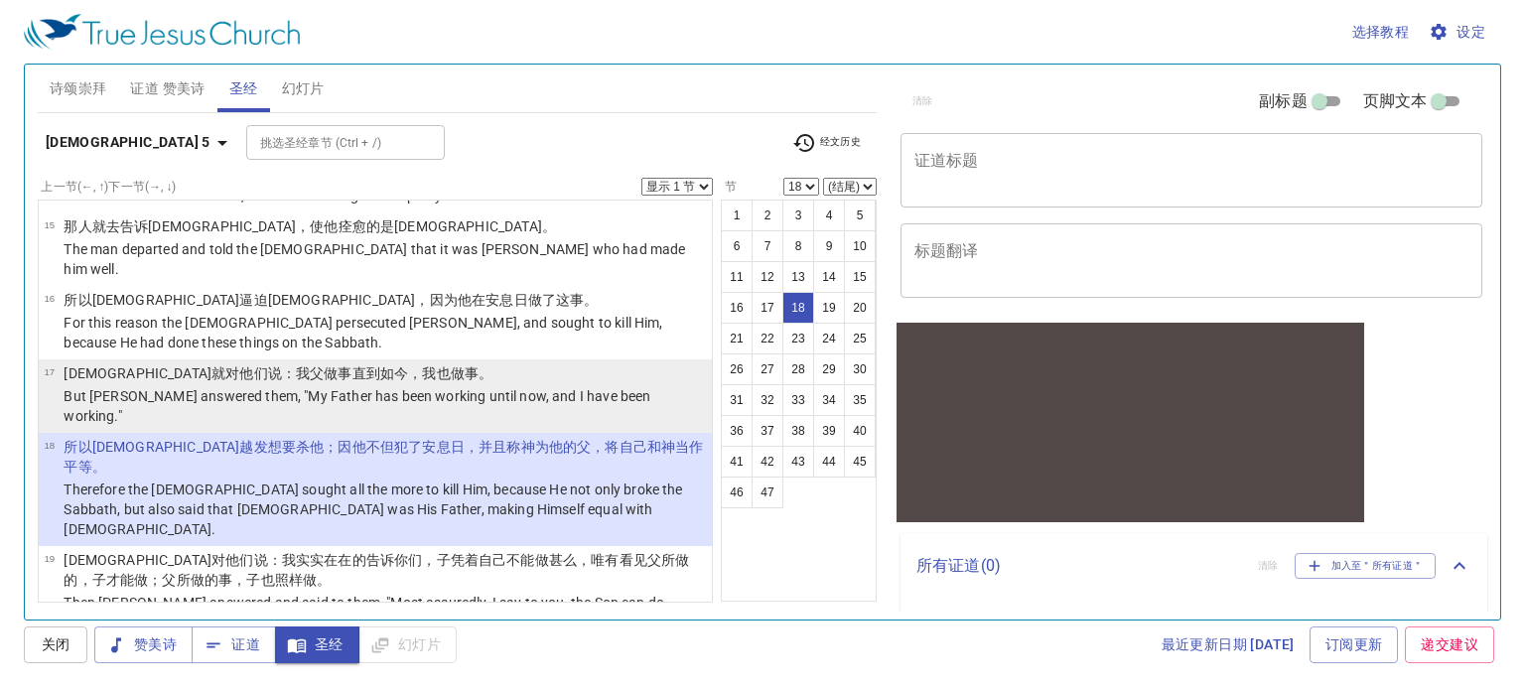
click at [152, 386] on p "But Jesus answered them, "My Father has been working until now, and I have been…" at bounding box center [385, 406] width 642 height 40
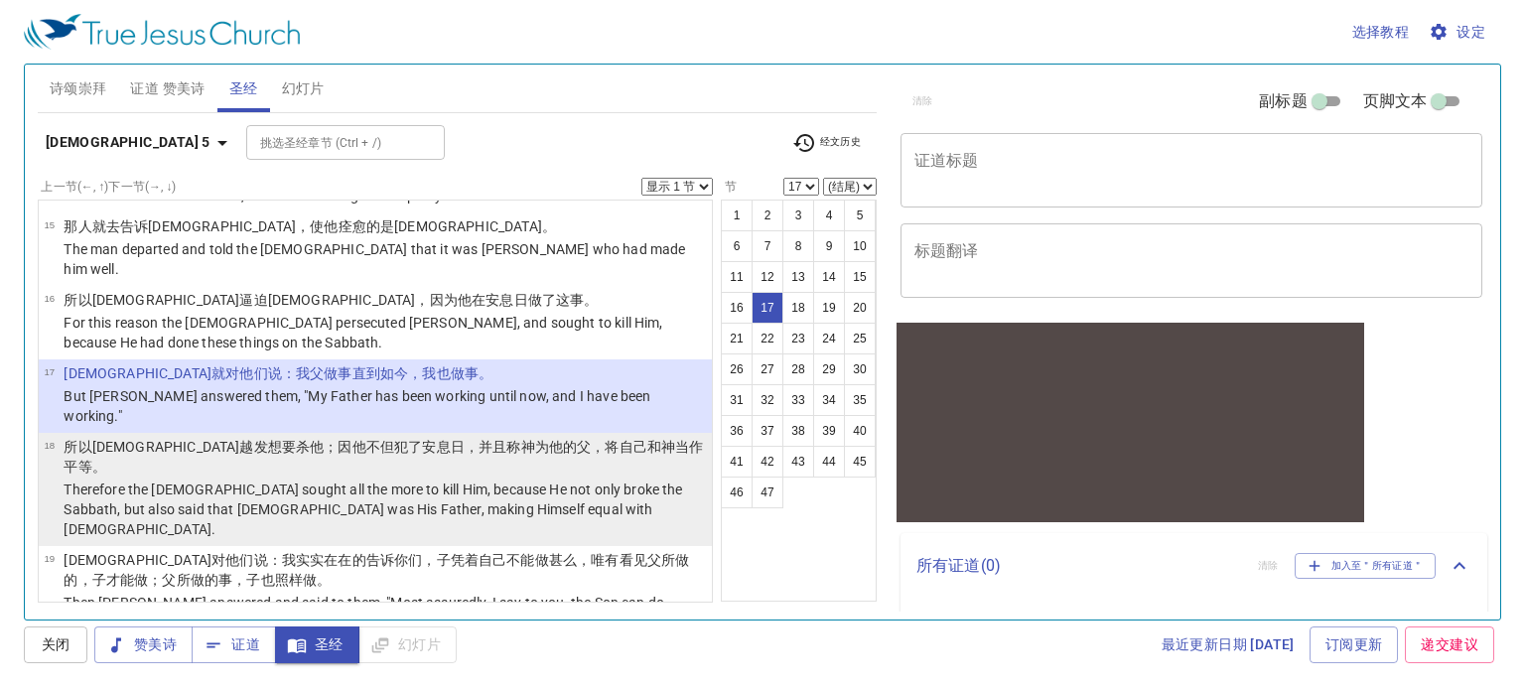
click at [170, 480] on p "Therefore the Jews sought all the more to kill Him, because He not only broke t…" at bounding box center [385, 510] width 642 height 60
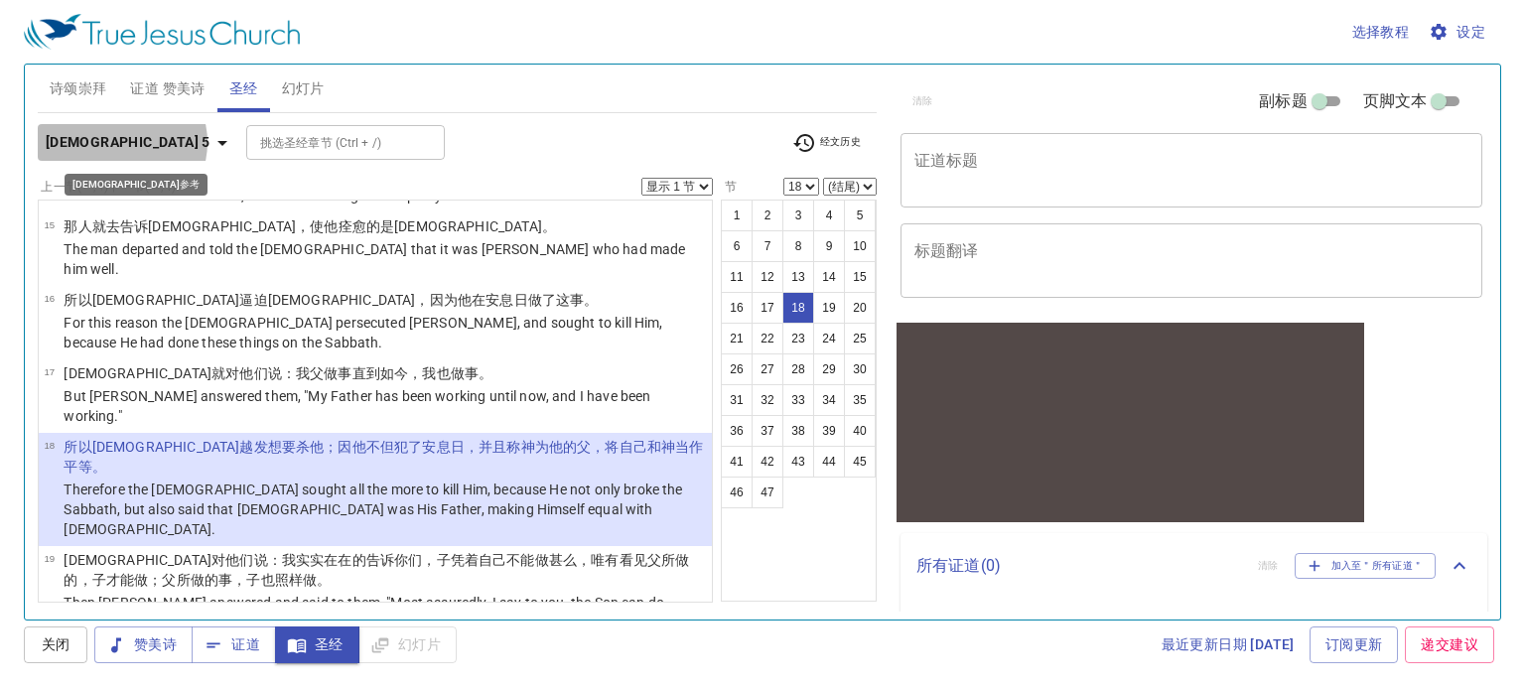
click at [210, 142] on icon "button" at bounding box center [222, 143] width 24 height 24
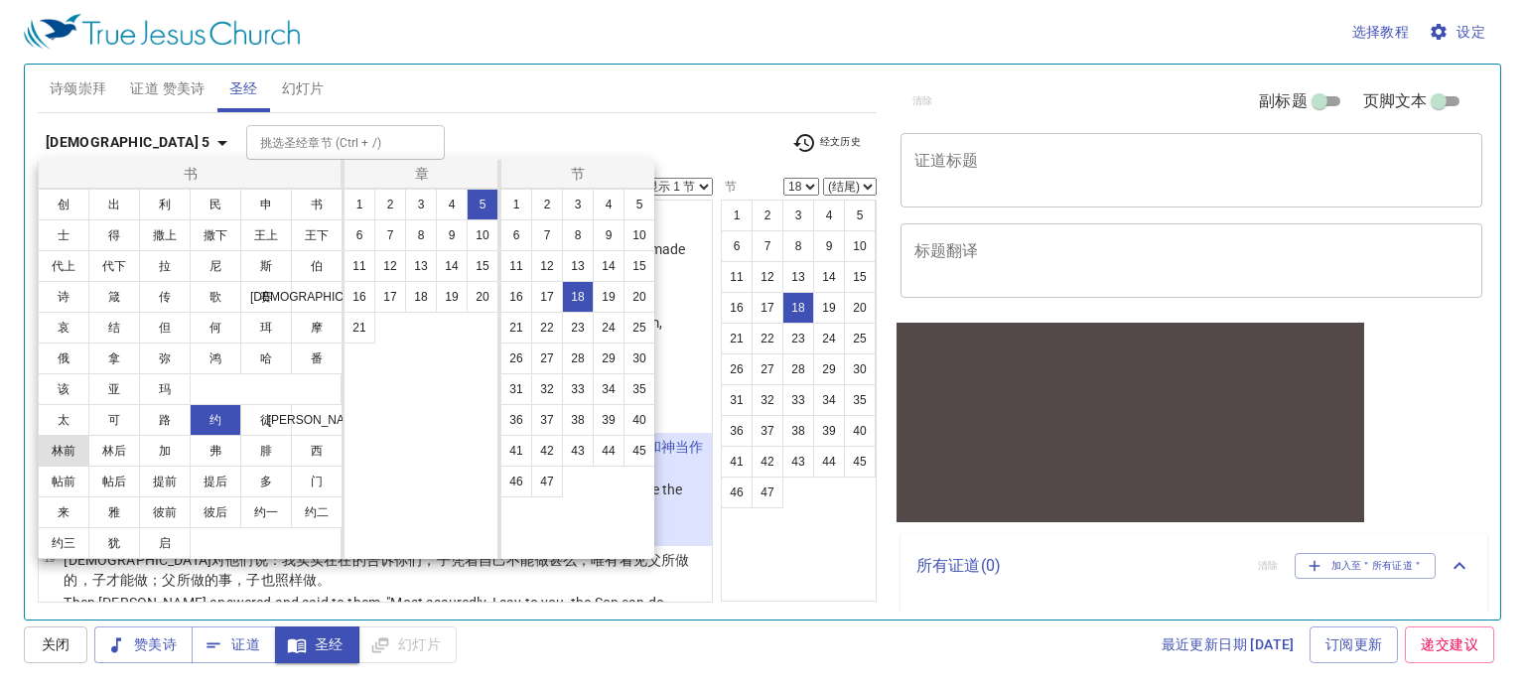
click at [70, 449] on button "林前" at bounding box center [64, 451] width 52 height 32
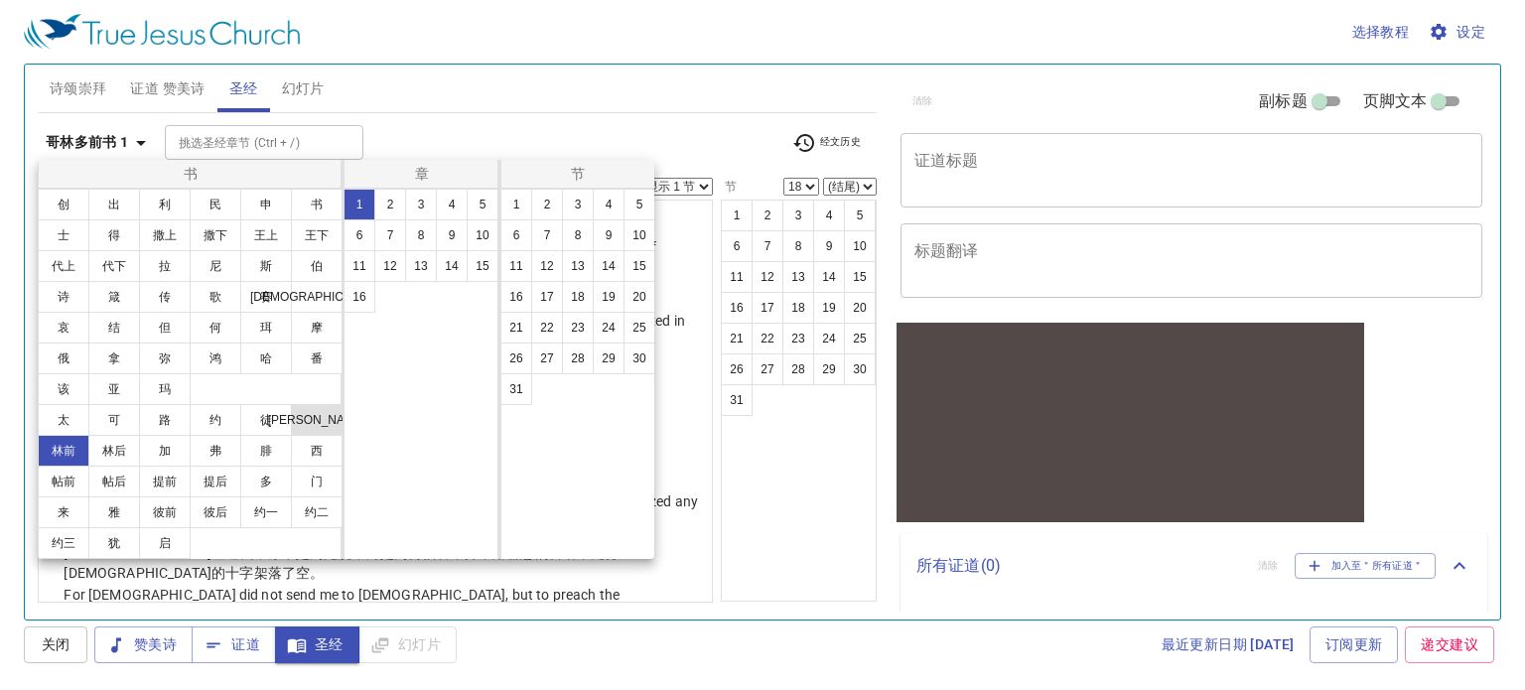
scroll to position [0, 0]
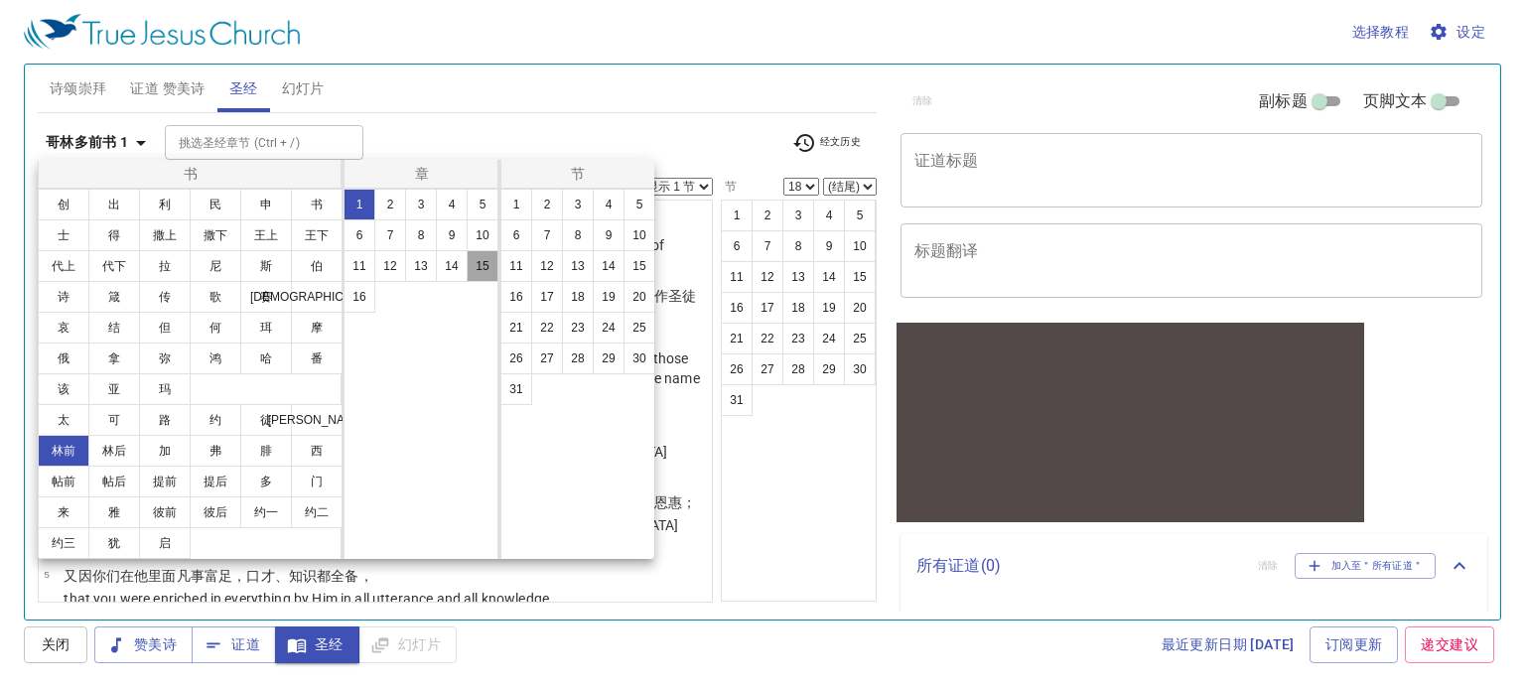
click at [481, 267] on button "15" at bounding box center [483, 266] width 32 height 32
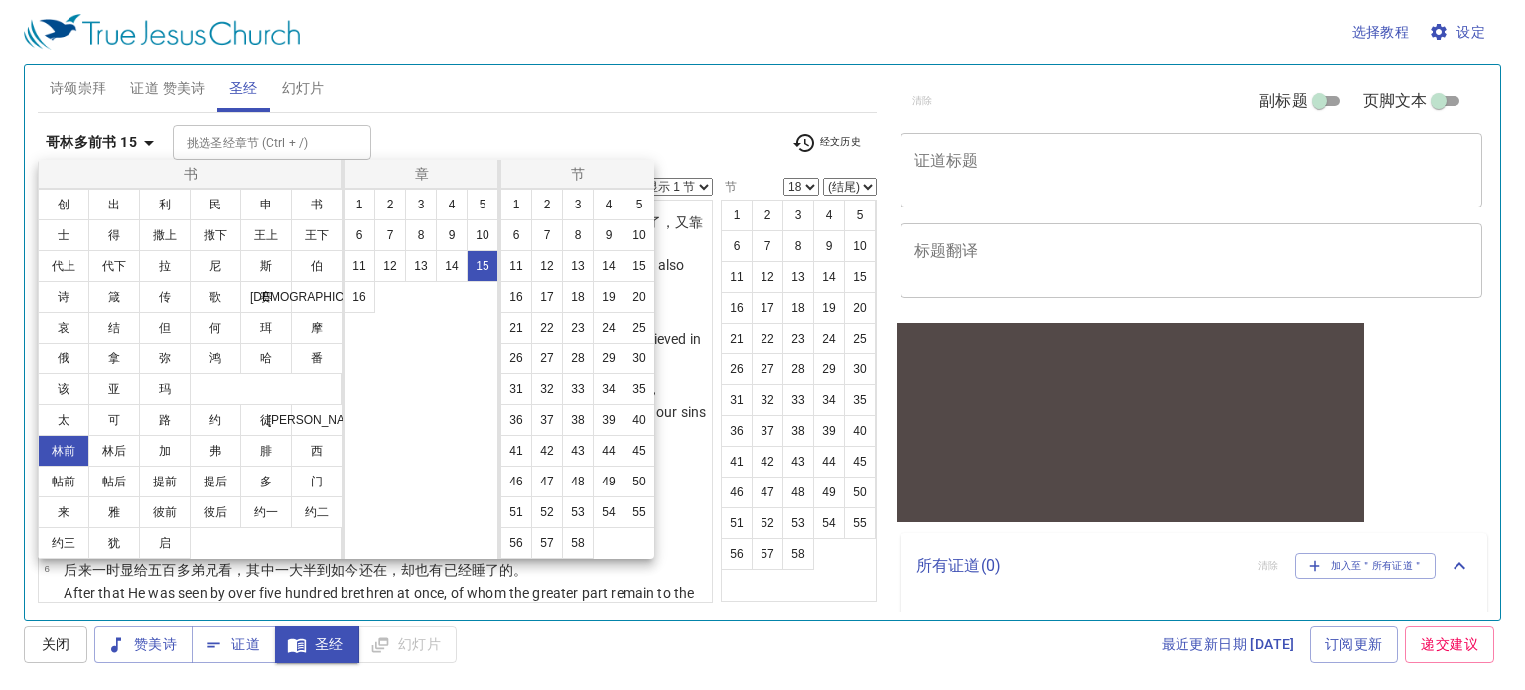
click at [695, 411] on div at bounding box center [762, 345] width 1525 height 690
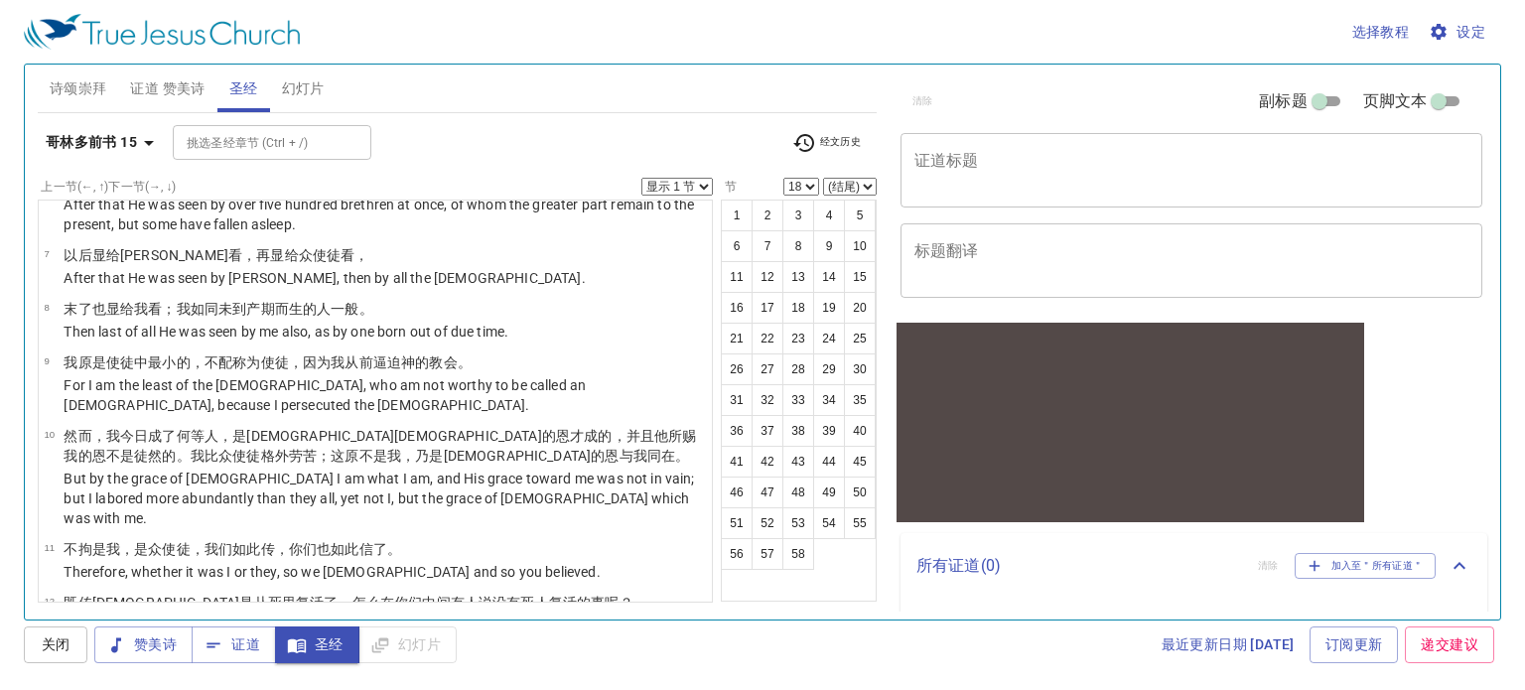
scroll to position [397, 0]
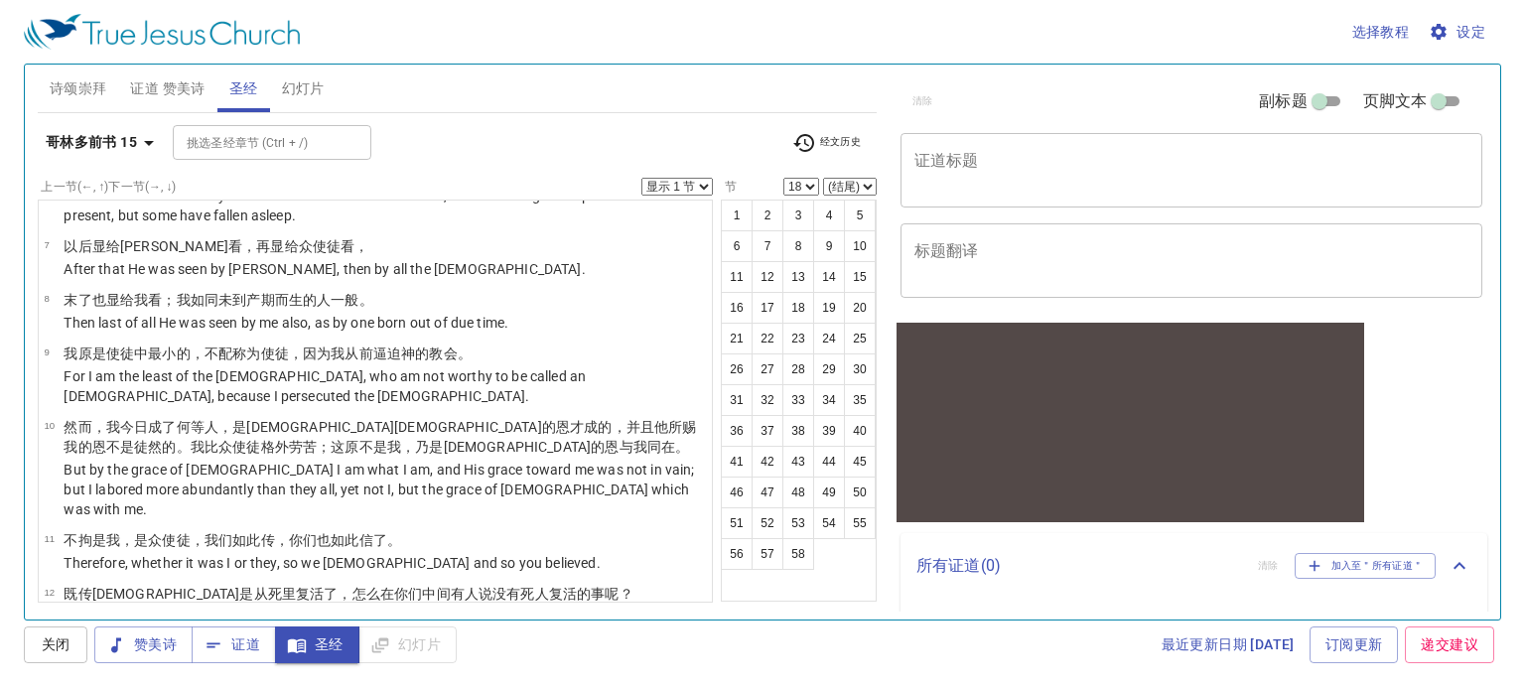
click at [75, 146] on b "哥林多前书 15" at bounding box center [91, 142] width 91 height 25
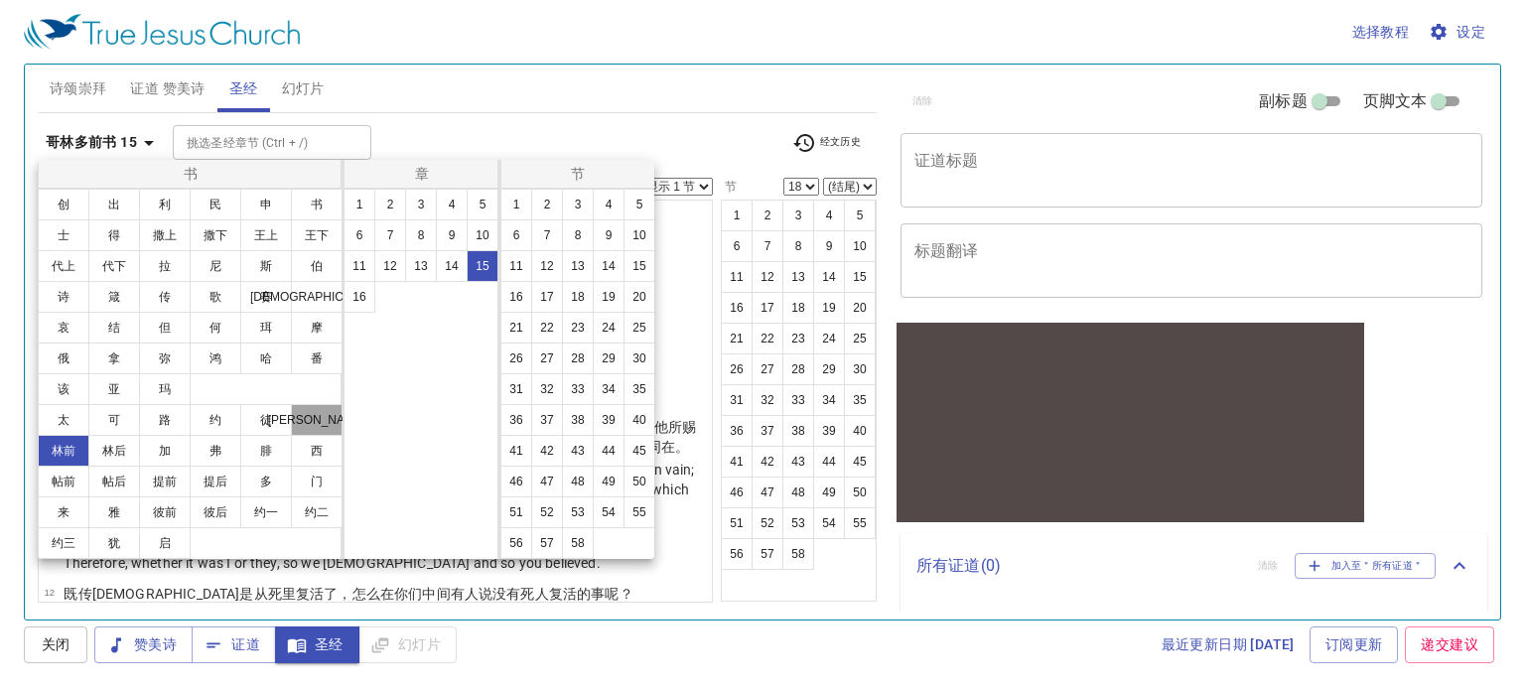
click at [309, 420] on button "[PERSON_NAME]" at bounding box center [317, 420] width 52 height 32
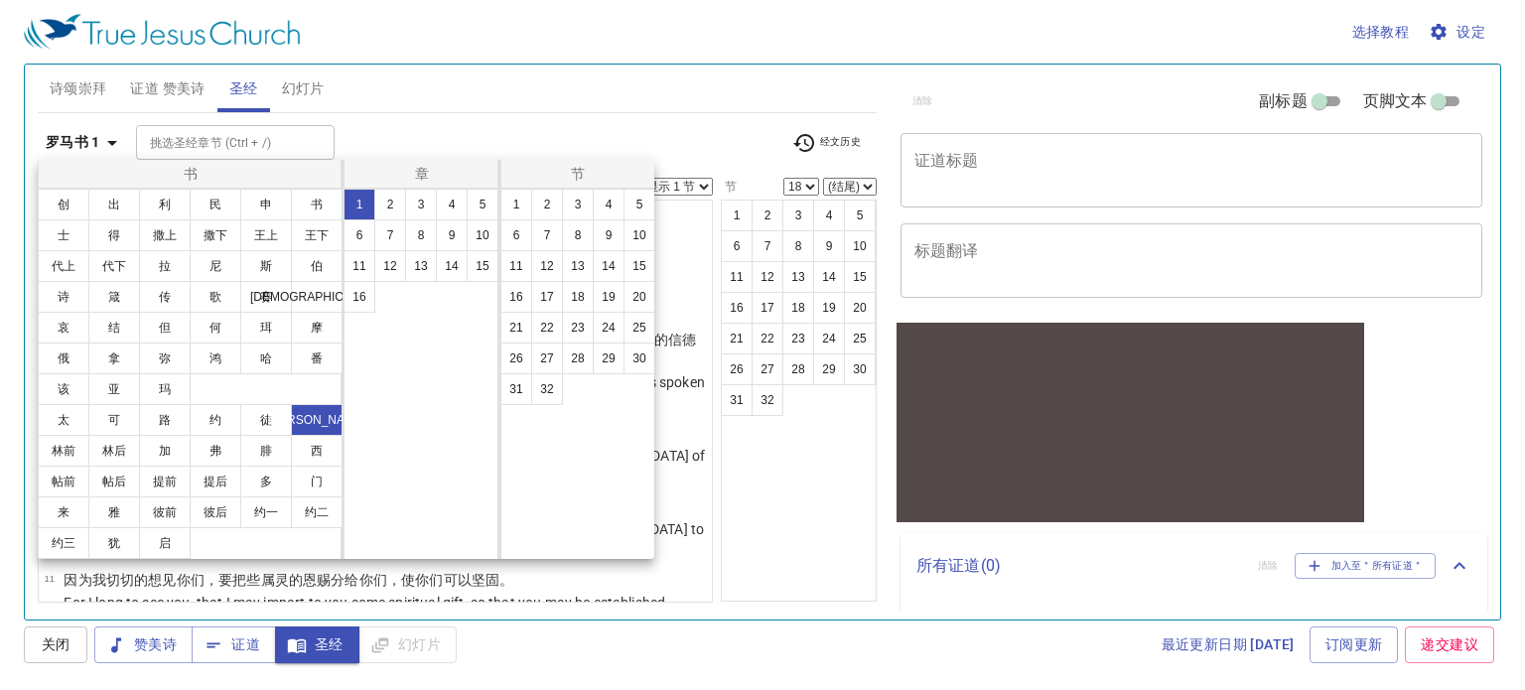
scroll to position [0, 0]
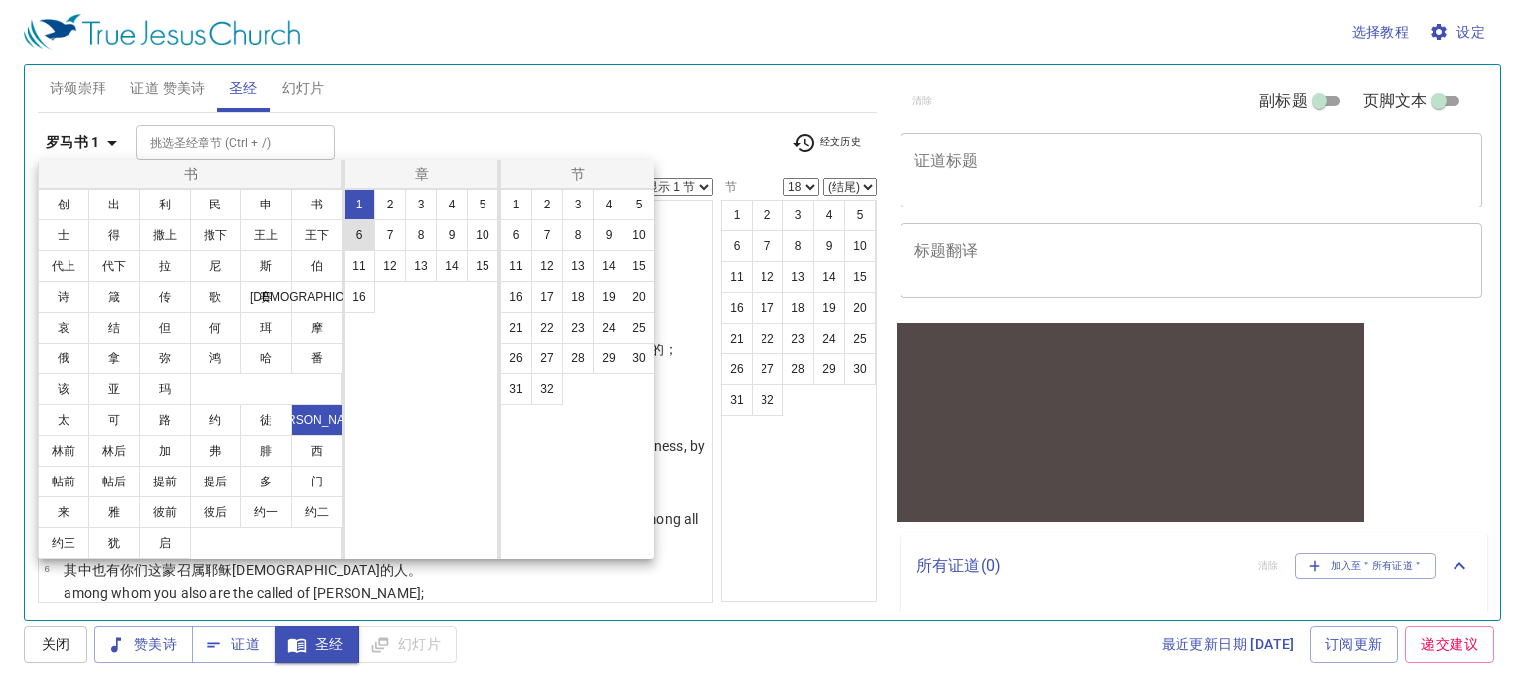
click at [368, 235] on button "6" at bounding box center [360, 235] width 32 height 32
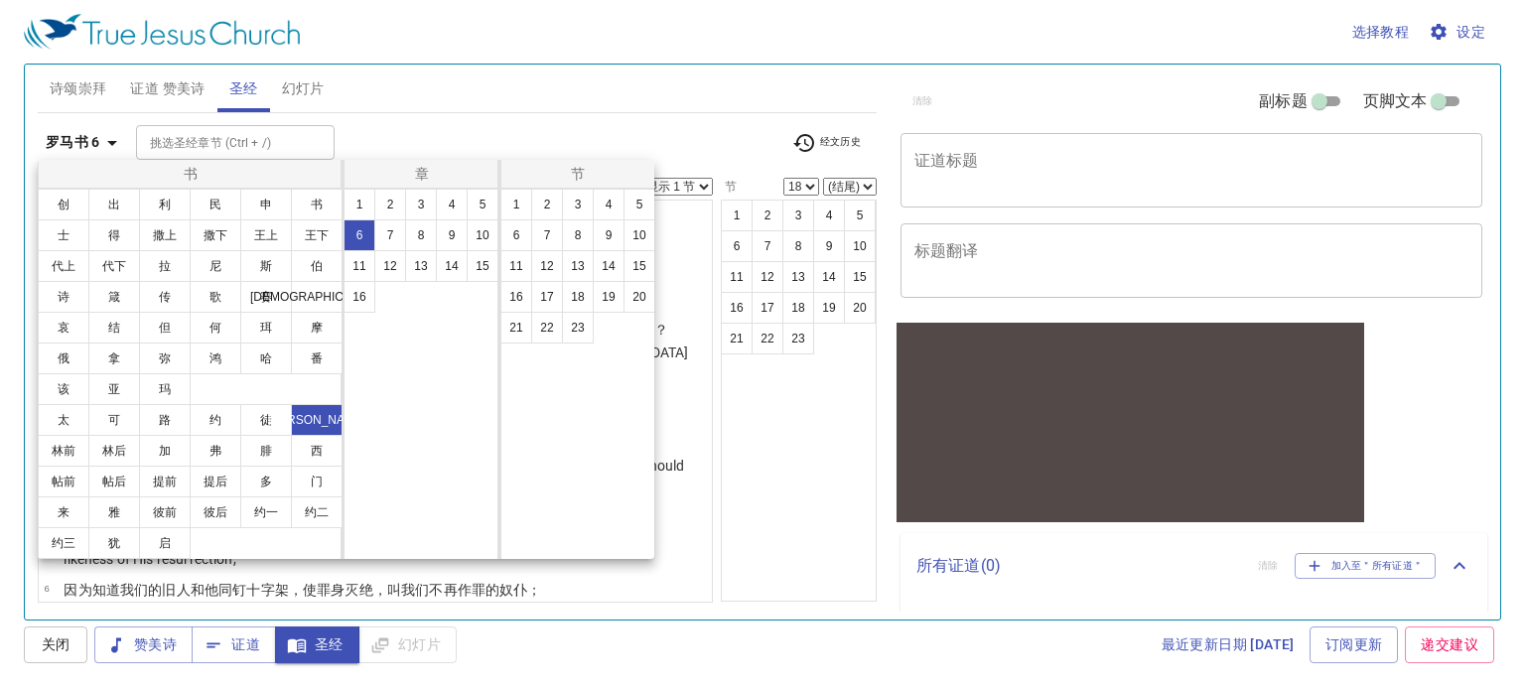
click at [564, 125] on div at bounding box center [762, 345] width 1525 height 690
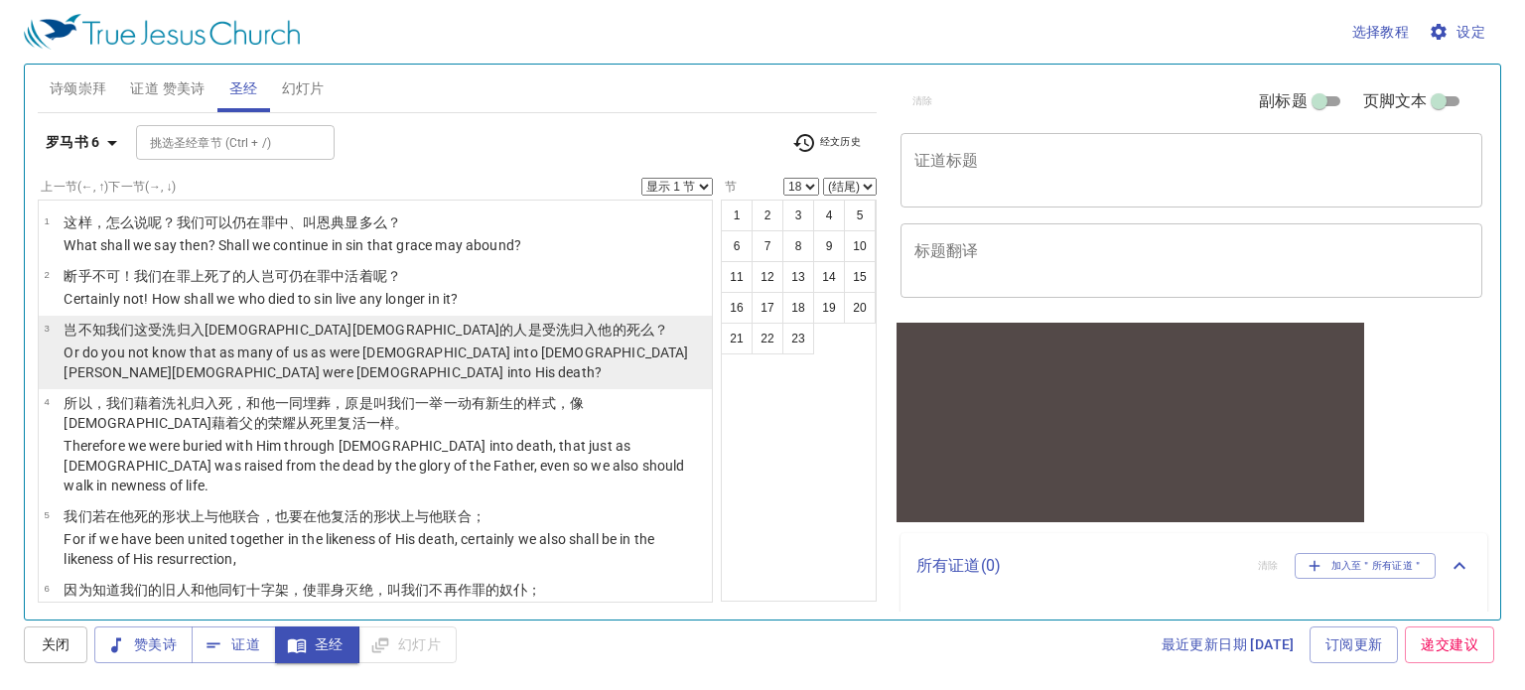
click at [226, 340] on td "岂不知 我们 这受洗 归入 基督 耶稣 的人是受洗 归入 他的 死 么？" at bounding box center [385, 331] width 642 height 23
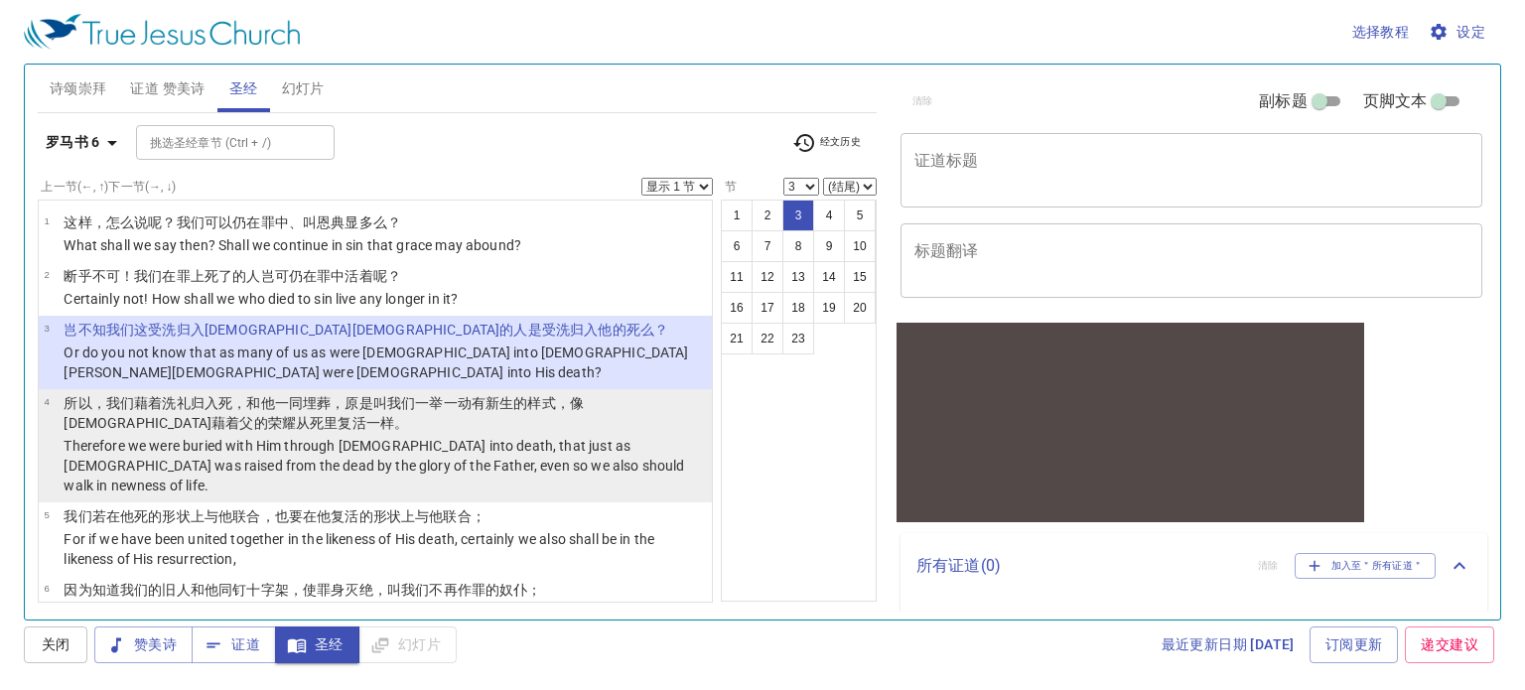
click at [199, 412] on p "所以 ，我们藉着 洗礼 归入 死 ，和他 一同埋葬 ，原是叫 我们 一举一动 有 新 生 的样式，像 基督 藉着 父 的荣耀 从 死里 复活 一样。" at bounding box center [385, 413] width 642 height 40
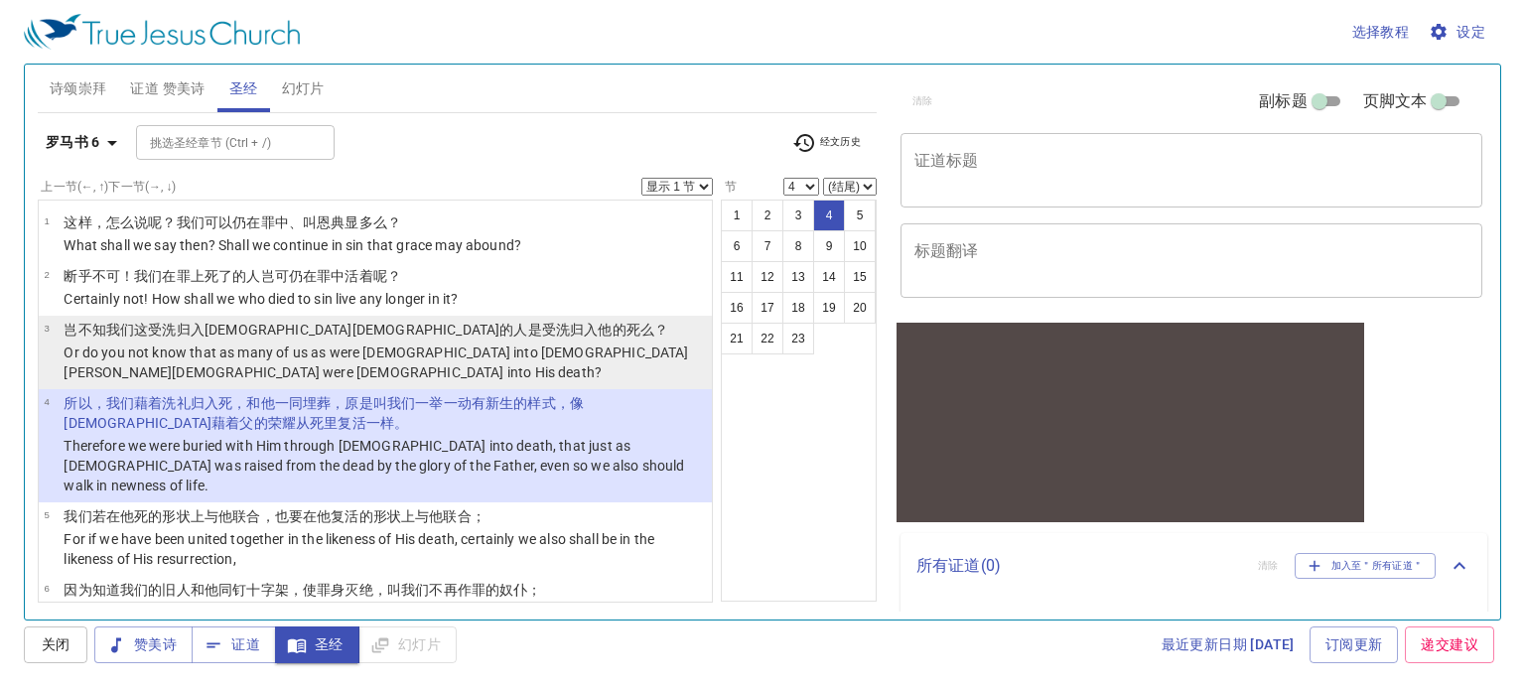
click at [208, 382] on td "Or do you not know that as many of us as were baptized into Christ Jesus were b…" at bounding box center [385, 364] width 642 height 43
select select "3"
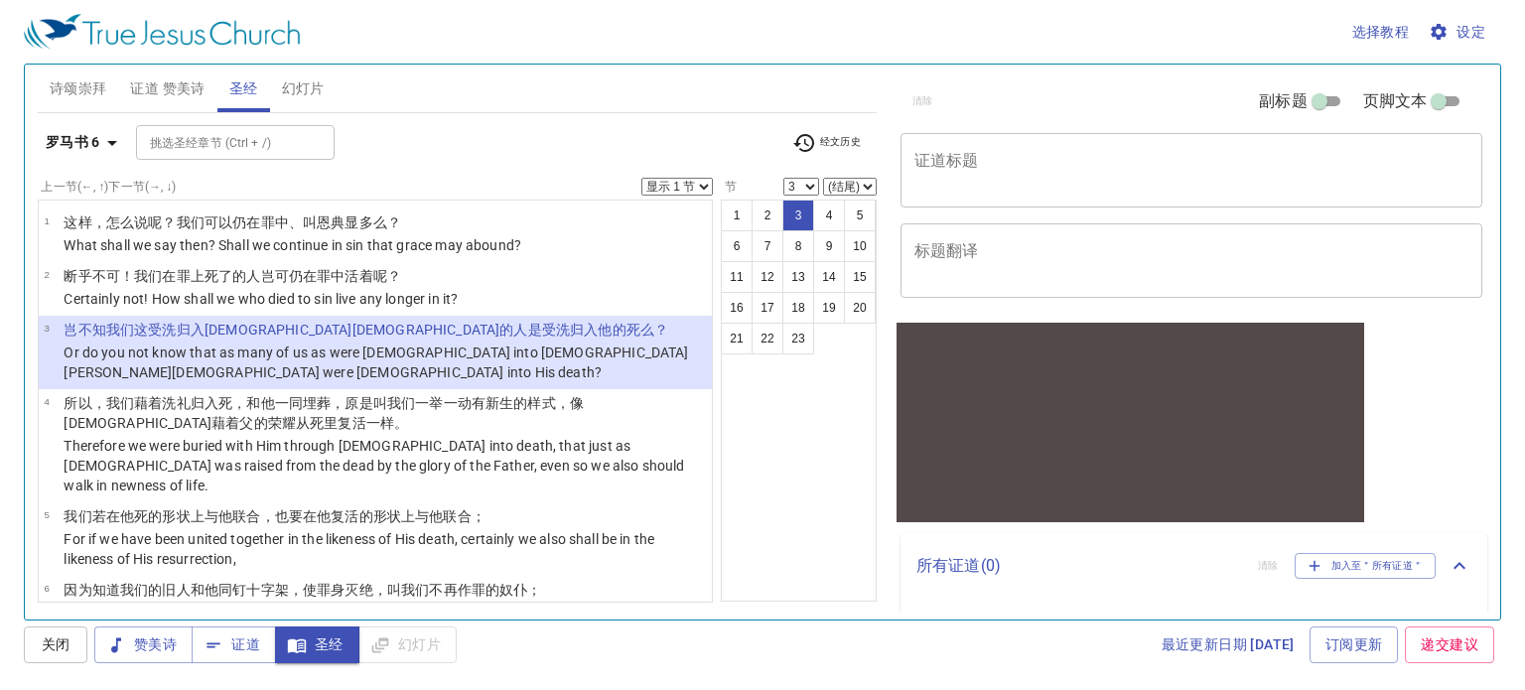
click at [707, 182] on select "显示 1 节 显示 2 节 显示 3 节 显示 4 节 显示 5 节" at bounding box center [676, 187] width 71 height 18
click at [641, 178] on select "显示 1 节 显示 2 节 显示 3 节 显示 4 节 显示 5 节" at bounding box center [676, 187] width 71 height 18
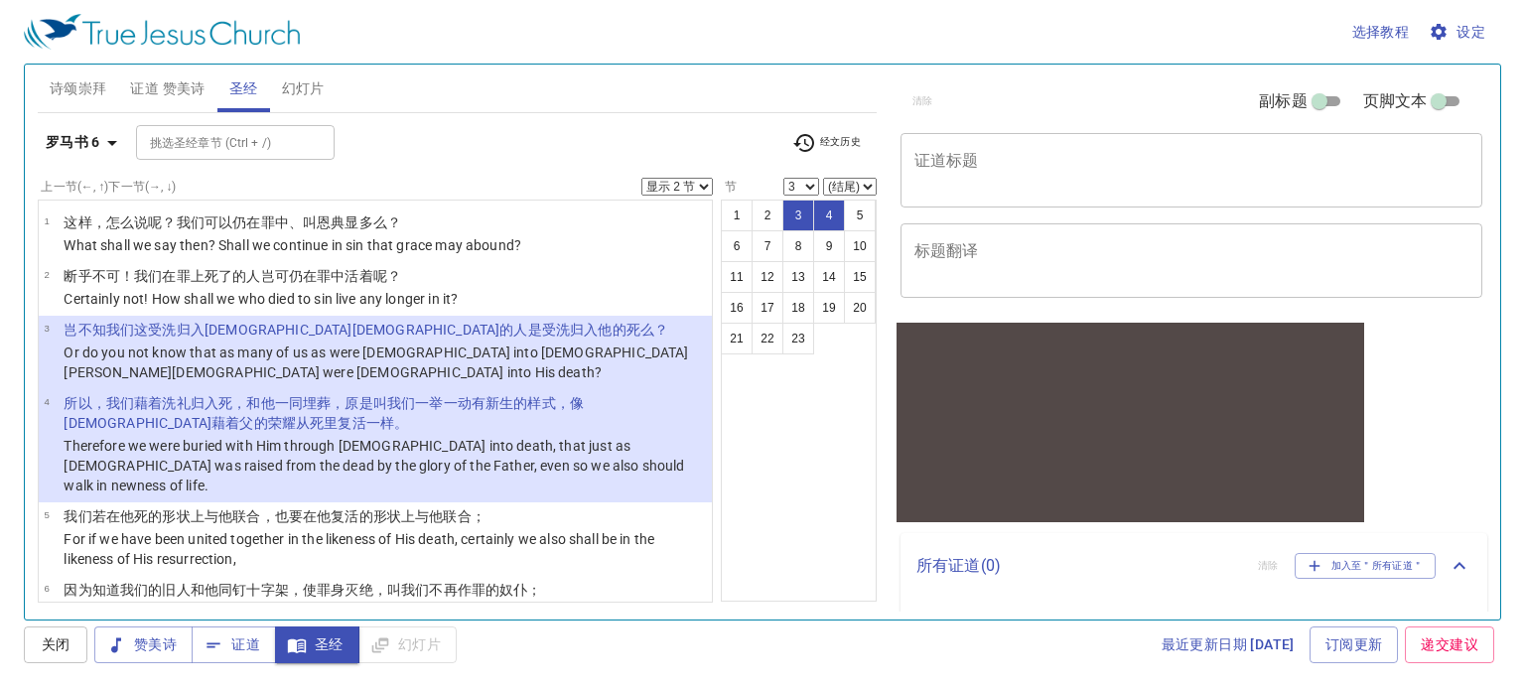
click at [695, 184] on select "显示 1 节 显示 2 节 显示 3 节 显示 4 节 显示 5 节" at bounding box center [676, 187] width 71 height 18
select select "1"
click at [641, 178] on select "显示 1 节 显示 2 节 显示 3 节 显示 4 节 显示 5 节" at bounding box center [676, 187] width 71 height 18
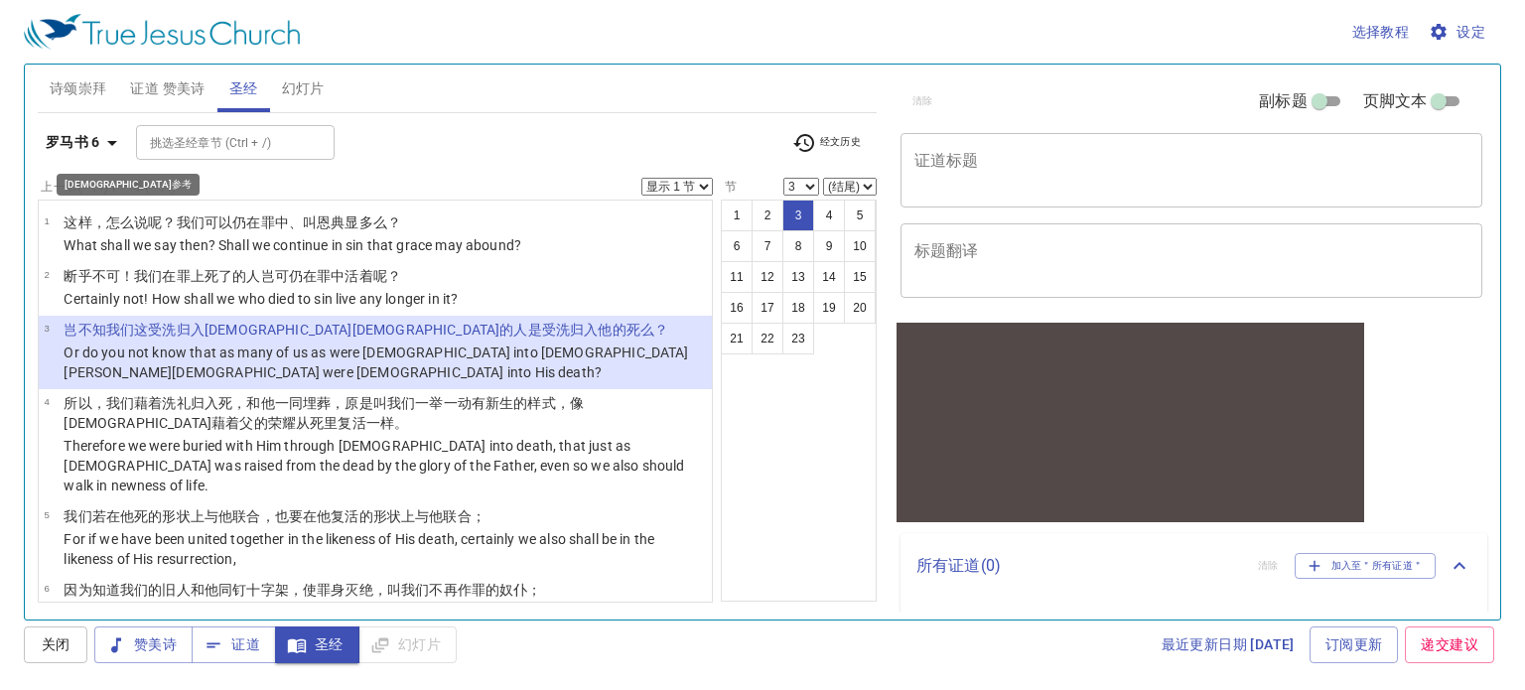
click at [95, 136] on b "罗马书 6" at bounding box center [73, 142] width 55 height 25
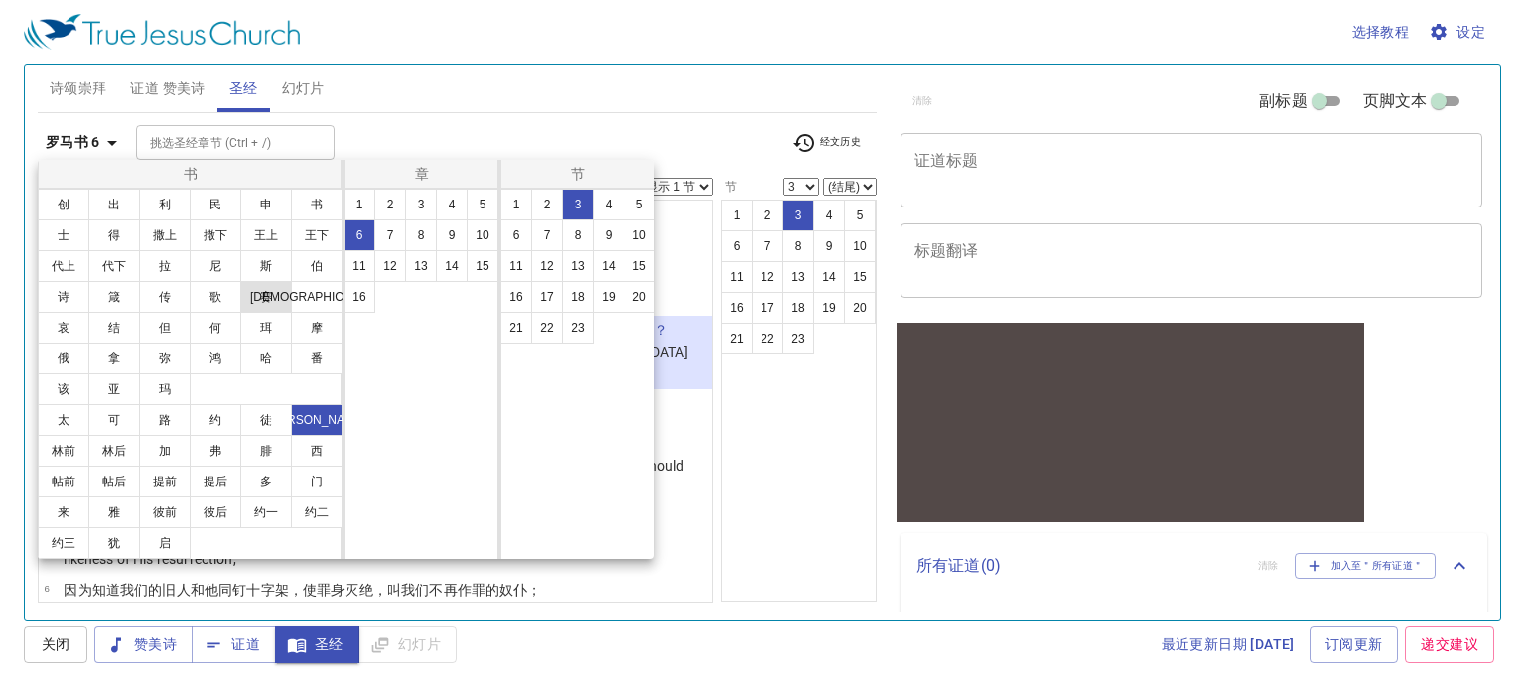
click at [258, 299] on button "赛" at bounding box center [266, 297] width 52 height 32
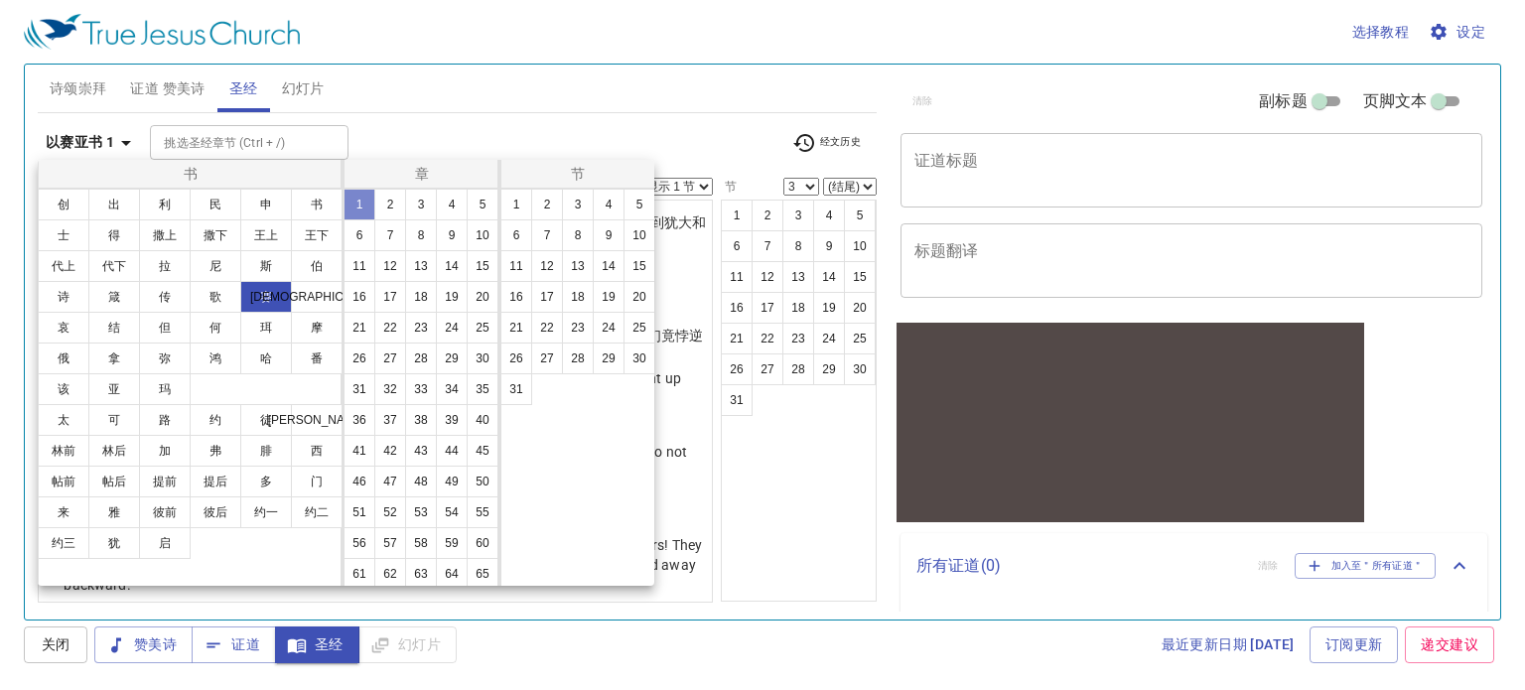
click at [366, 198] on button "1" at bounding box center [360, 205] width 32 height 32
click at [522, 202] on button "1" at bounding box center [516, 205] width 32 height 32
select select "1"
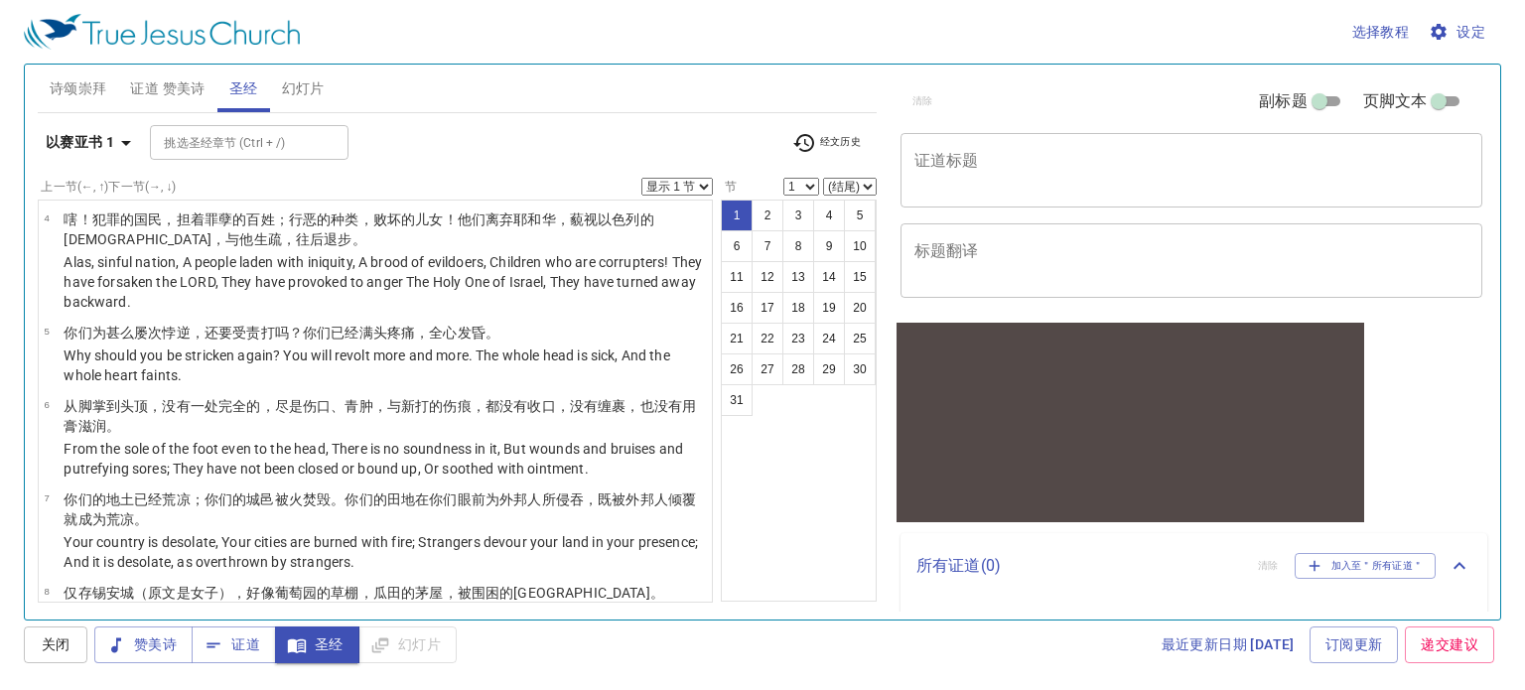
scroll to position [397, 0]
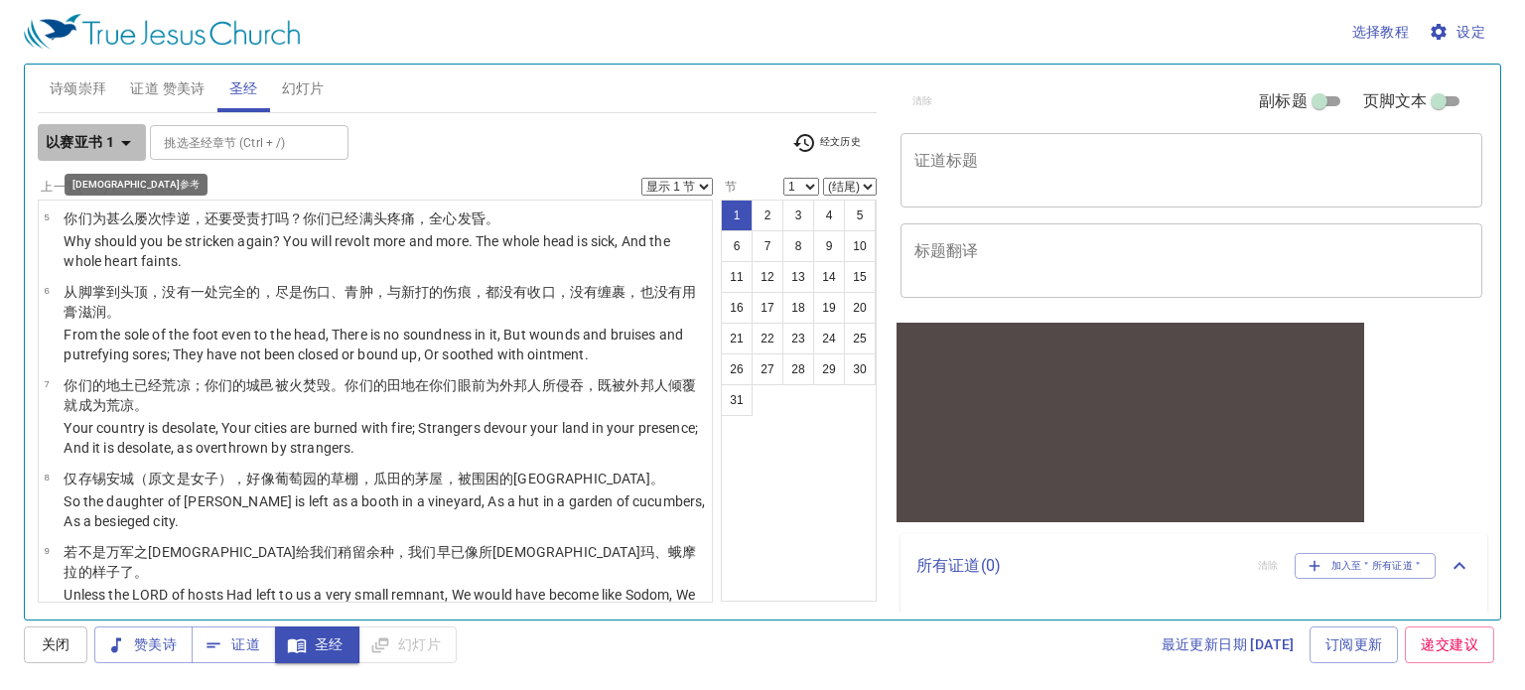
click at [105, 150] on b "以赛亚书 1" at bounding box center [80, 142] width 69 height 25
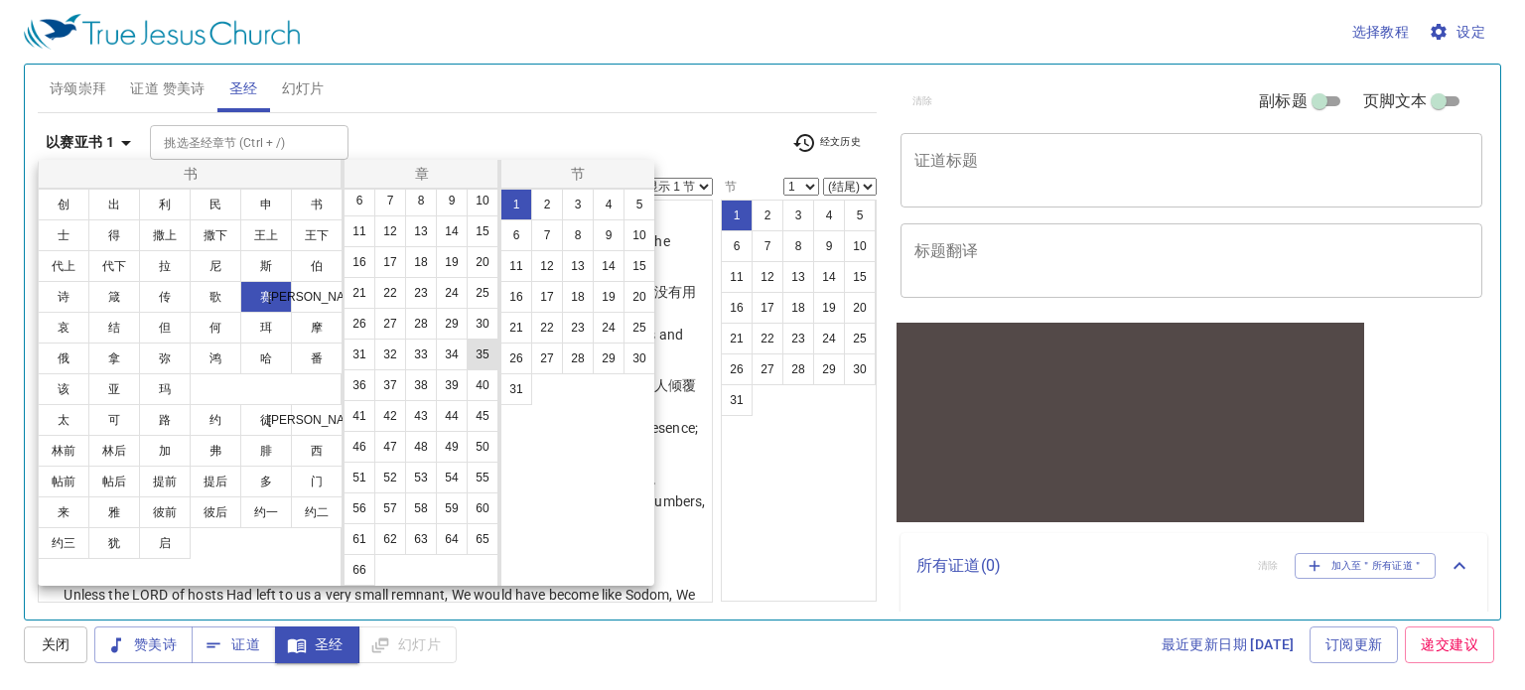
scroll to position [126, 0]
click at [437, 431] on button "48" at bounding box center [421, 447] width 32 height 32
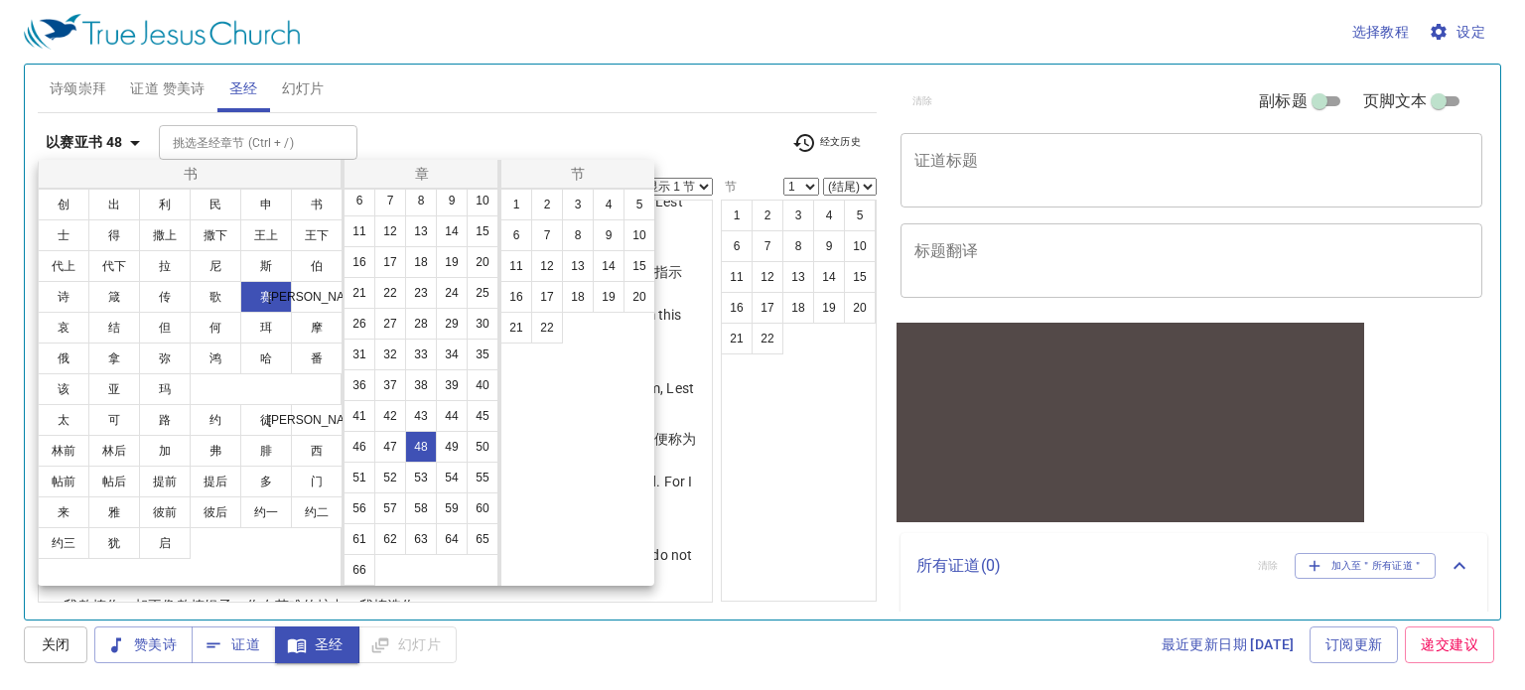
scroll to position [0, 0]
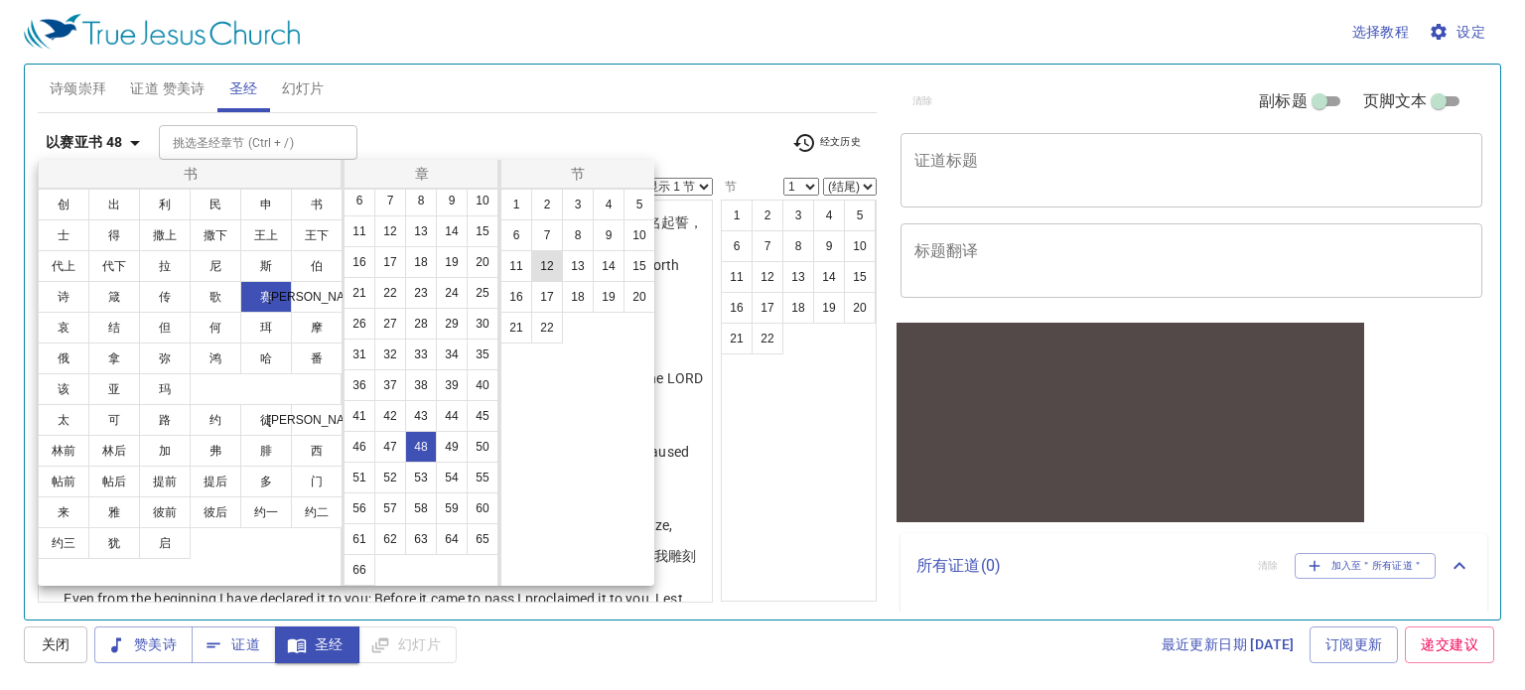
click at [548, 261] on button "12" at bounding box center [547, 266] width 32 height 32
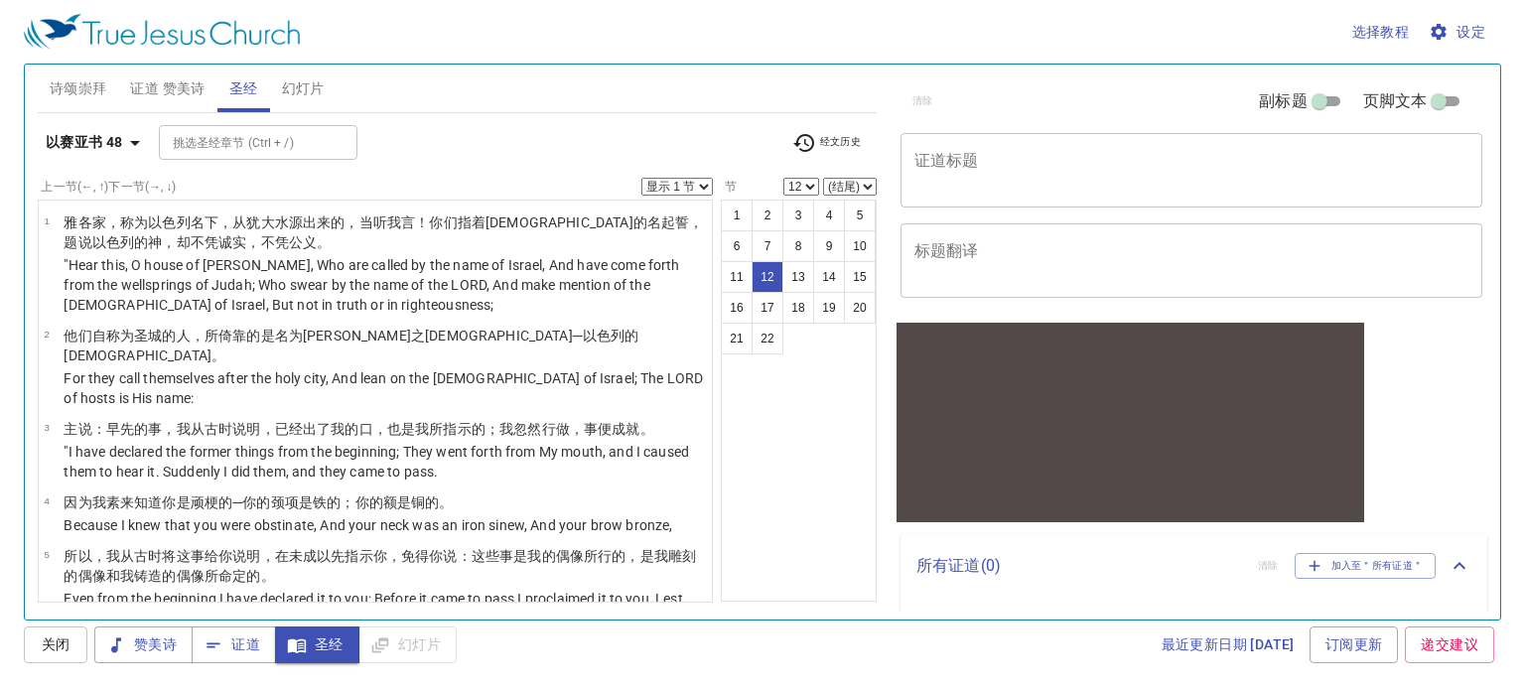
scroll to position [722, 0]
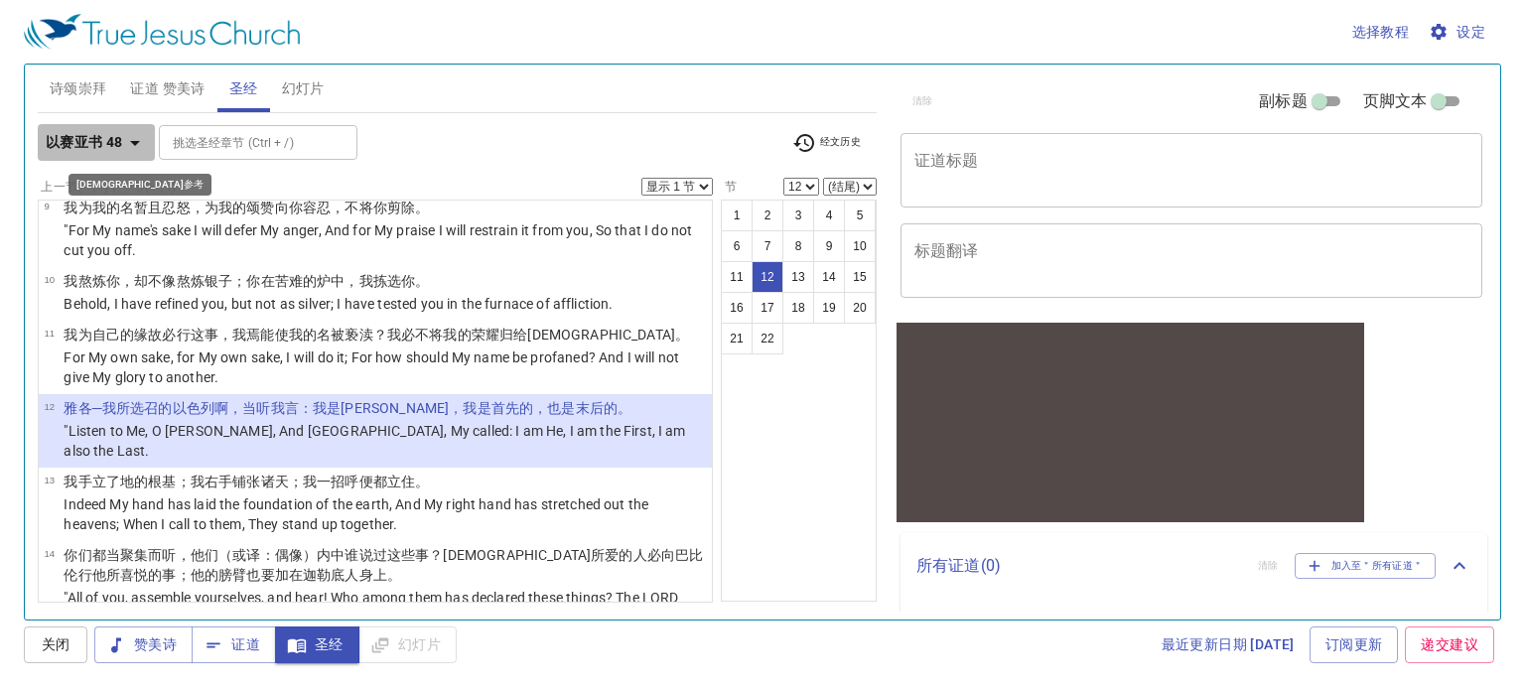
click at [121, 142] on b "以赛亚书 48" at bounding box center [84, 142] width 77 height 25
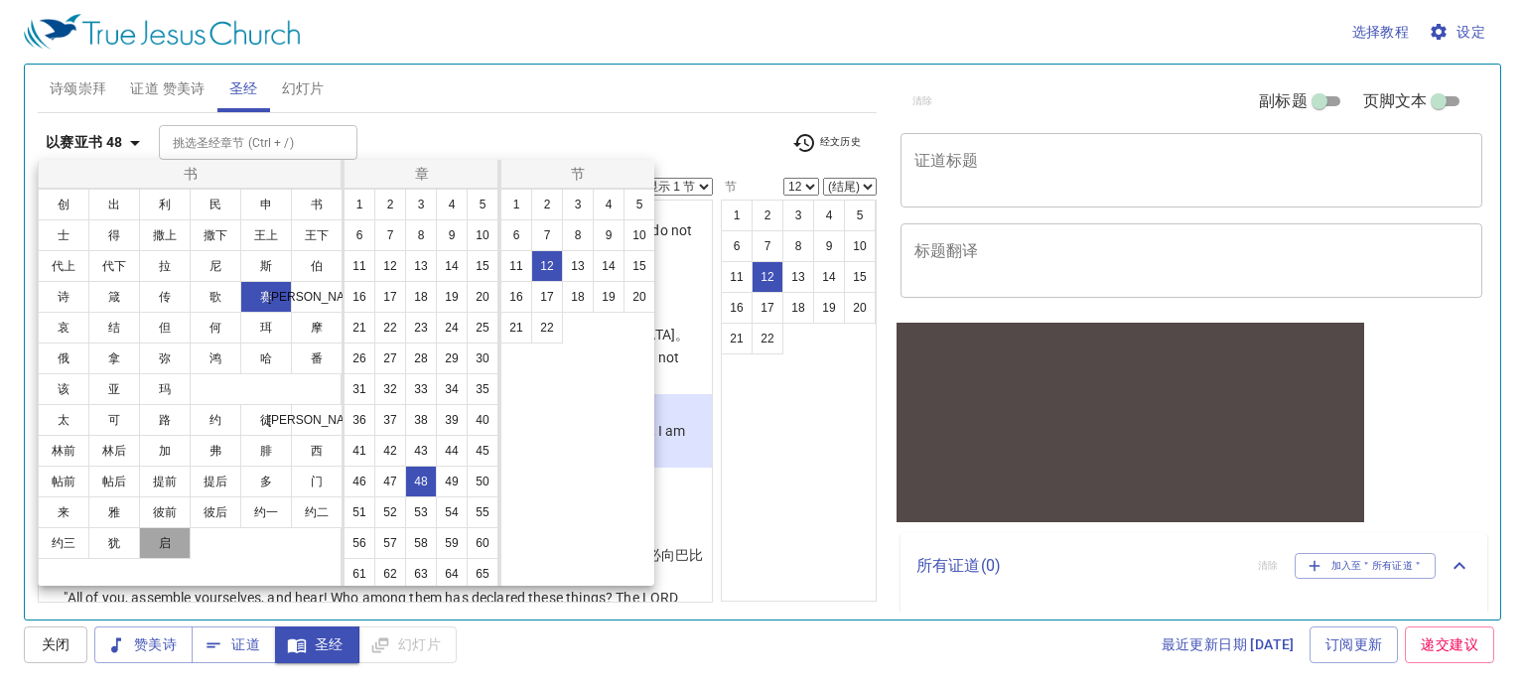
click at [152, 537] on button "启" at bounding box center [165, 543] width 52 height 32
